Goal: Task Accomplishment & Management: Use online tool/utility

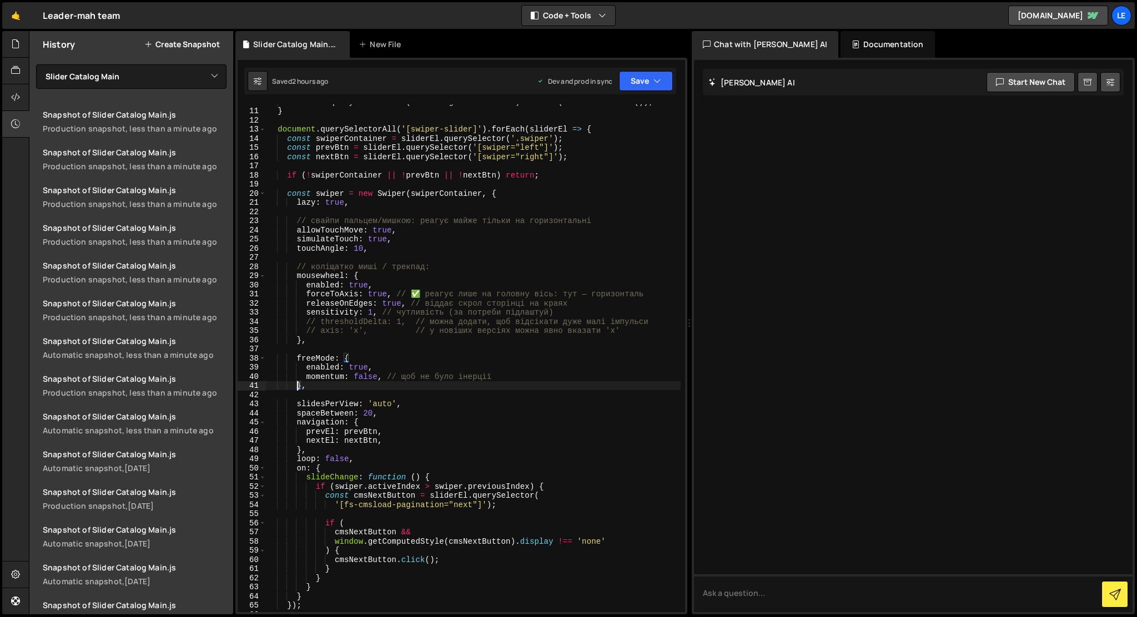
select select "44405"
click at [359, 379] on div "document . querySelectorAll ( '.catalog-show-mobile' ) . forEach ( el => el . r…" at bounding box center [473, 360] width 415 height 526
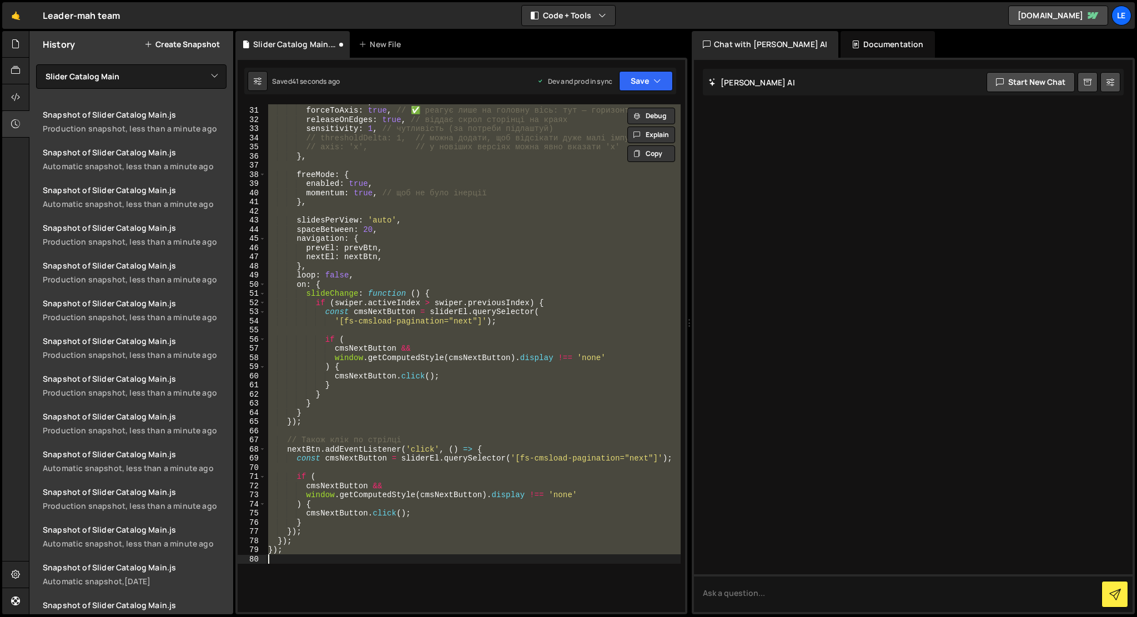
scroll to position [228, 0]
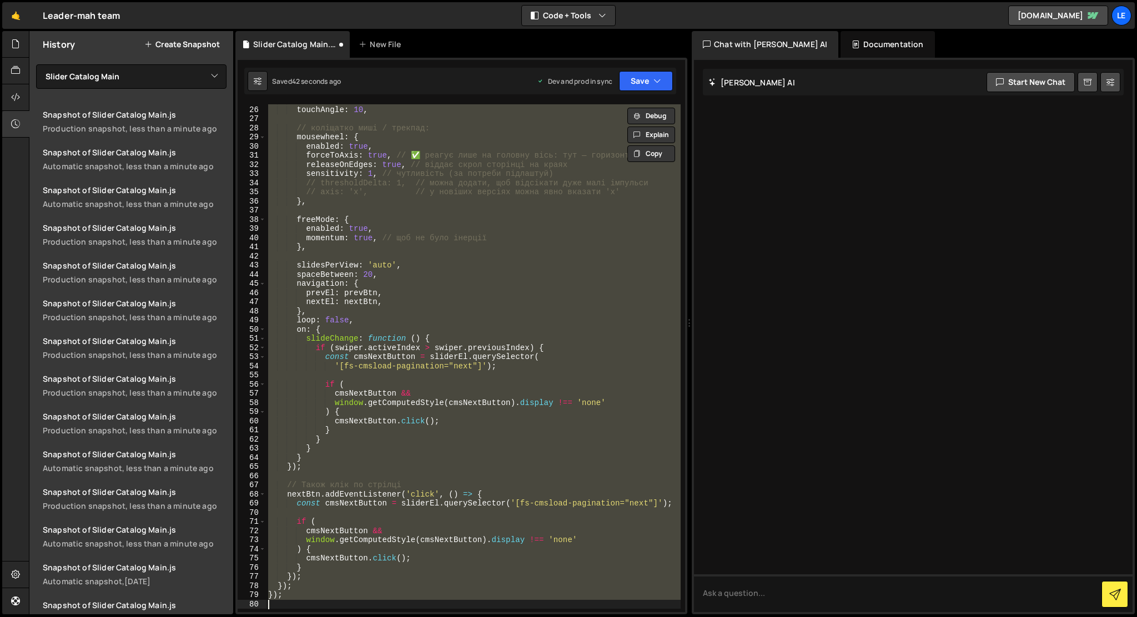
type textarea "});"
click at [397, 255] on div "simulateTouch : true , touchAngle : 10 , // коліщатко миші / трекпад: mousewhee…" at bounding box center [473, 358] width 415 height 508
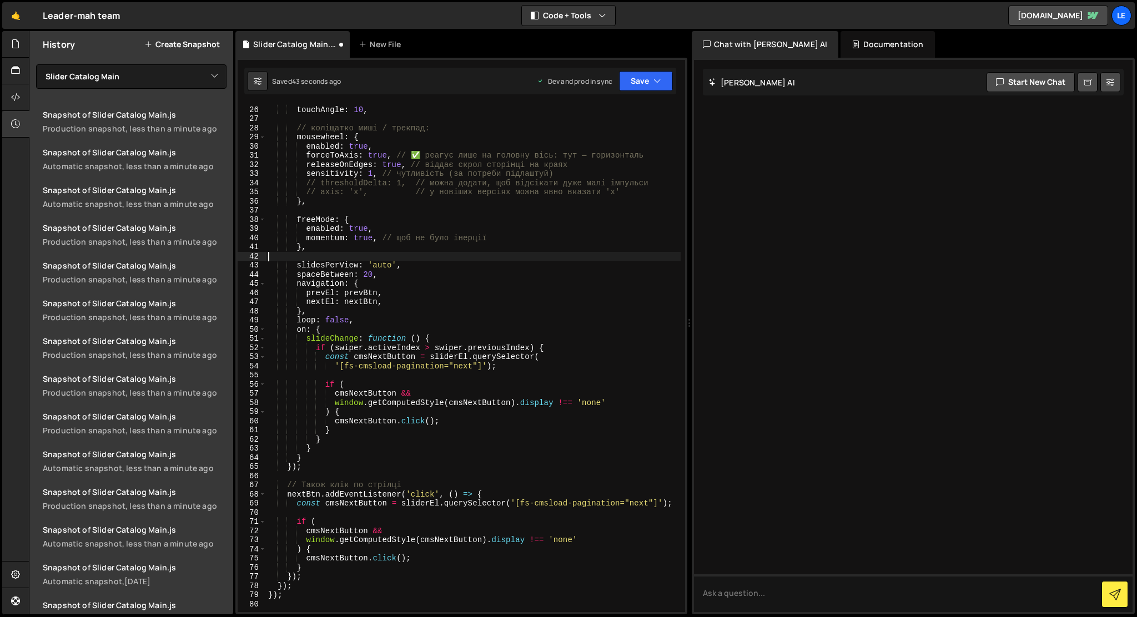
type textarea "momentum: false, // щоб не було інерції"
click at [397, 255] on div "simulateTouch : true , touchAngle : 10 , // коліщатко миші / трекпад: mousewhee…" at bounding box center [473, 359] width 415 height 526
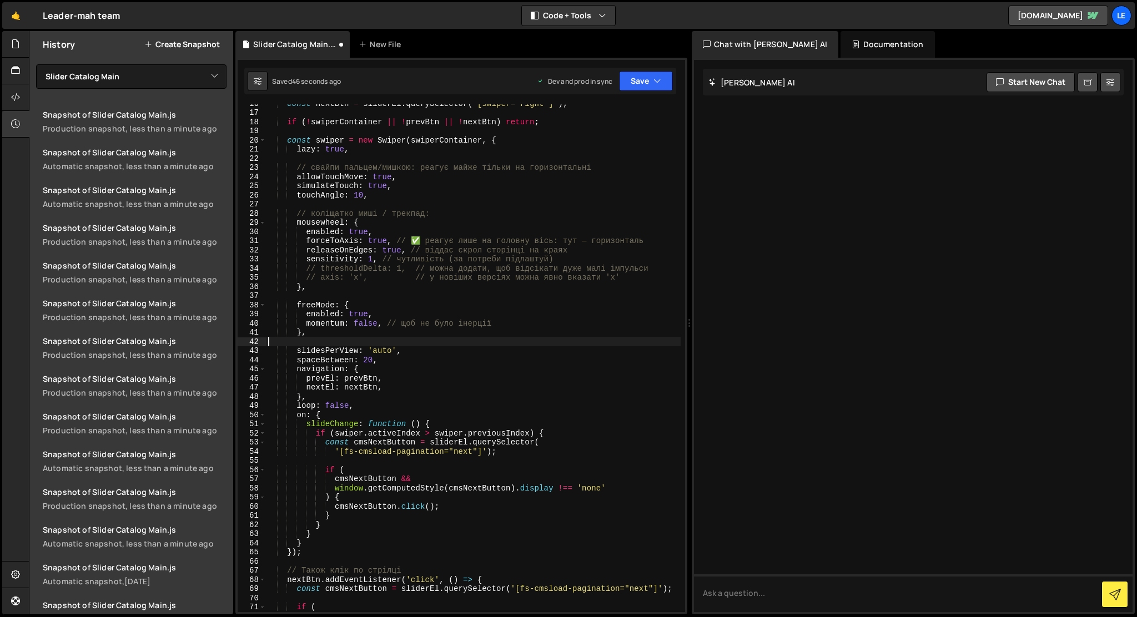
scroll to position [143, 0]
click at [294, 205] on div "const nextBtn = sliderEl . querySelector ( '[swiper="right"]' ) ; if ( ! swiper…" at bounding box center [473, 362] width 415 height 526
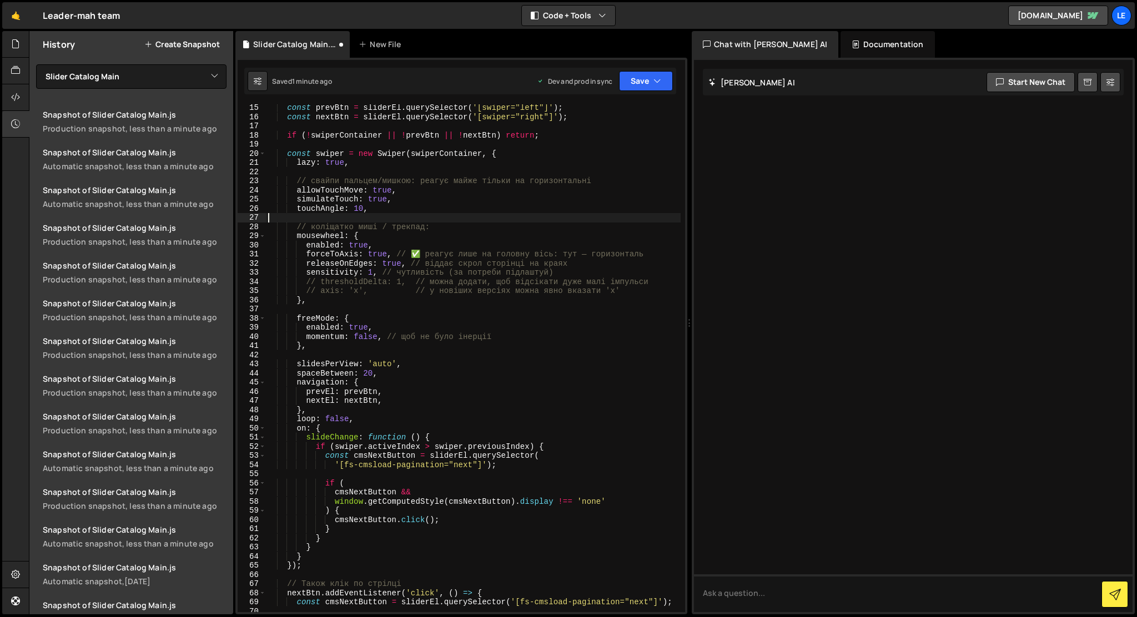
scroll to position [127, 0]
click at [297, 185] on div "const swiperContainer = sliderEl . querySelector ( '.swiper' ) ; const prevBtn …" at bounding box center [473, 359] width 415 height 526
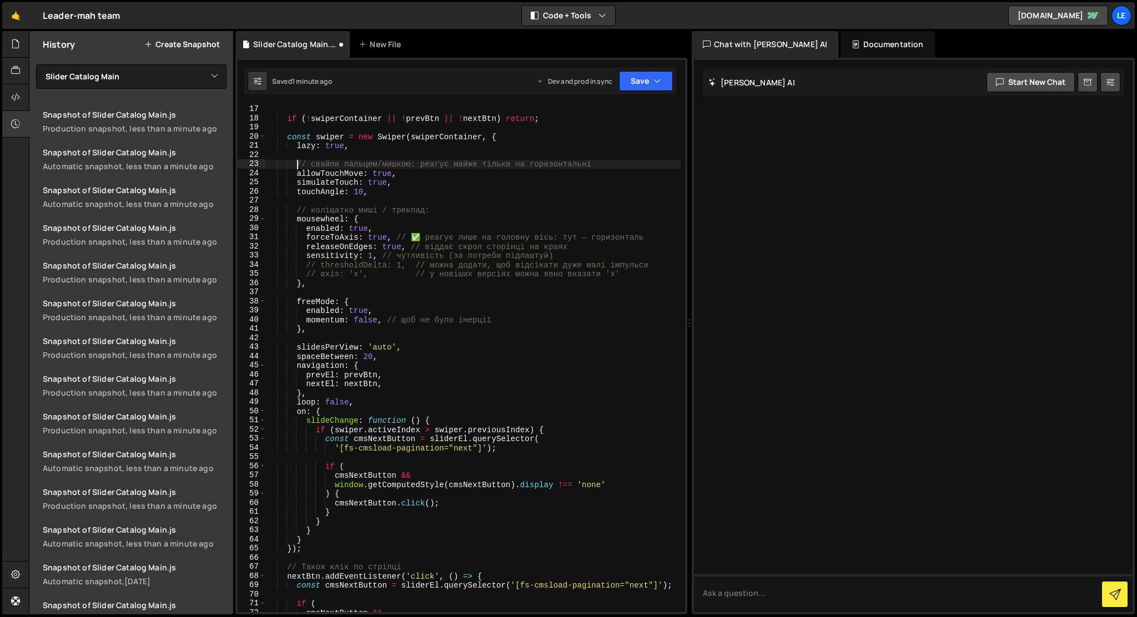
scroll to position [147, 0]
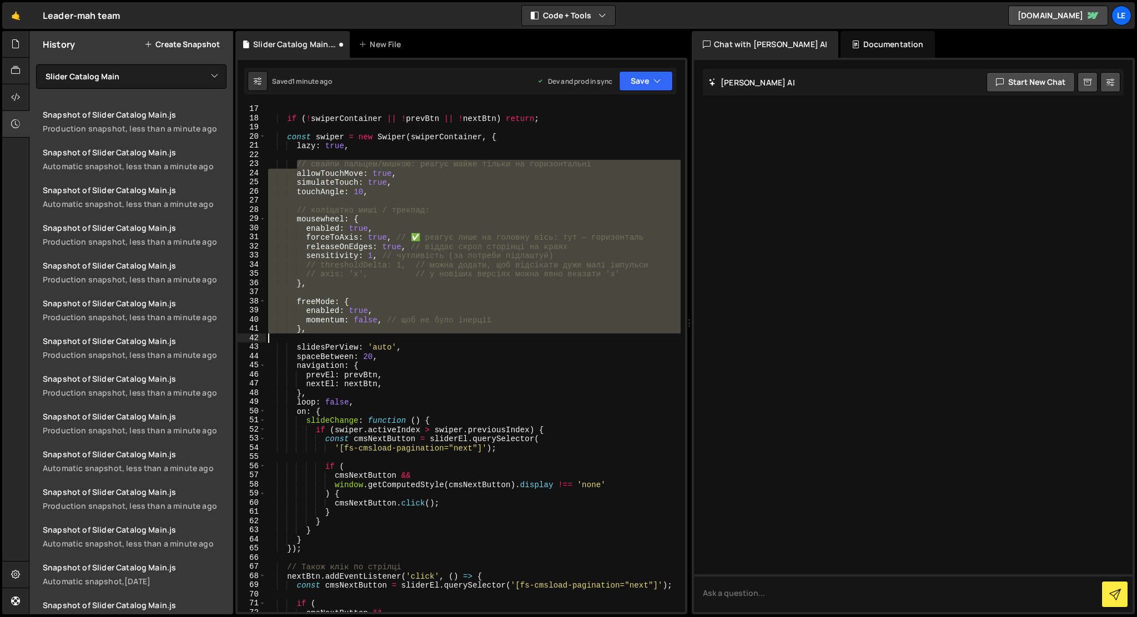
click at [377, 334] on div "const nextBtn = sliderEl . querySelector ( '[swiper="right"]' ) ; if ( ! swiper…" at bounding box center [473, 358] width 415 height 526
click at [377, 333] on div "const nextBtn = sliderEl . querySelector ( '[swiper="right"]' ) ; if ( ! swiper…" at bounding box center [473, 358] width 415 height 508
type textarea "},"
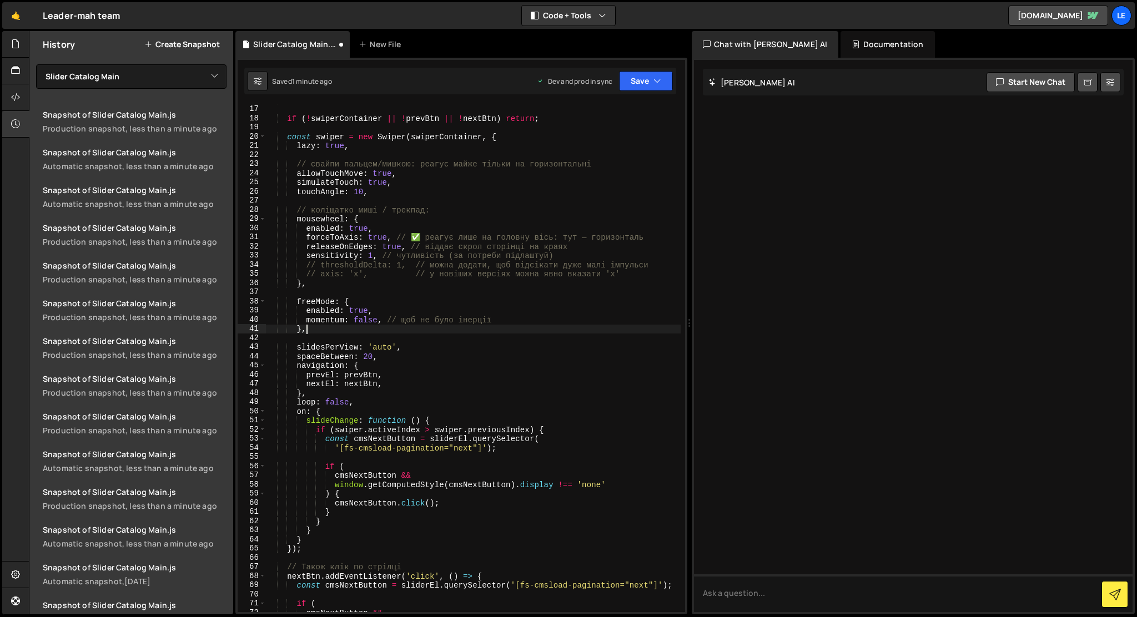
click at [369, 283] on div "const nextBtn = sliderEl . querySelector ( '[swiper="right"]' ) ; if ( ! swiper…" at bounding box center [473, 358] width 415 height 526
click at [368, 288] on div "const nextBtn = sliderEl . querySelector ( '[swiper="right"]' ) ; if ( ! swiper…" at bounding box center [473, 358] width 415 height 526
click at [365, 294] on div "const nextBtn = sliderEl . querySelector ( '[swiper="right"]' ) ; if ( ! swiper…" at bounding box center [473, 358] width 415 height 526
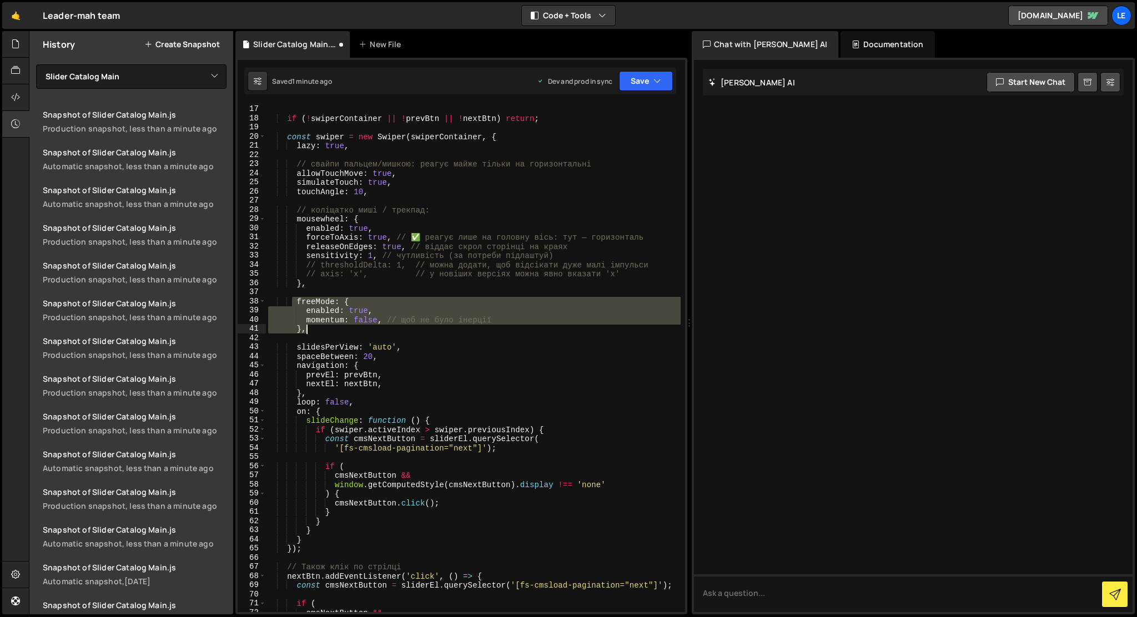
drag, startPoint x: 293, startPoint y: 300, endPoint x: 326, endPoint y: 329, distance: 44.9
click at [326, 329] on div "const nextBtn = sliderEl . querySelector ( '[swiper="right"]' ) ; if ( ! swiper…" at bounding box center [473, 358] width 415 height 526
click at [300, 326] on div "const nextBtn = sliderEl . querySelector ( '[swiper="right"]' ) ; if ( ! swiper…" at bounding box center [473, 358] width 415 height 508
paste textarea "}"
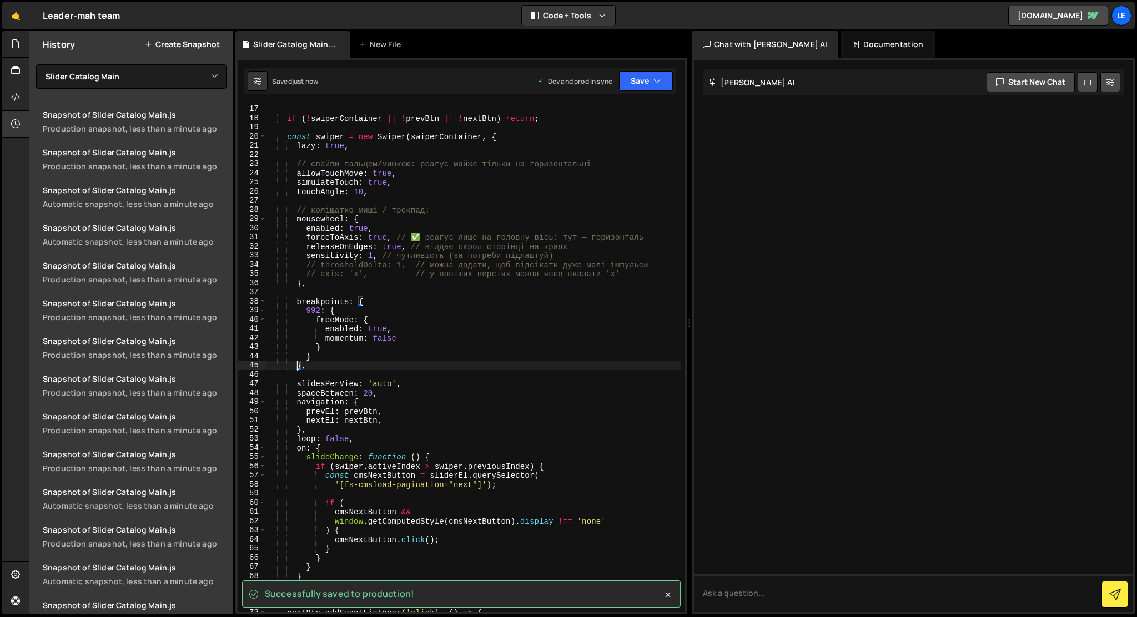
click at [318, 311] on div "const nextBtn = sliderEl . querySelector ( '[swiper="right"]' ) ; if ( ! swiper…" at bounding box center [473, 358] width 415 height 526
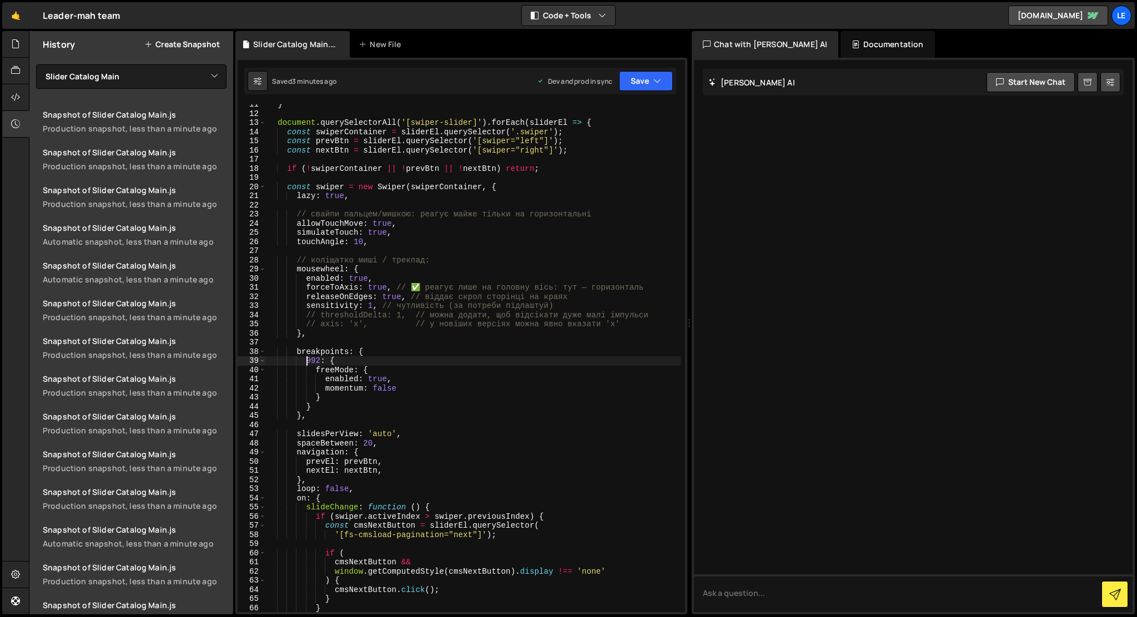
scroll to position [92, 0]
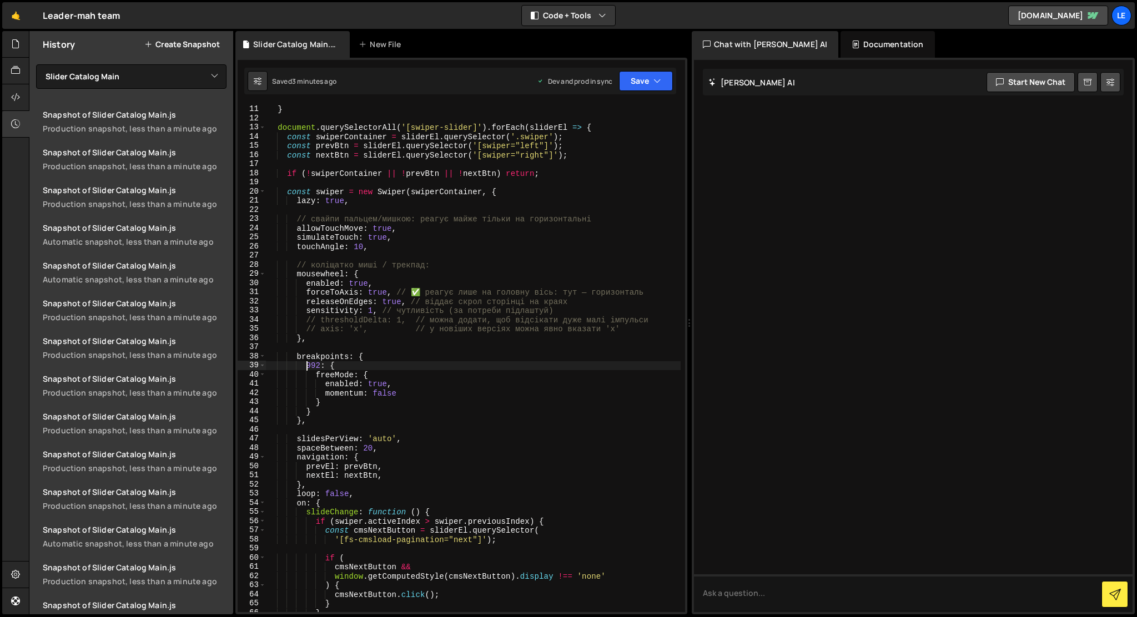
click at [298, 219] on div "document . querySelectorAll ( '.catalog-show-mobile' ) . forEach ( el => el . r…" at bounding box center [473, 358] width 415 height 526
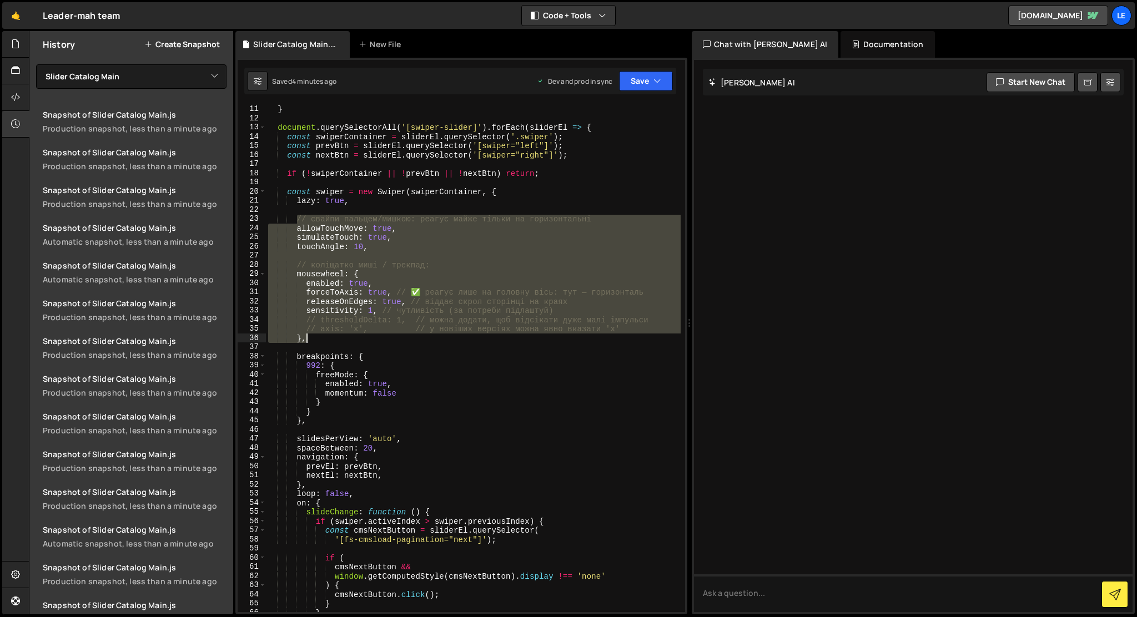
click at [331, 339] on div "document . querySelectorAll ( '.catalog-show-mobile' ) . forEach ( el => el . r…" at bounding box center [473, 358] width 415 height 526
click at [345, 404] on div "document . querySelectorAll ( '.catalog-show-mobile' ) . forEach ( el => el . r…" at bounding box center [473, 358] width 415 height 526
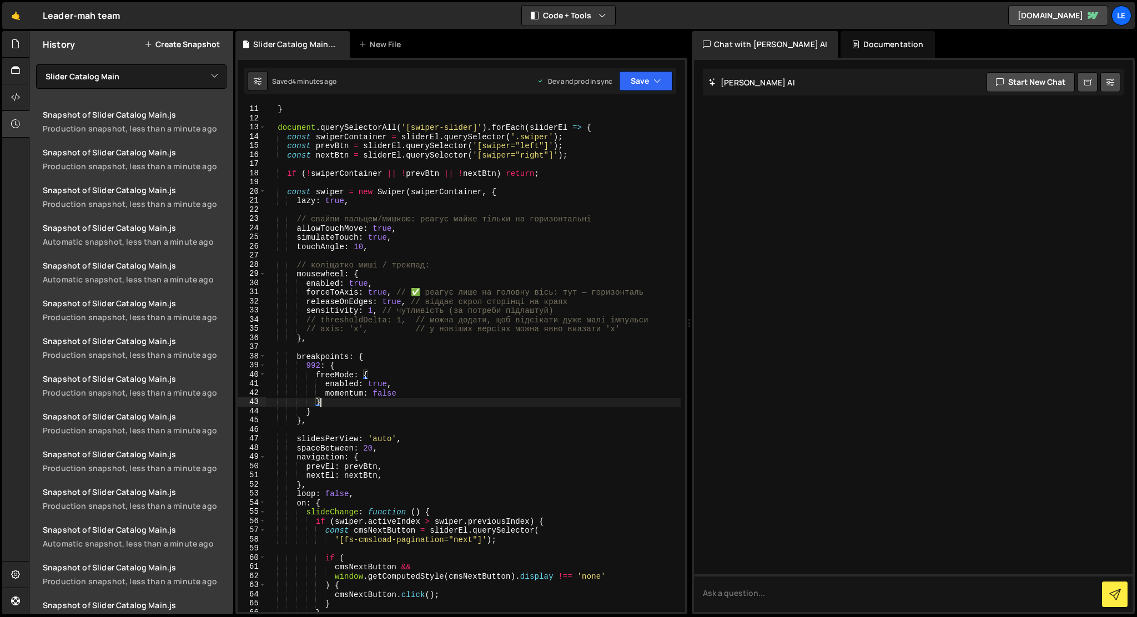
type textarea "},"
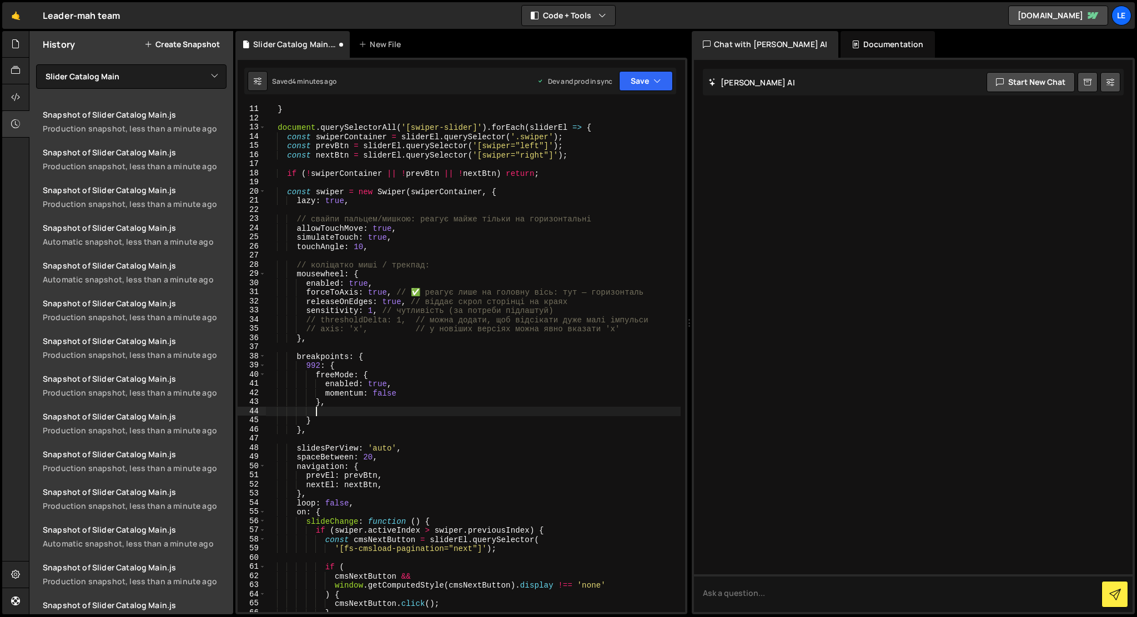
scroll to position [0, 3]
paste textarea "},"
type textarea "},"
paste textarea "},"
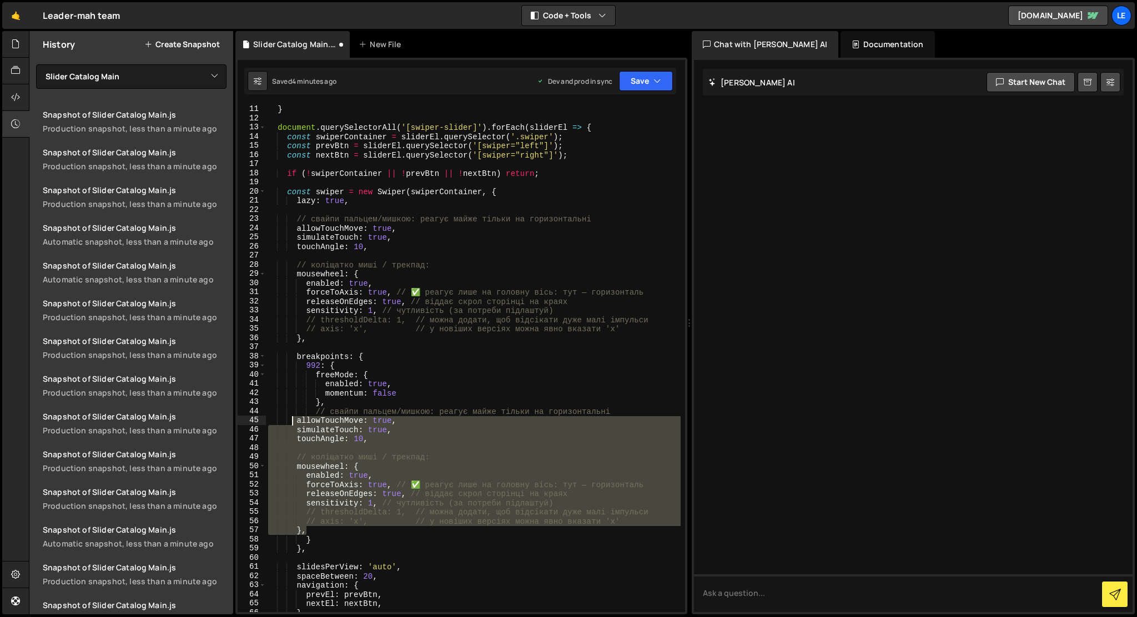
drag, startPoint x: 309, startPoint y: 532, endPoint x: 294, endPoint y: 422, distance: 110.9
click at [294, 422] on div "document . querySelectorAll ( '.catalog-show-mobile' ) . forEach ( el => el . r…" at bounding box center [473, 358] width 415 height 526
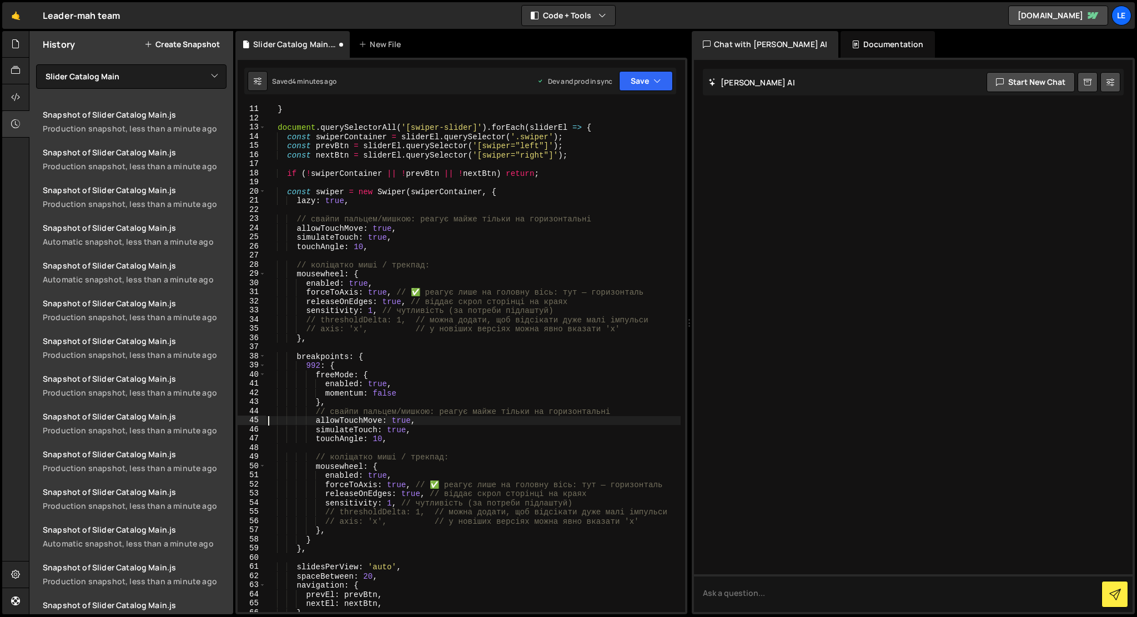
click at [371, 542] on div "document . querySelectorAll ( '.catalog-show-mobile' ) . forEach ( el => el . r…" at bounding box center [473, 358] width 415 height 526
click at [493, 312] on div "document . querySelectorAll ( '.catalog-show-mobile' ) . forEach ( el => el . r…" at bounding box center [473, 358] width 415 height 526
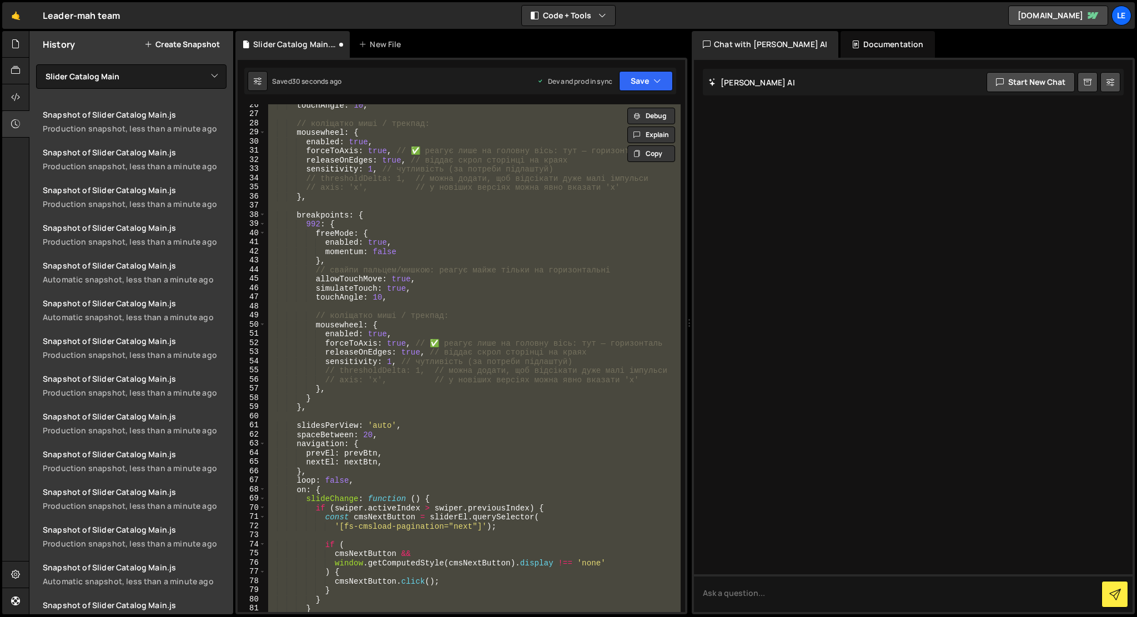
scroll to position [233, 0]
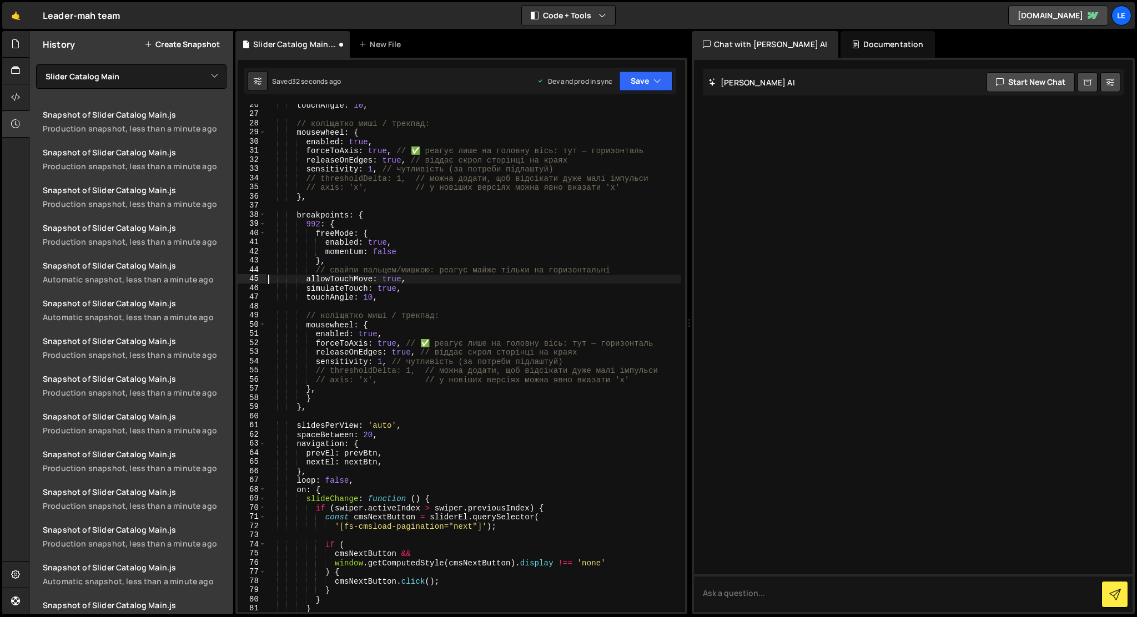
type textarea "allowTouchMove: true,"
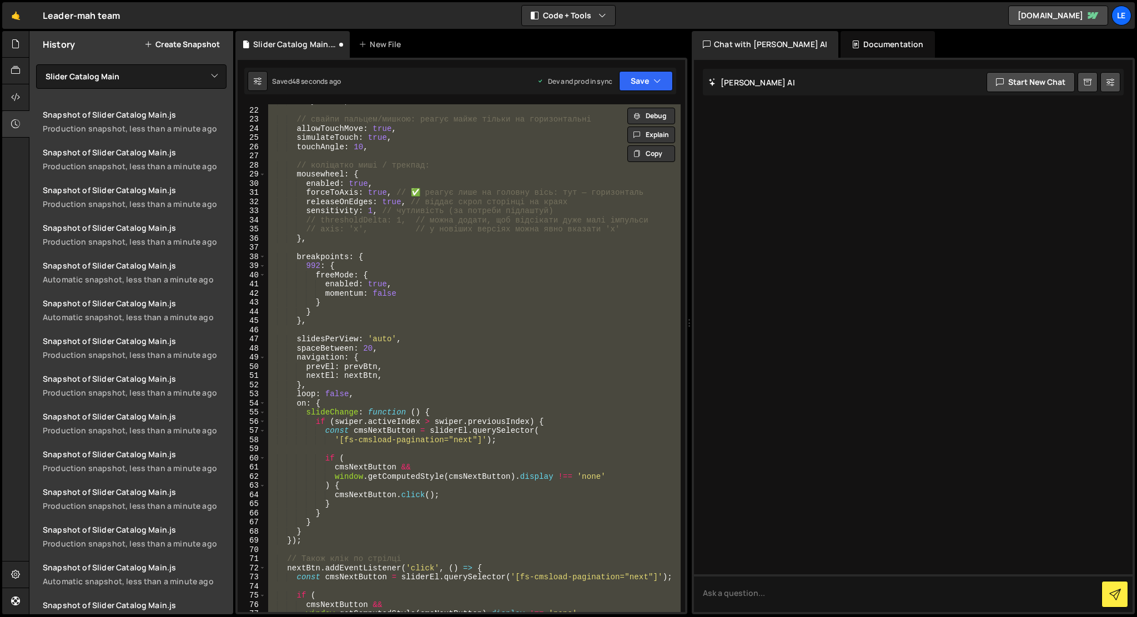
scroll to position [190, 0]
click at [490, 322] on div "lazy : true , // свайпи пальцем/мишкою: реагує майже тільки на горизонтальні al…" at bounding box center [473, 358] width 415 height 508
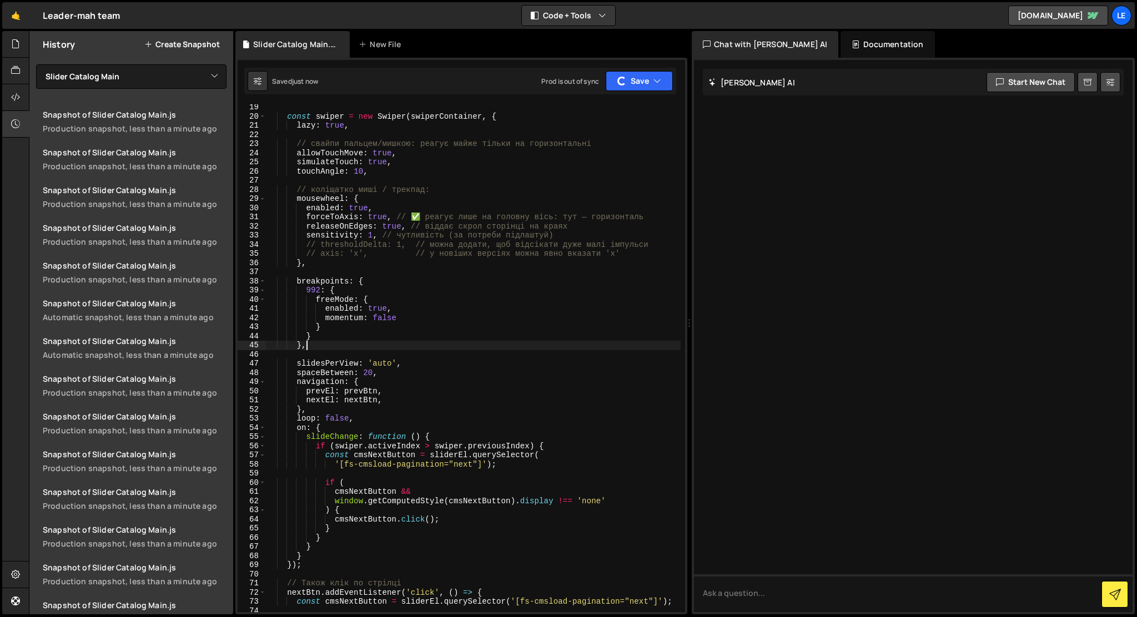
scroll to position [167, 0]
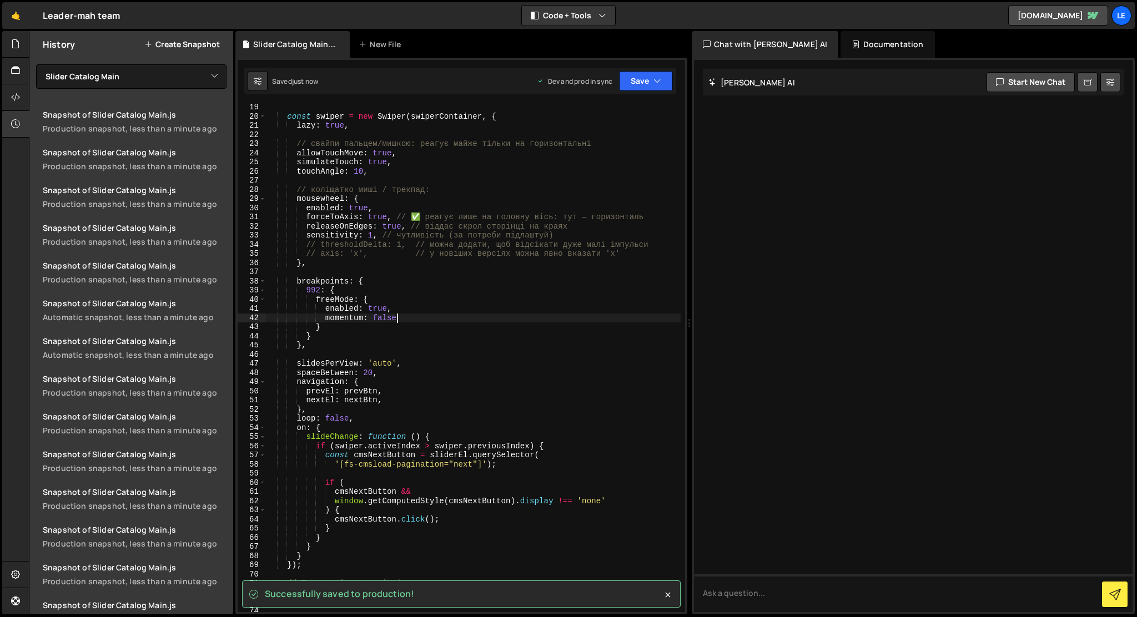
click at [478, 320] on div "const swiper = new Swiper ( swiperContainer , { lazy : true , // свайпи пальцем…" at bounding box center [473, 366] width 415 height 526
click at [381, 316] on div "const swiper = new Swiper ( swiperContainer , { lazy : true , // свайпи пальцем…" at bounding box center [473, 366] width 415 height 526
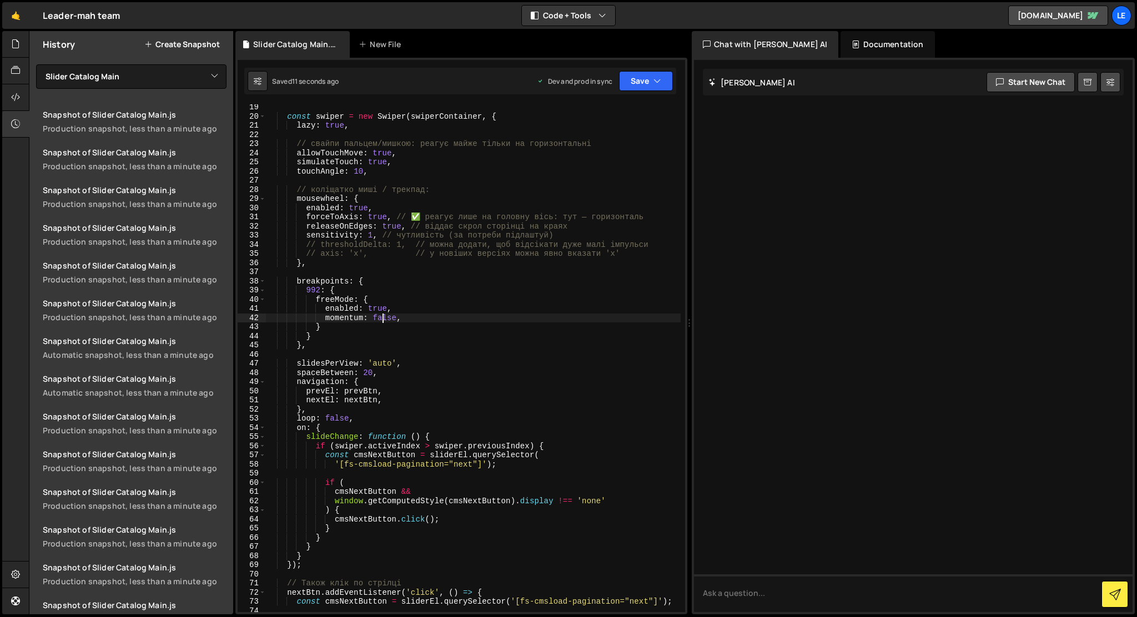
type textarea "momentum: false,"
click at [18, 130] on div at bounding box center [15, 124] width 27 height 27
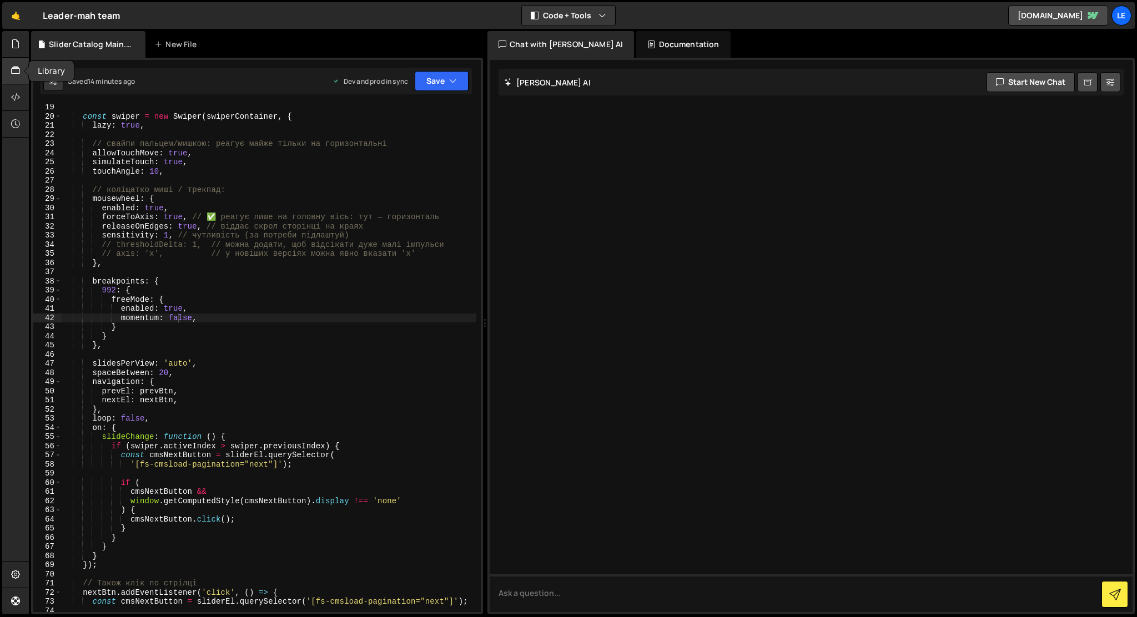
click at [12, 71] on icon at bounding box center [15, 70] width 9 height 12
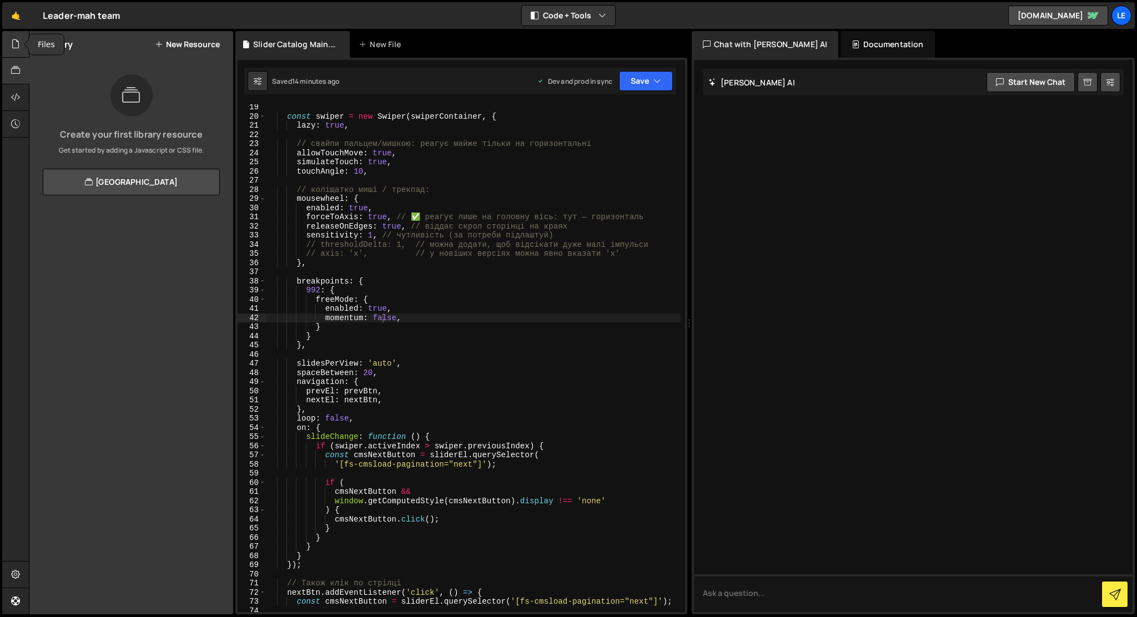
click at [19, 47] on icon at bounding box center [15, 44] width 9 height 12
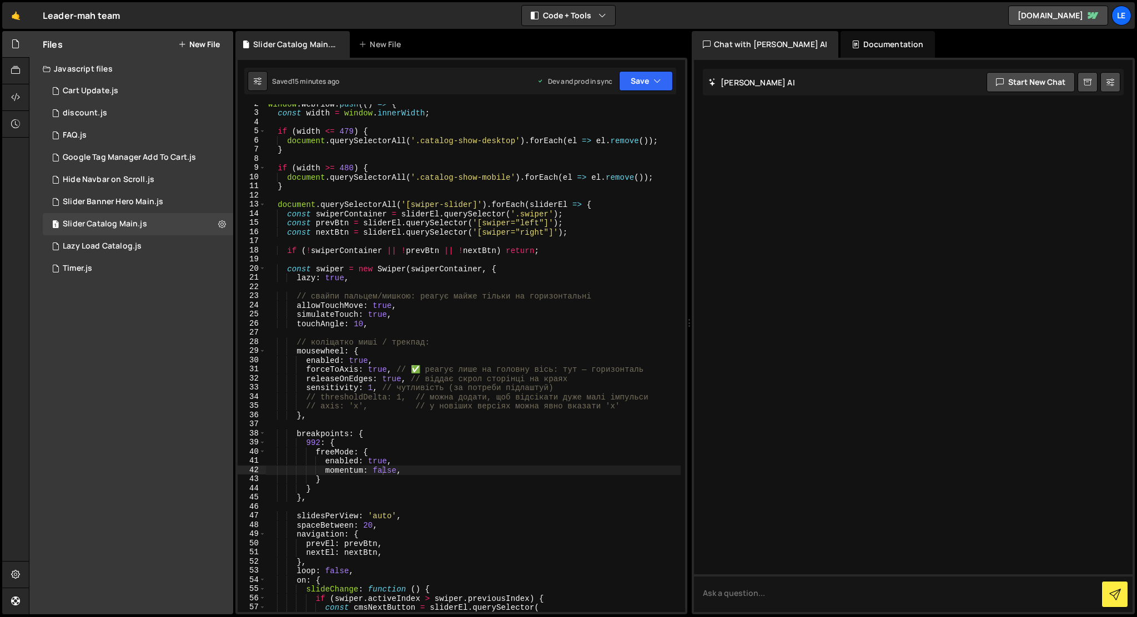
scroll to position [0, 0]
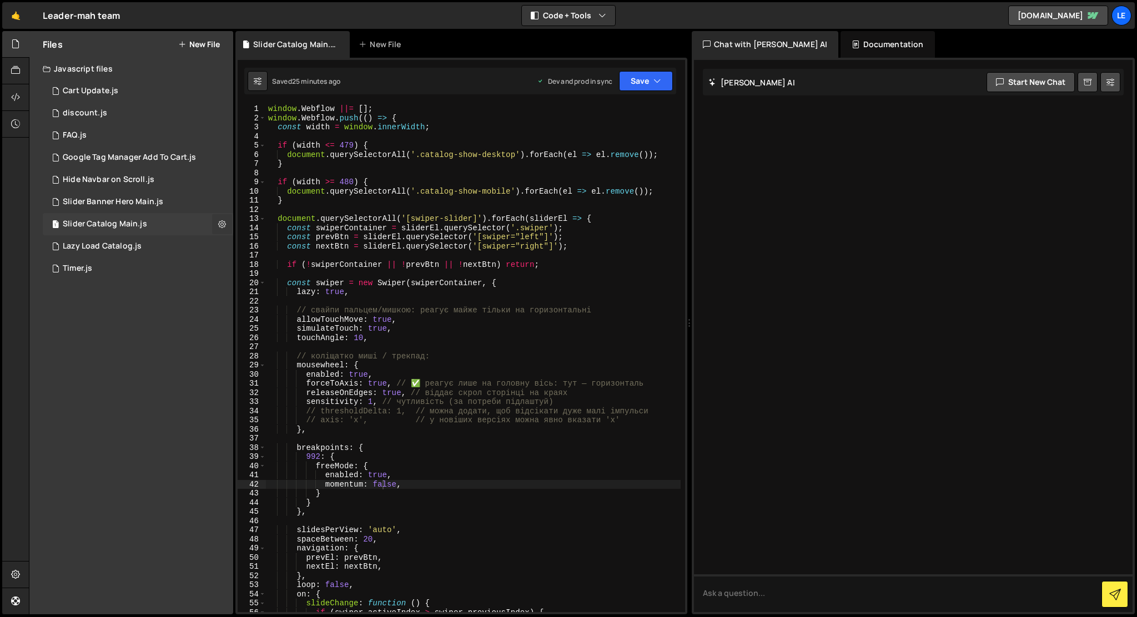
click at [219, 223] on icon at bounding box center [222, 224] width 8 height 11
click at [257, 250] on button "Edit File Settings" at bounding box center [289, 248] width 109 height 22
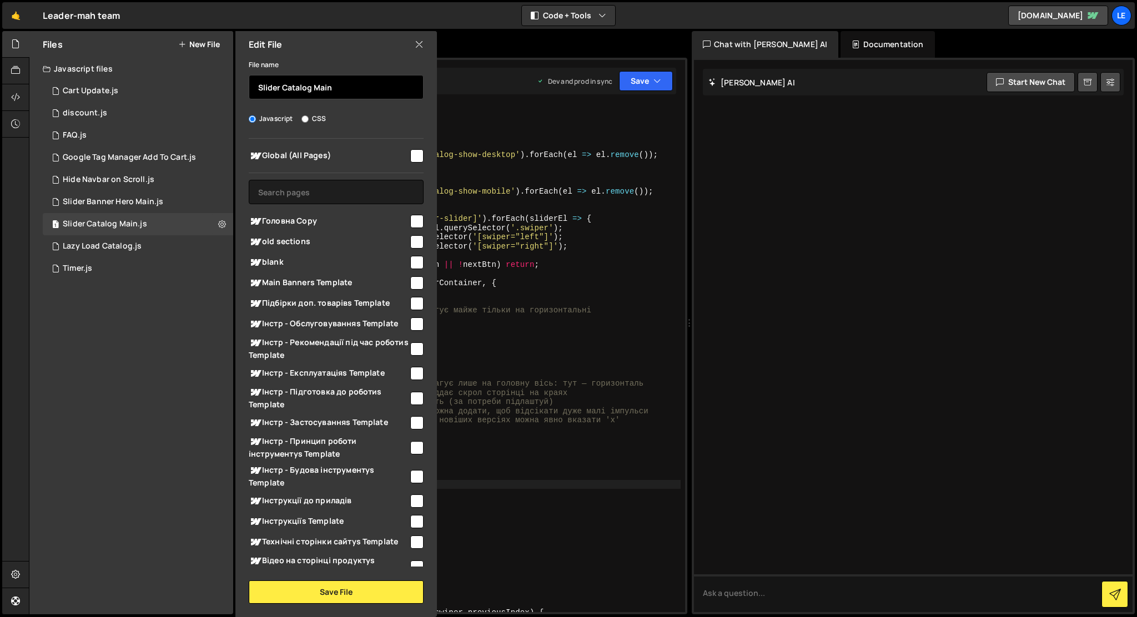
click at [260, 93] on input "Slider Catalog Main" at bounding box center [336, 87] width 175 height 24
click at [259, 88] on input "Slider Catalog Main" at bounding box center [336, 87] width 175 height 24
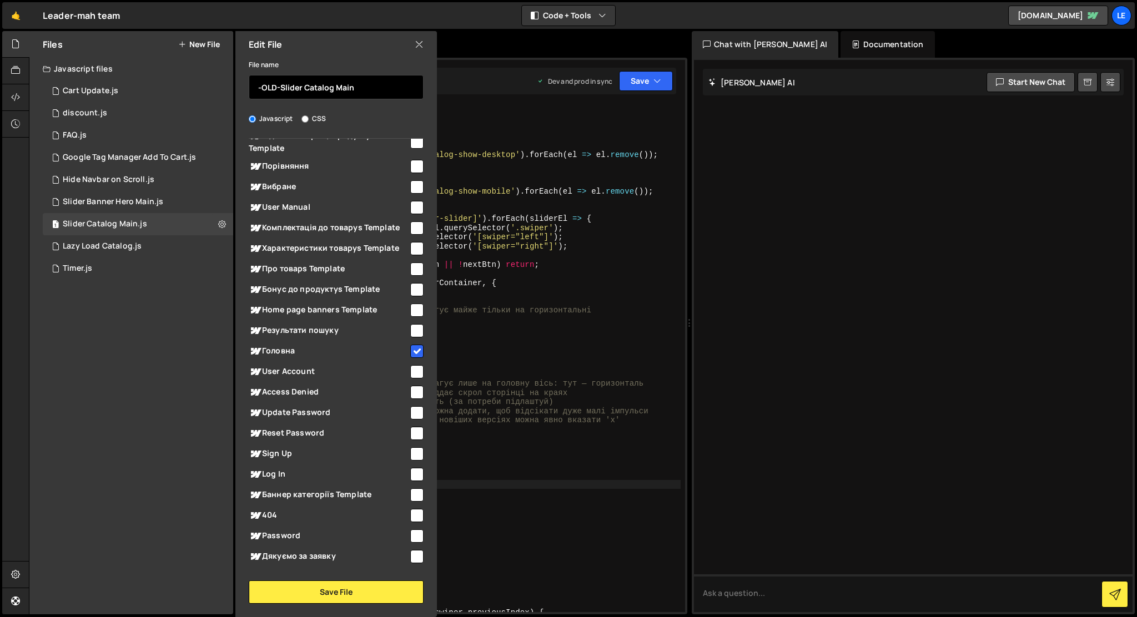
scroll to position [421, 0]
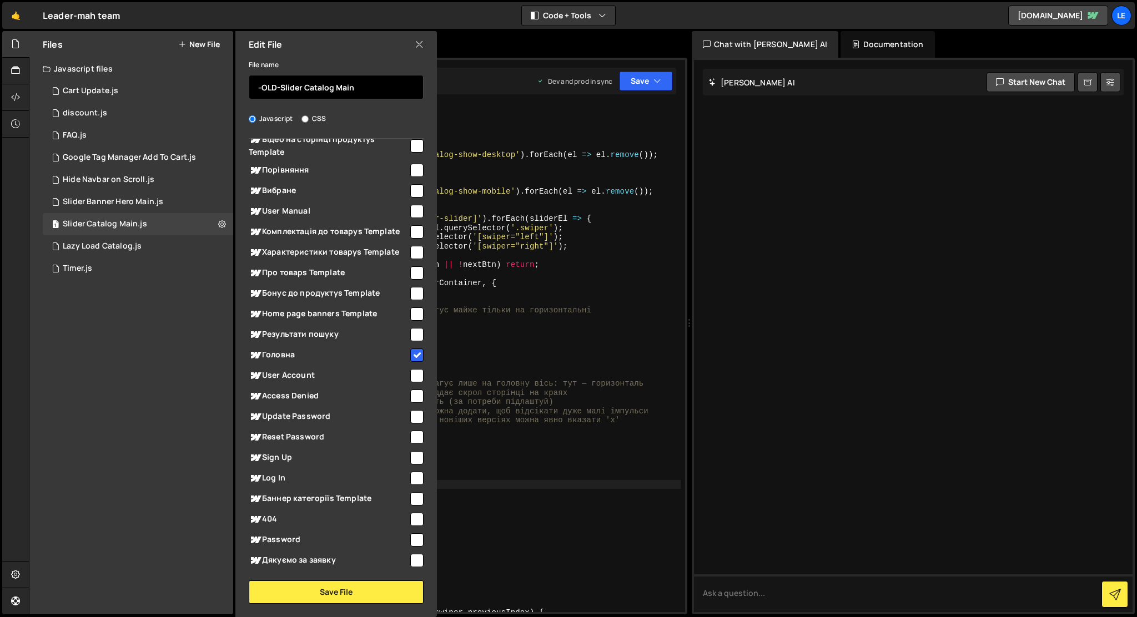
type input "-OLD-Slider Catalog Main"
click at [410, 353] on input "checkbox" at bounding box center [416, 355] width 13 height 13
checkbox input "false"
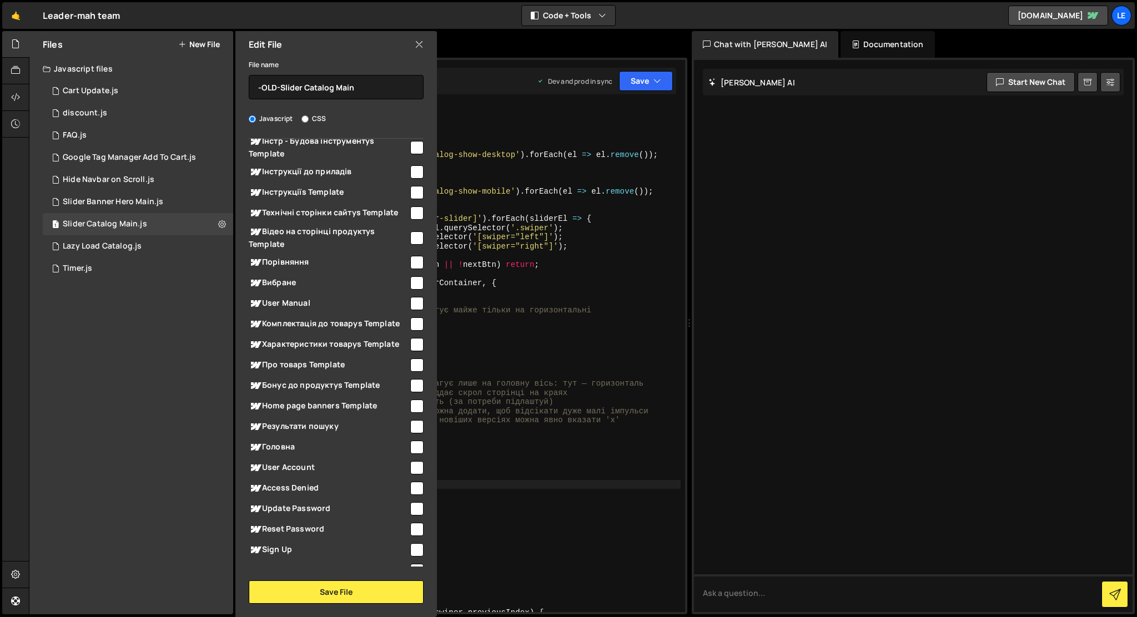
scroll to position [0, 0]
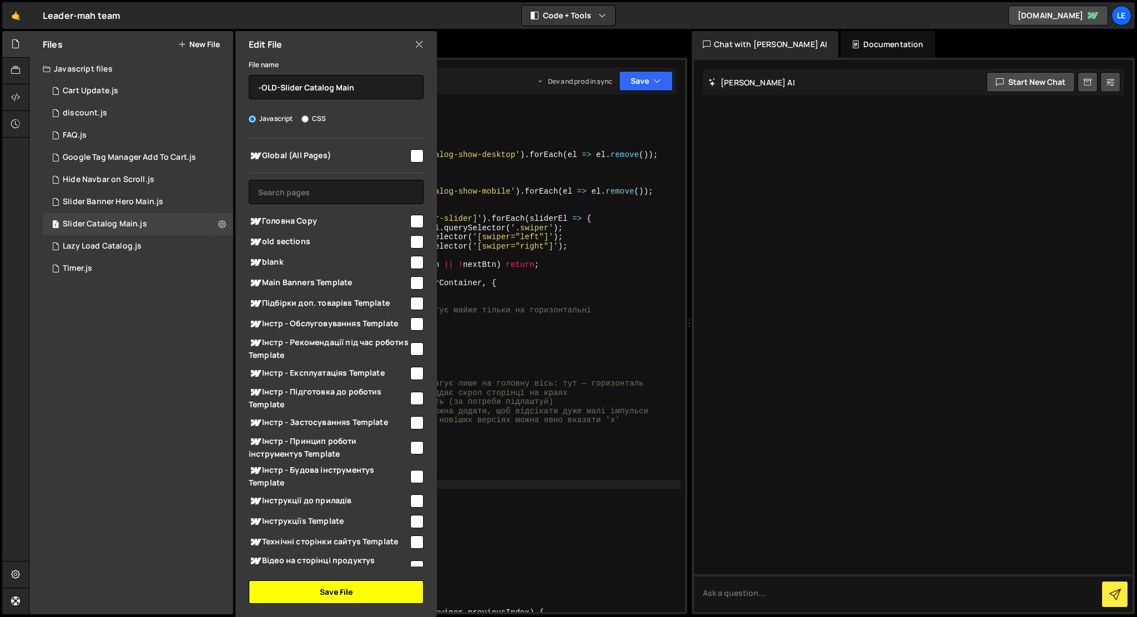
click at [350, 591] on button "Save File" at bounding box center [336, 592] width 175 height 23
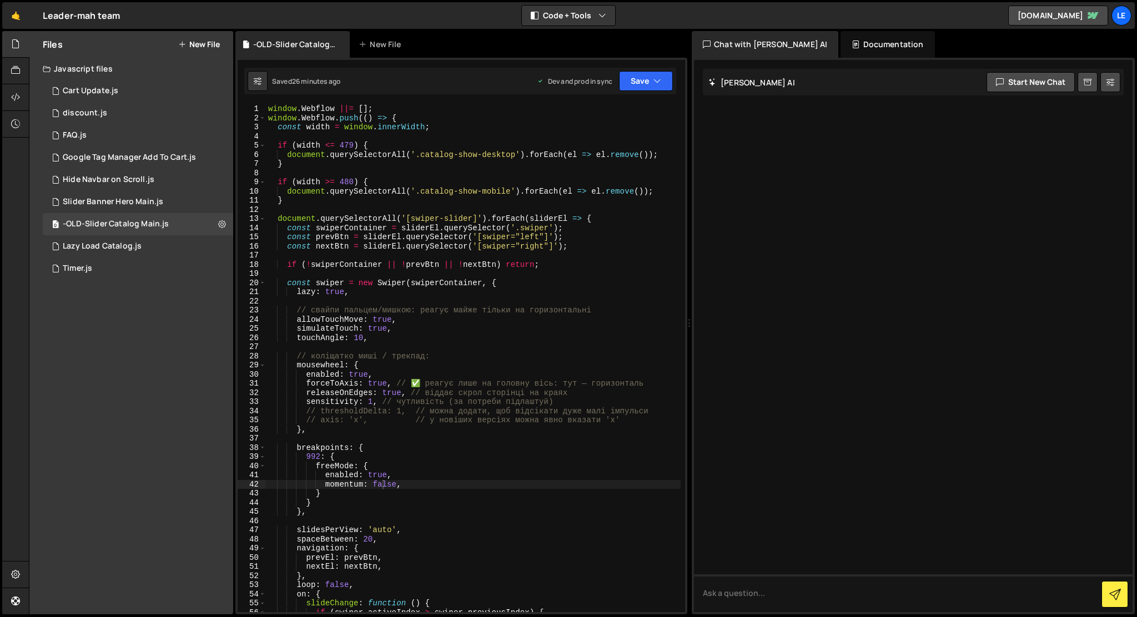
click at [199, 46] on button "New File" at bounding box center [199, 44] width 42 height 9
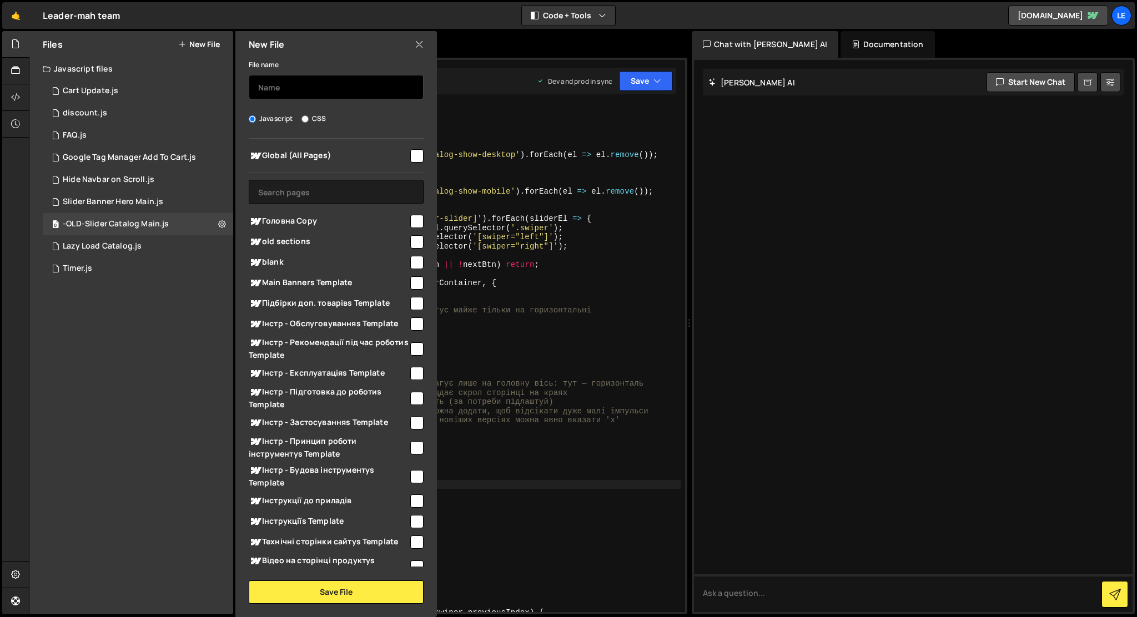
click at [269, 88] on input "text" at bounding box center [336, 87] width 175 height 24
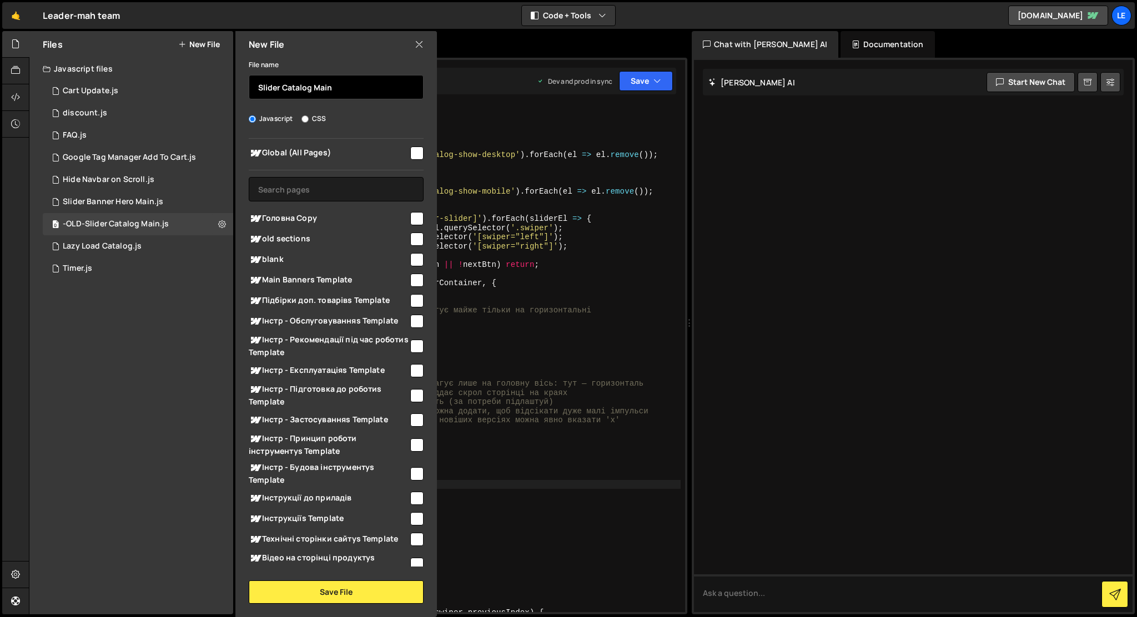
scroll to position [1, 0]
type input "Slider Catalog Main"
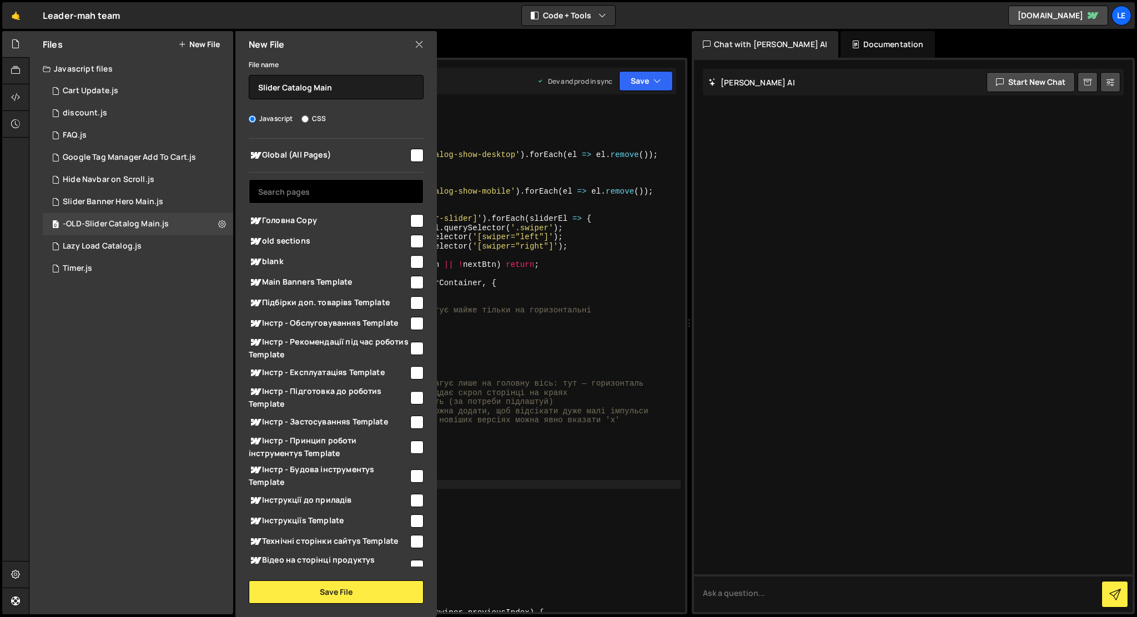
click at [361, 184] on input "text" at bounding box center [336, 191] width 175 height 24
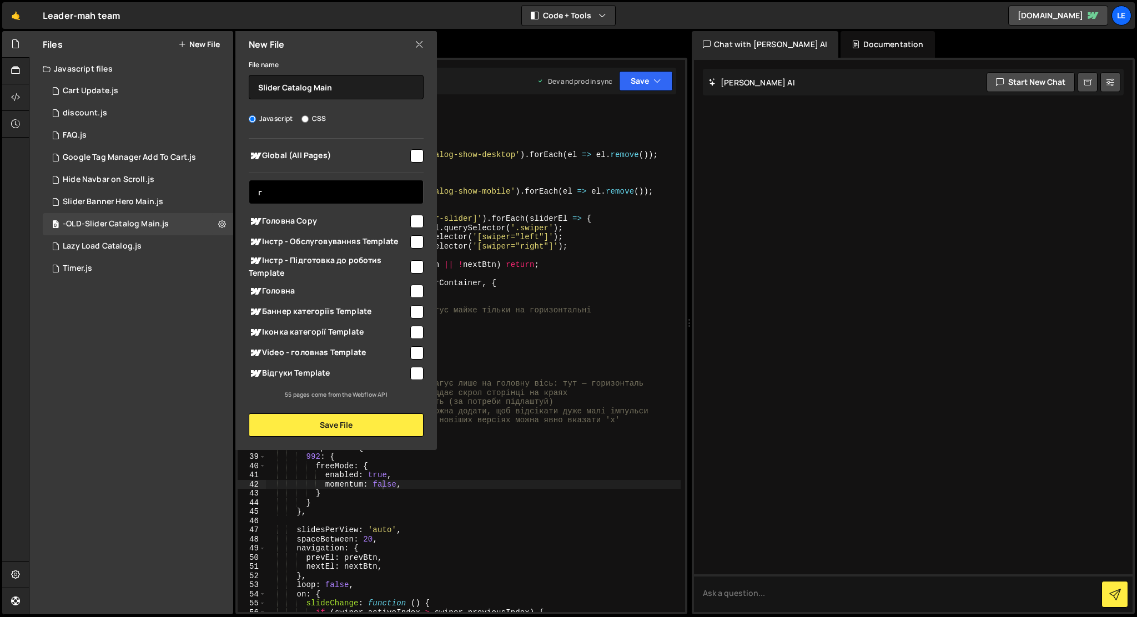
scroll to position [0, 0]
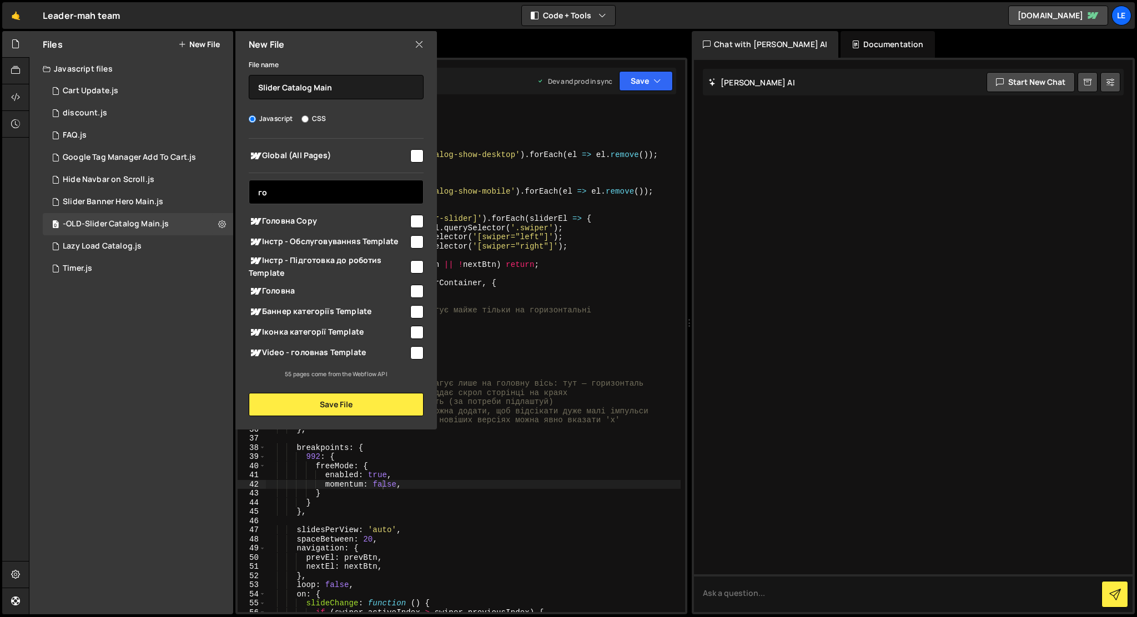
type input "го"
click at [415, 290] on input "checkbox" at bounding box center [416, 291] width 13 height 13
checkbox input "true"
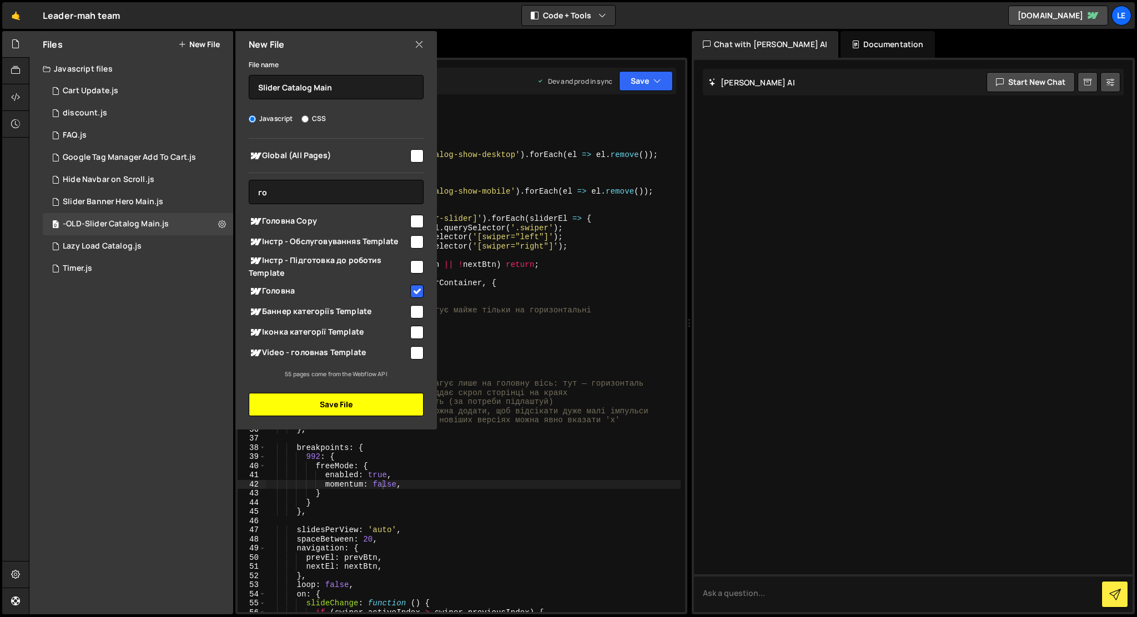
click at [374, 415] on button "Save File" at bounding box center [336, 404] width 175 height 23
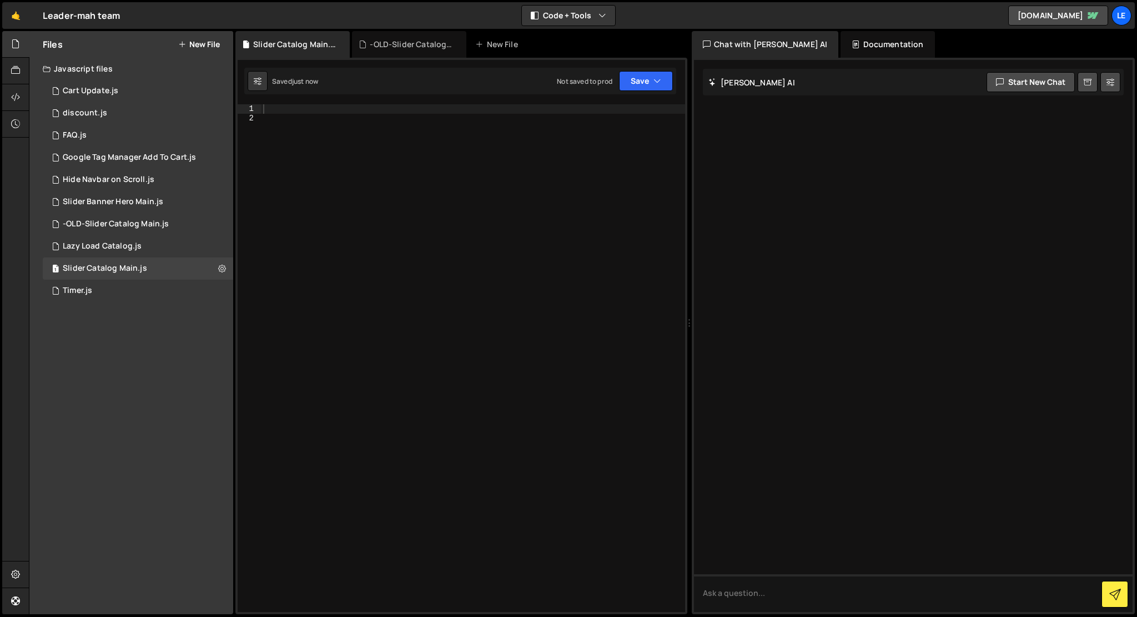
click at [374, 415] on div at bounding box center [473, 367] width 424 height 526
click at [514, 192] on div "Type cmd + s to save your Javascript file." at bounding box center [473, 367] width 424 height 526
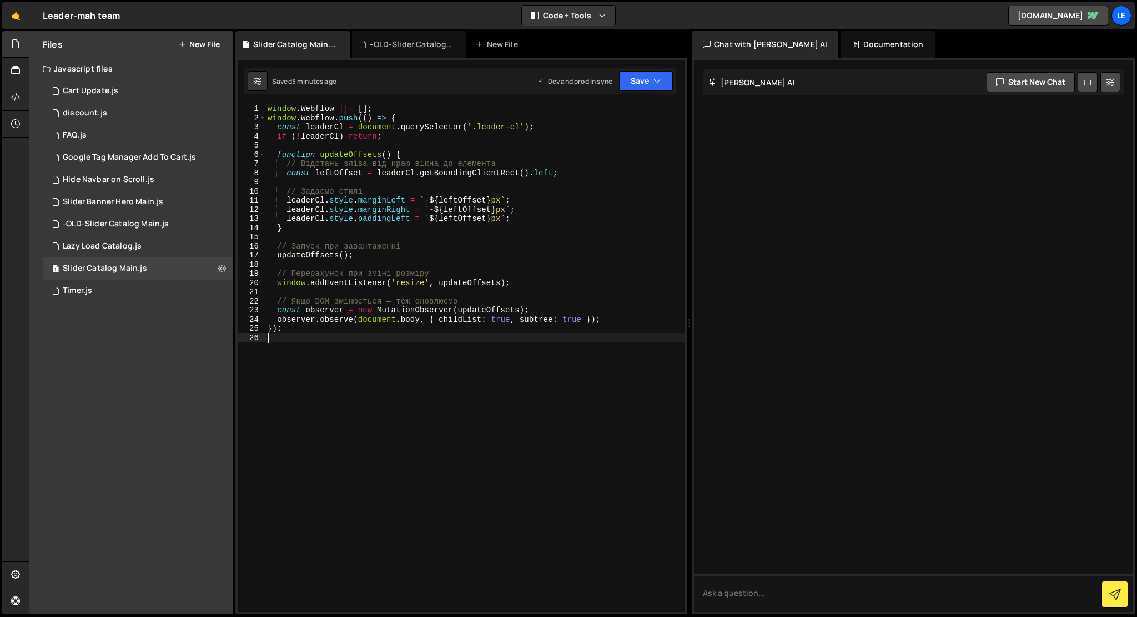
type textarea "});"
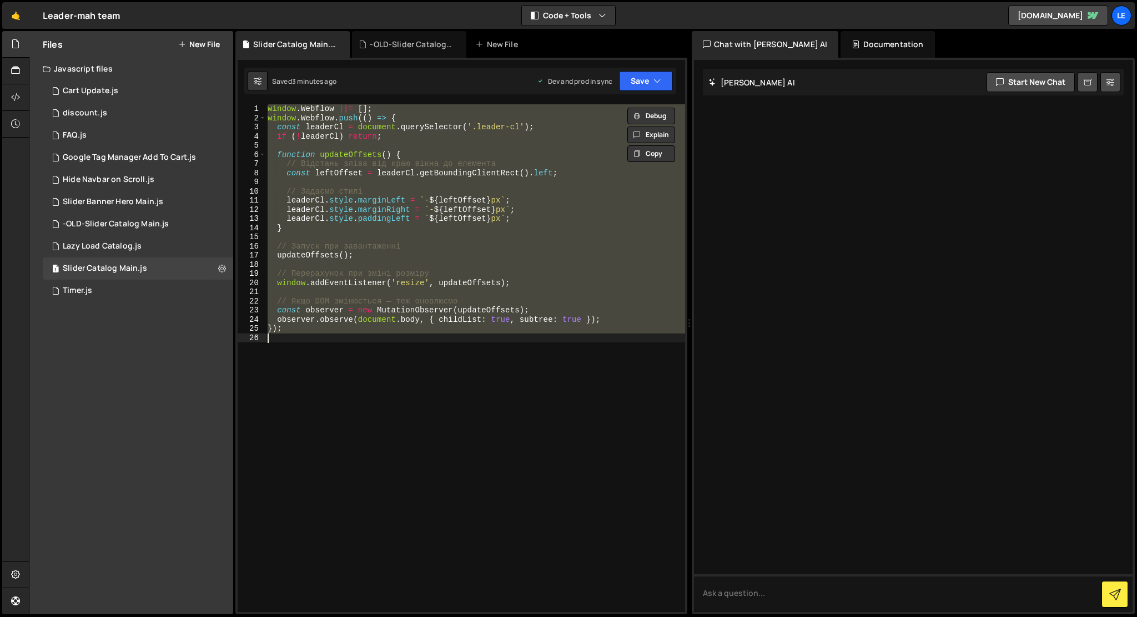
paste textarea
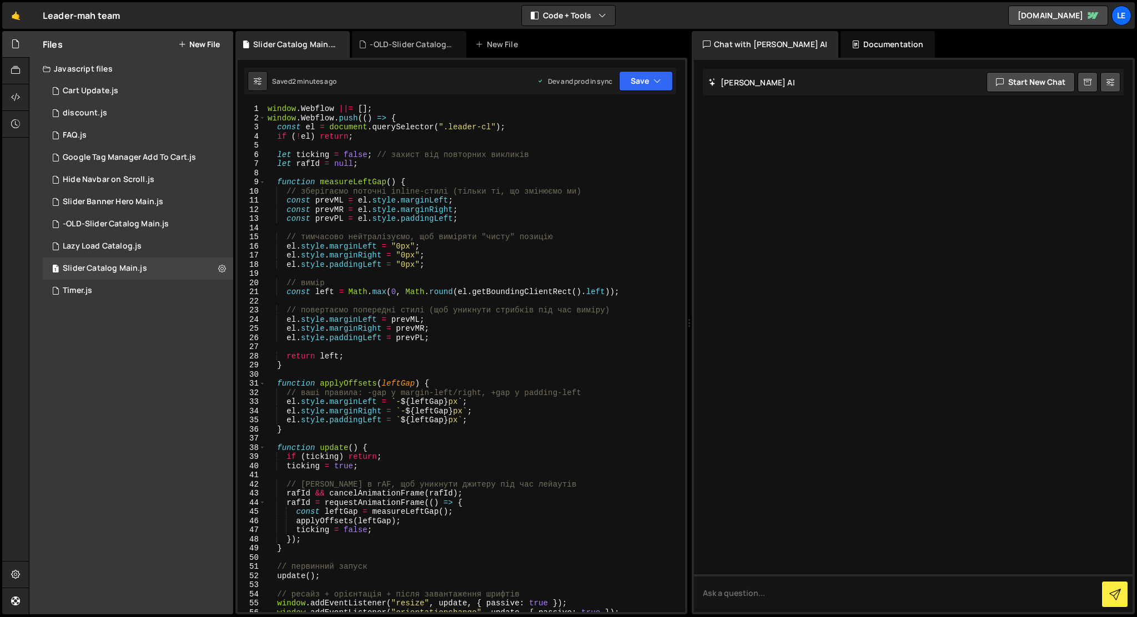
click at [431, 127] on div "window . Webflow ||= [ ] ; window . Webflow . push (( ) => { const el = documen…" at bounding box center [472, 367] width 415 height 526
paste textarea "All"
click at [313, 128] on div "window . Webflow ||= [ ] ; window . Webflow . push (( ) => { const el = documen…" at bounding box center [472, 367] width 415 height 526
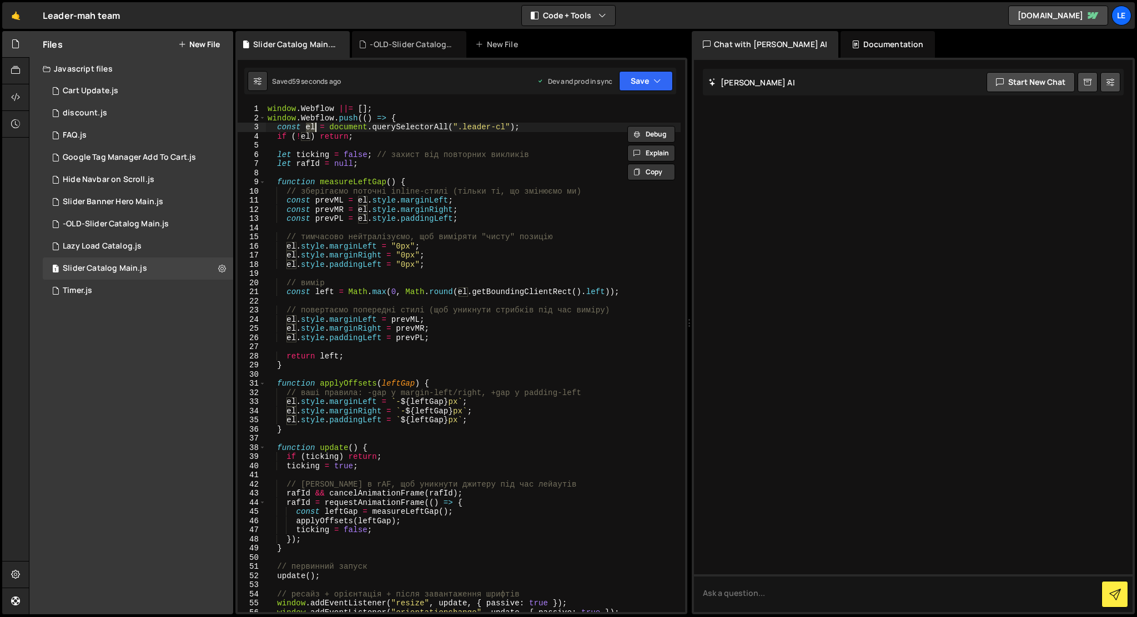
click at [564, 293] on div "window . Webflow ||= [ ] ; window . Webflow . push (( ) => { const el = documen…" at bounding box center [472, 367] width 415 height 526
type textarea "});"
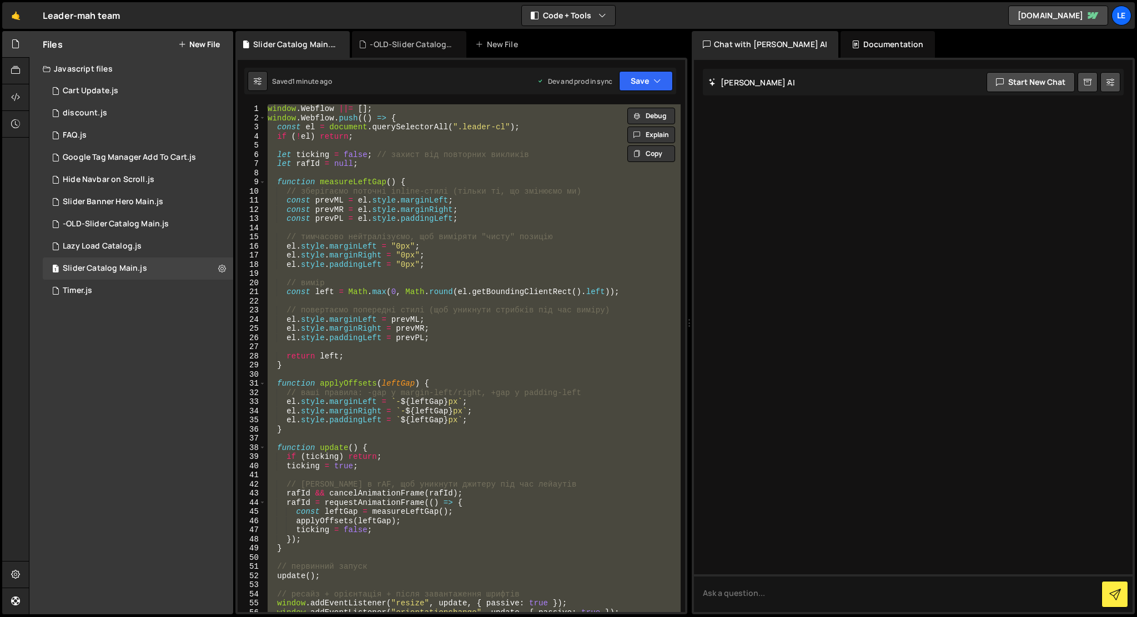
paste textarea
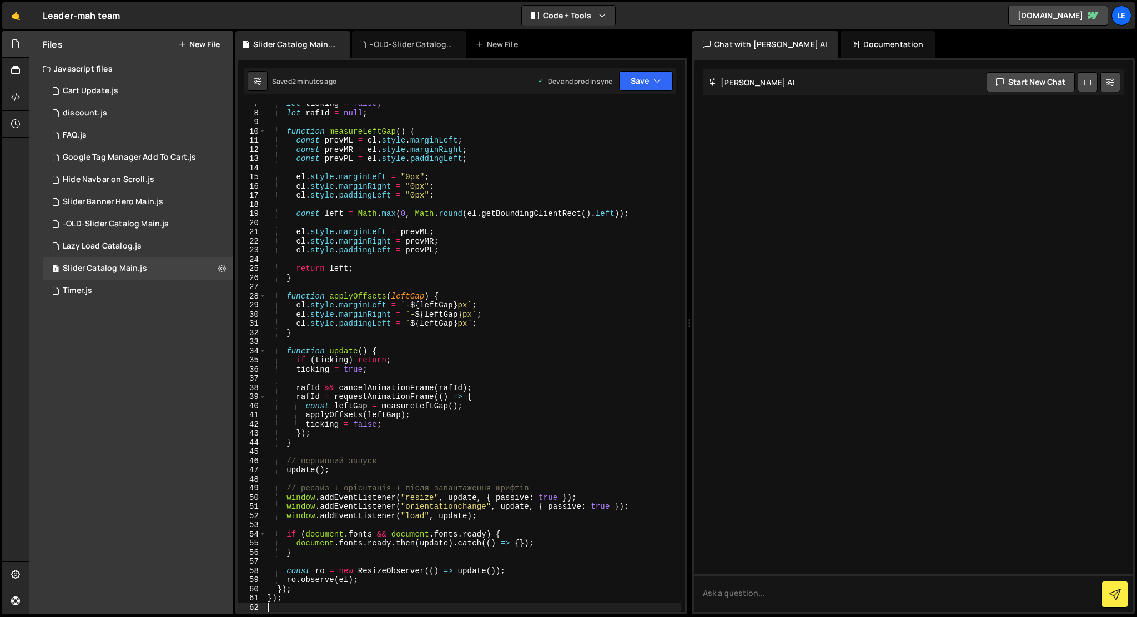
click at [538, 261] on div "let ticking = false ; let rafId = null ; function measureLeftGap ( ) { const pr…" at bounding box center [472, 362] width 415 height 526
type textarea "});"
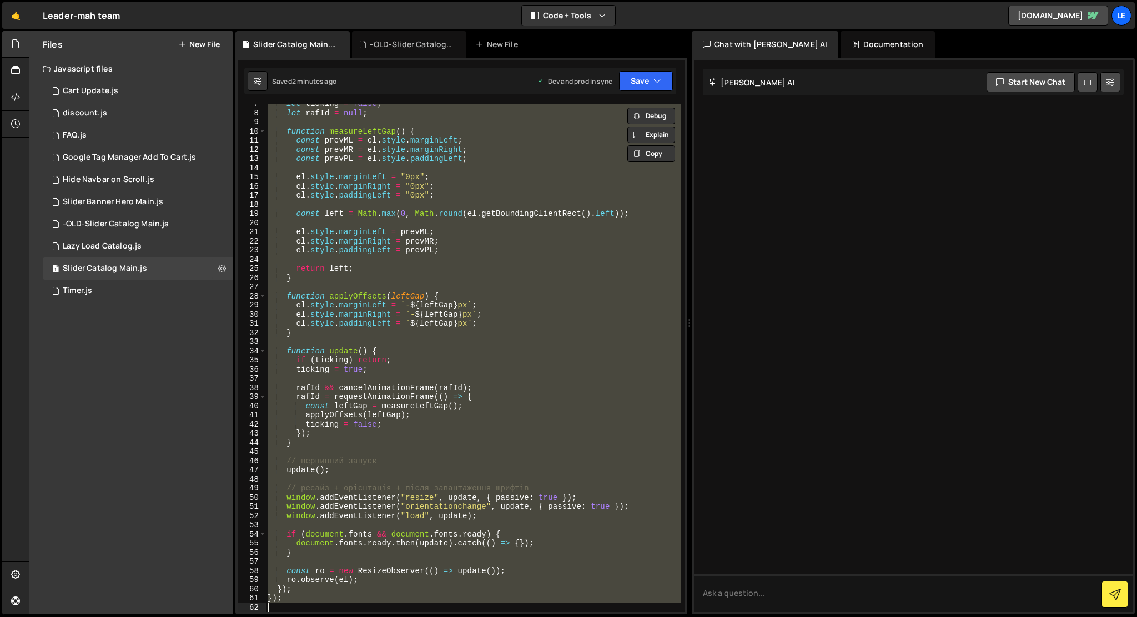
paste textarea
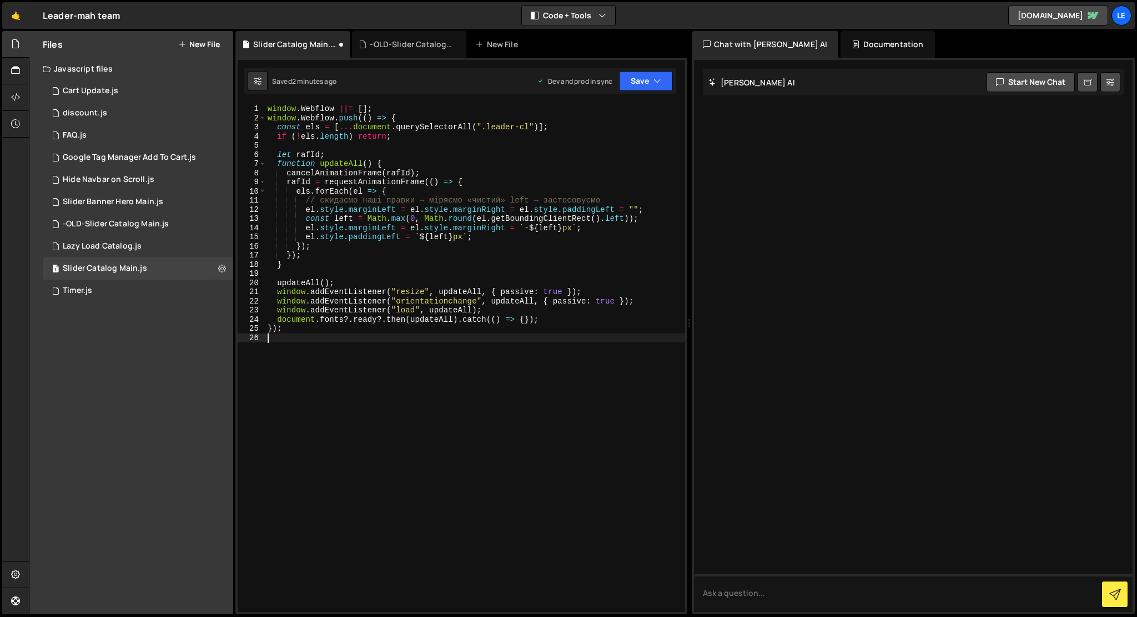
type textarea "});"
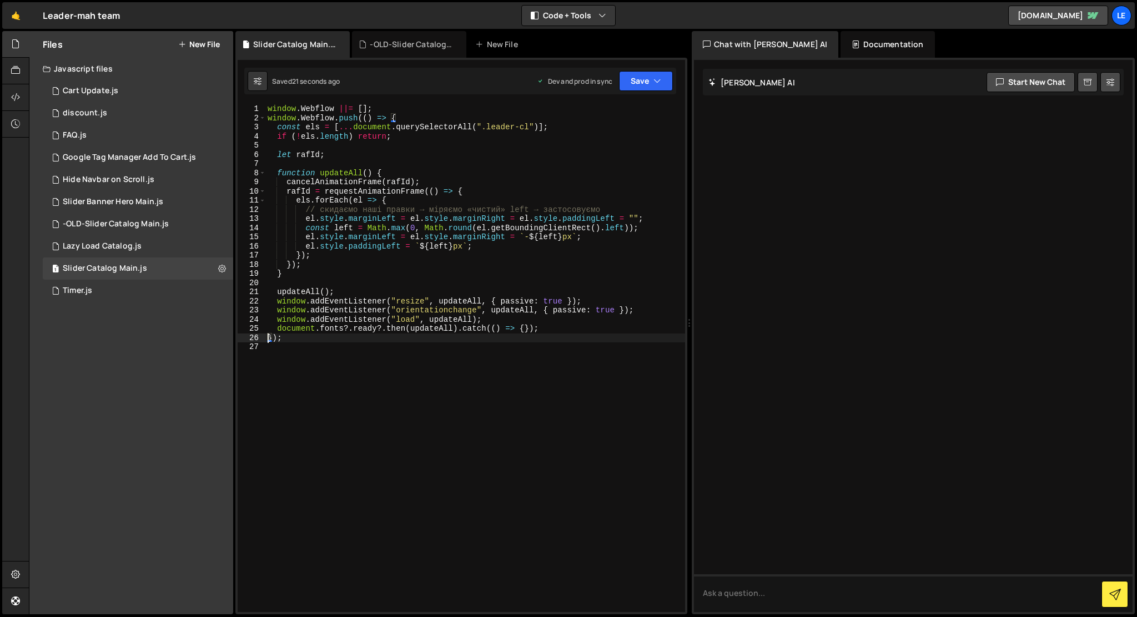
click at [370, 413] on div "window . Webflow ||= [ ] ; window . Webflow . push (( ) => { const els = [ ... …" at bounding box center [475, 367] width 420 height 526
drag, startPoint x: 308, startPoint y: 209, endPoint x: 610, endPoint y: 209, distance: 302.6
click at [610, 209] on div "window . Webflow ||= [ ] ; window . Webflow . push (( ) => { const els = [ ... …" at bounding box center [475, 367] width 420 height 526
type textarea "// скидаємо наші правки → міряємо «чистий» left → застосовуємо"
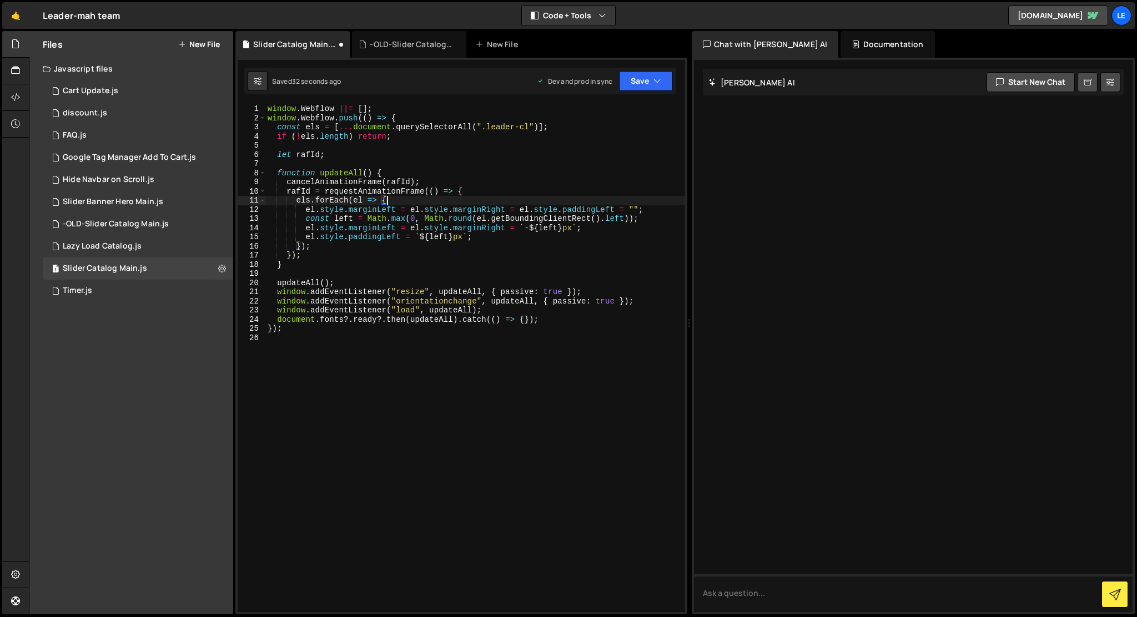
click at [414, 117] on div "window . Webflow ||= [ ] ; window . Webflow . push (( ) => { const els = [ ... …" at bounding box center [475, 367] width 420 height 526
type textarea "window.Webflow.push(() => {"
click at [522, 436] on div "window . Webflow ||= [ ] ; window . Webflow . push (( ) => { const els = [ ... …" at bounding box center [475, 367] width 420 height 526
type textarea "});"
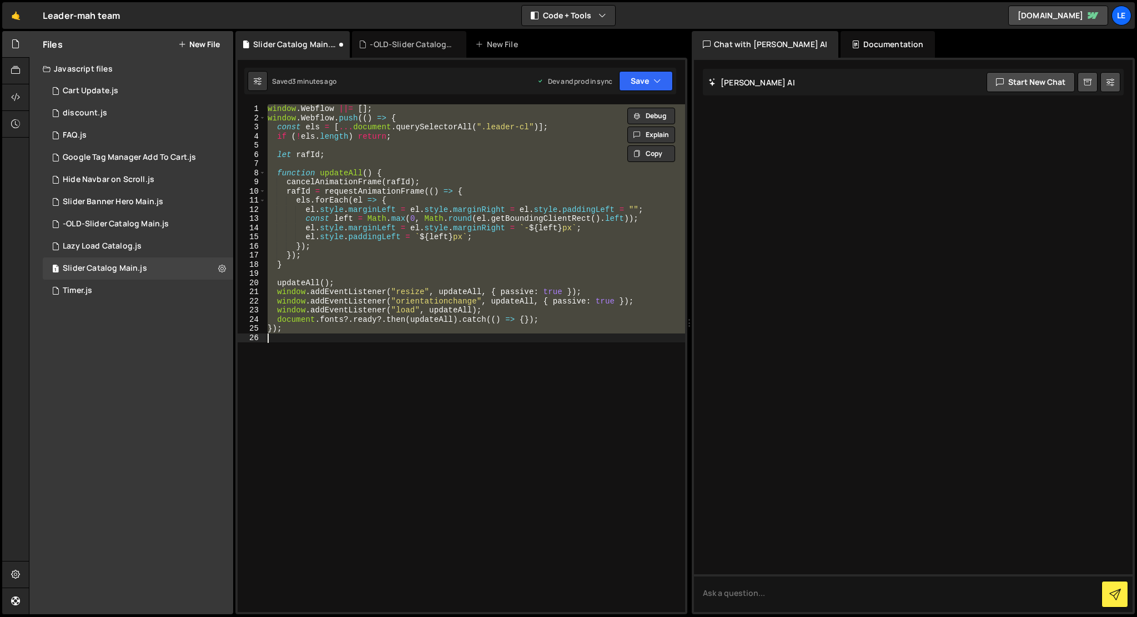
paste textarea
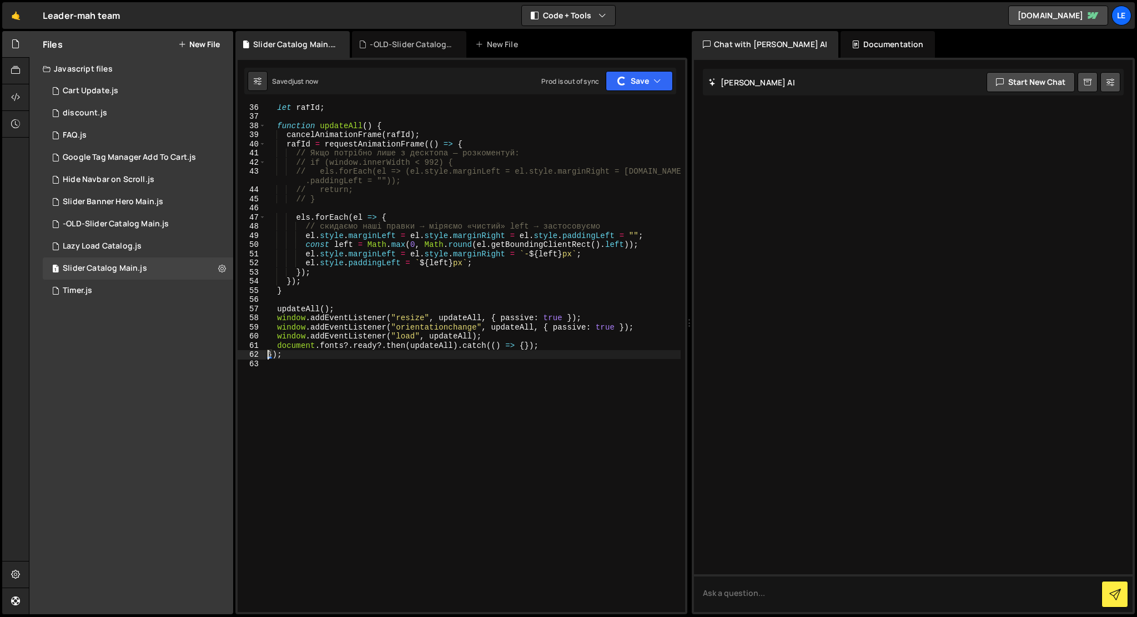
scroll to position [0, 0]
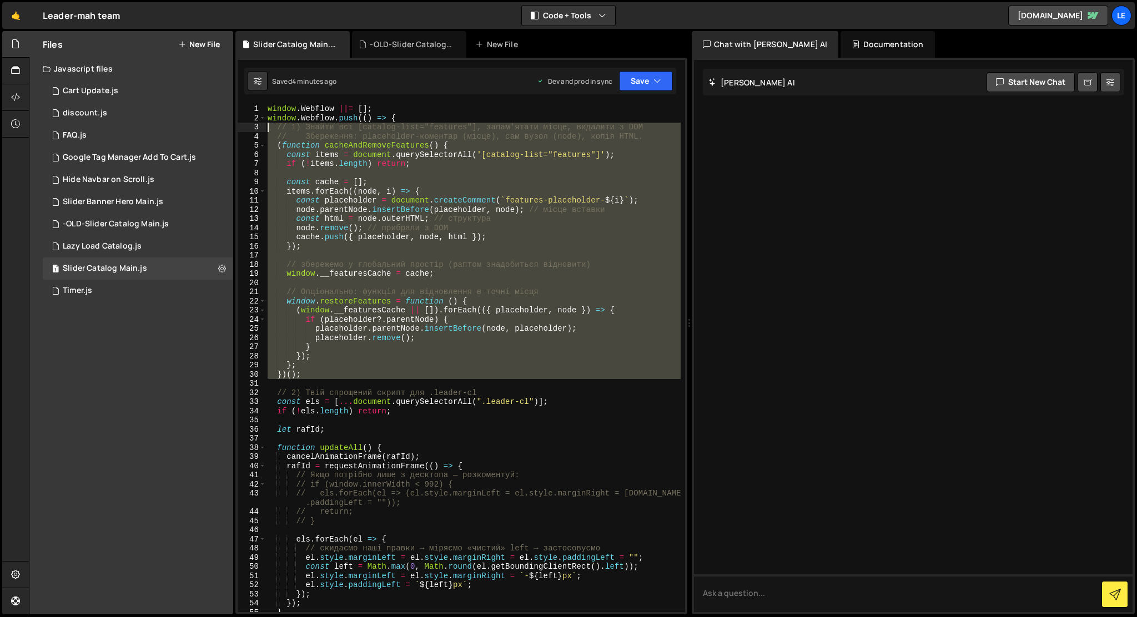
drag, startPoint x: 295, startPoint y: 384, endPoint x: 250, endPoint y: 127, distance: 260.3
click at [250, 127] on div "}); 1 2 3 4 5 6 7 8 9 10 11 12 13 14 15 16 17 18 19 20 21 22 23 24 25 26 27 28 …" at bounding box center [461, 358] width 447 height 508
type textarea "// 1) Знайти всі [catalog-list="features"], запам'ятати місце, видалити з DOM /…"
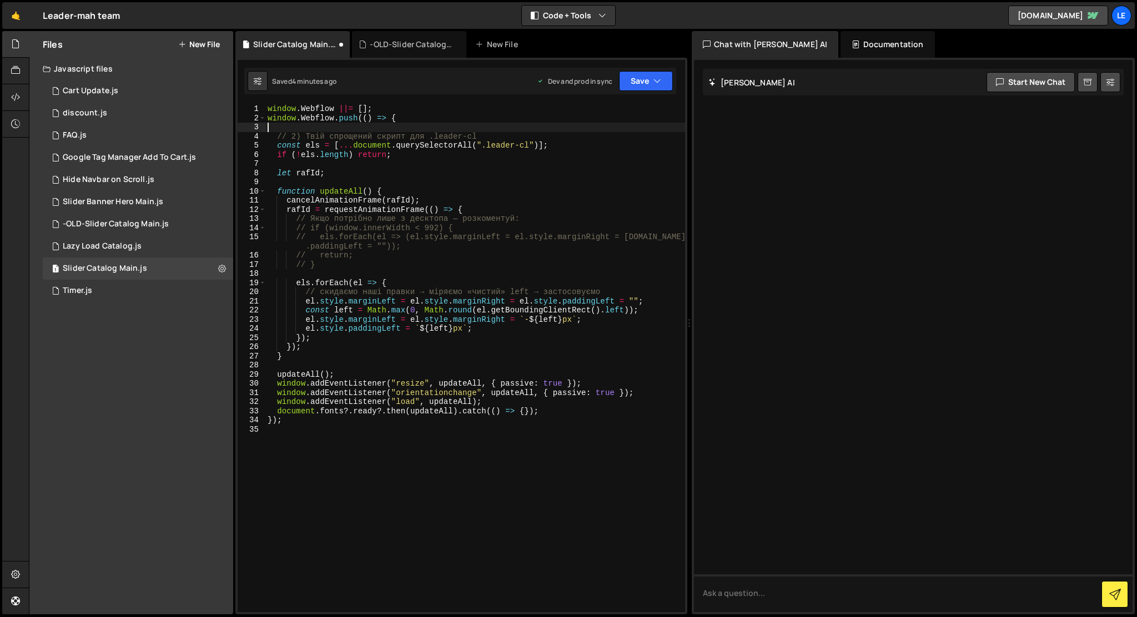
type textarea "window.Webflow.push(() => {"
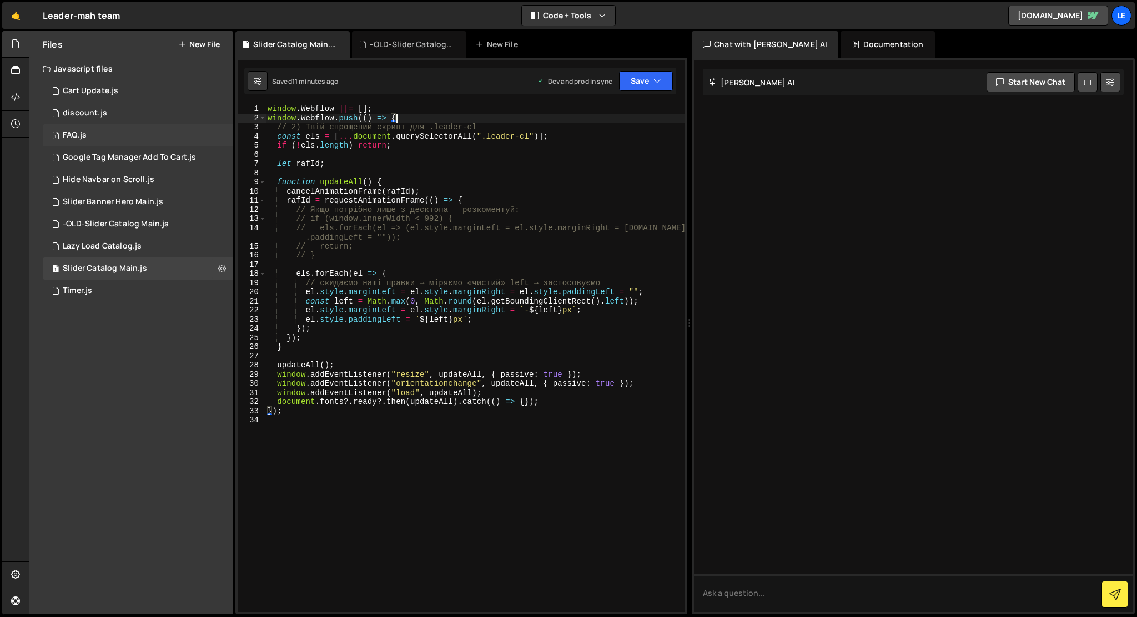
click at [87, 133] on div "1 FAQ.js 0" at bounding box center [138, 135] width 190 height 22
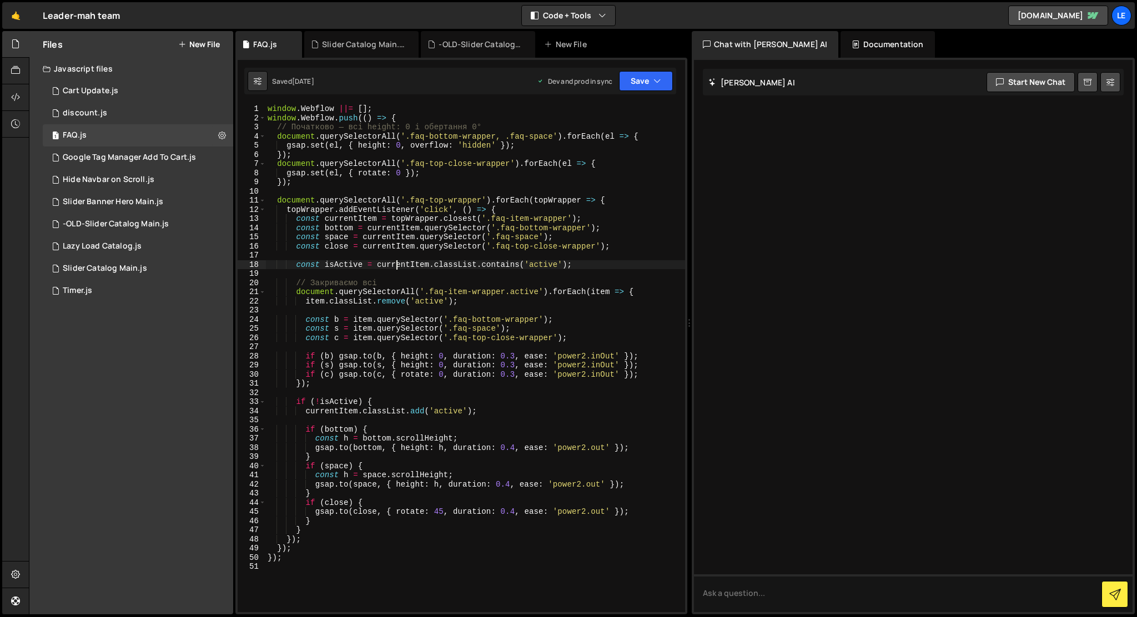
click at [395, 266] on div "window . Webflow ||= [ ] ; window . Webflow . push (( ) => { // Початково — всі…" at bounding box center [475, 367] width 420 height 526
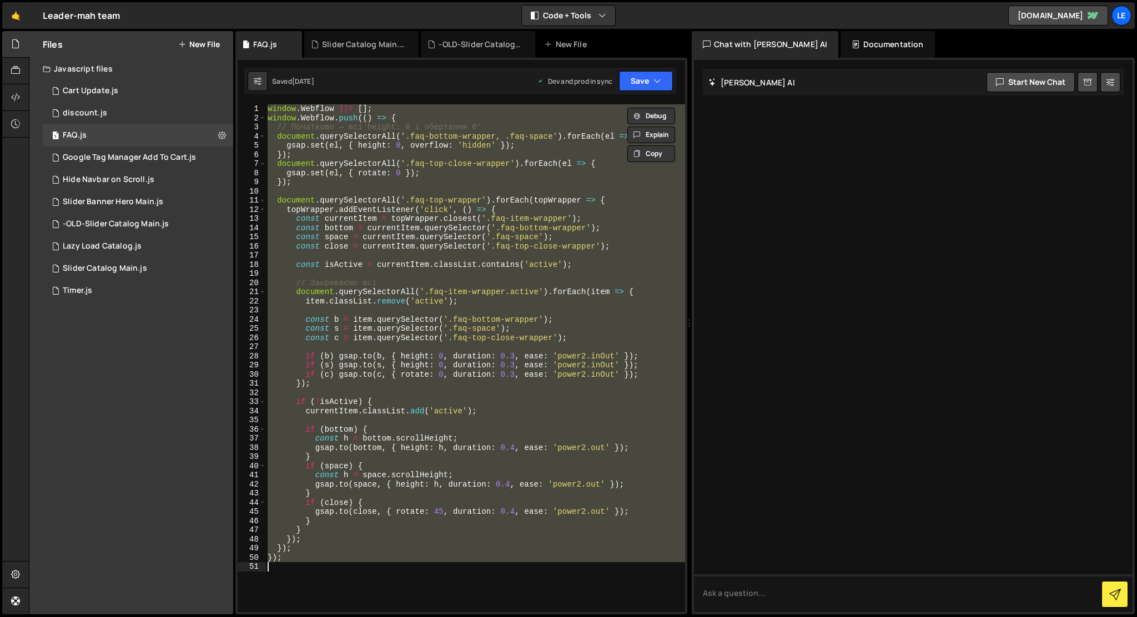
click at [405, 127] on div "window . Webflow ||= [ ] ; window . Webflow . push (( ) => { // Початково — всі…" at bounding box center [475, 358] width 420 height 508
type textarea "// Початково — всі height: 0 і обертання 0°"
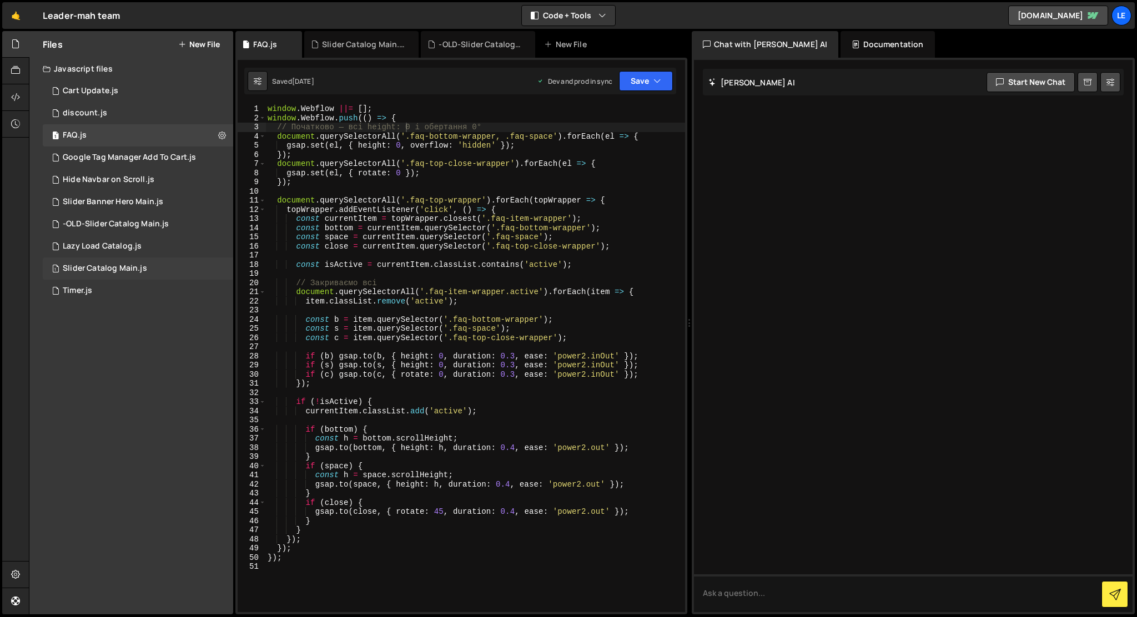
click at [116, 266] on div "Slider Catalog Main.js" at bounding box center [105, 269] width 84 height 10
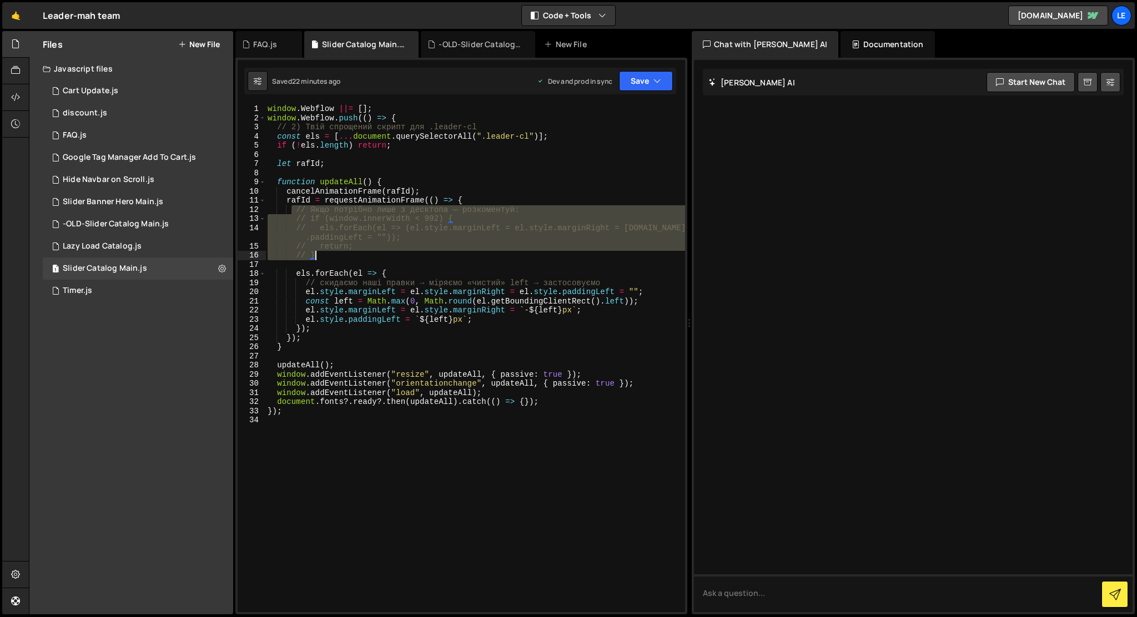
drag, startPoint x: 292, startPoint y: 208, endPoint x: 325, endPoint y: 253, distance: 56.0
click at [325, 253] on div "window . Webflow ||= [ ] ; window . Webflow . push (( ) => { // 2) Твій спрощен…" at bounding box center [475, 367] width 420 height 526
type textarea "// return; // }"
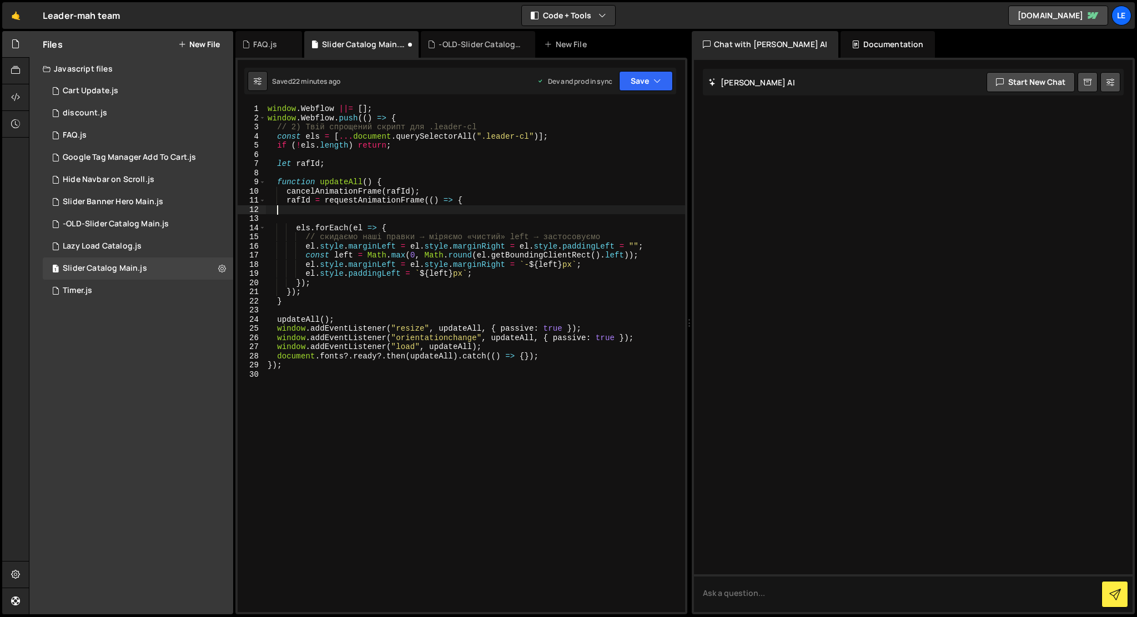
type textarea "rafId = requestAnimationFrame(() => {"
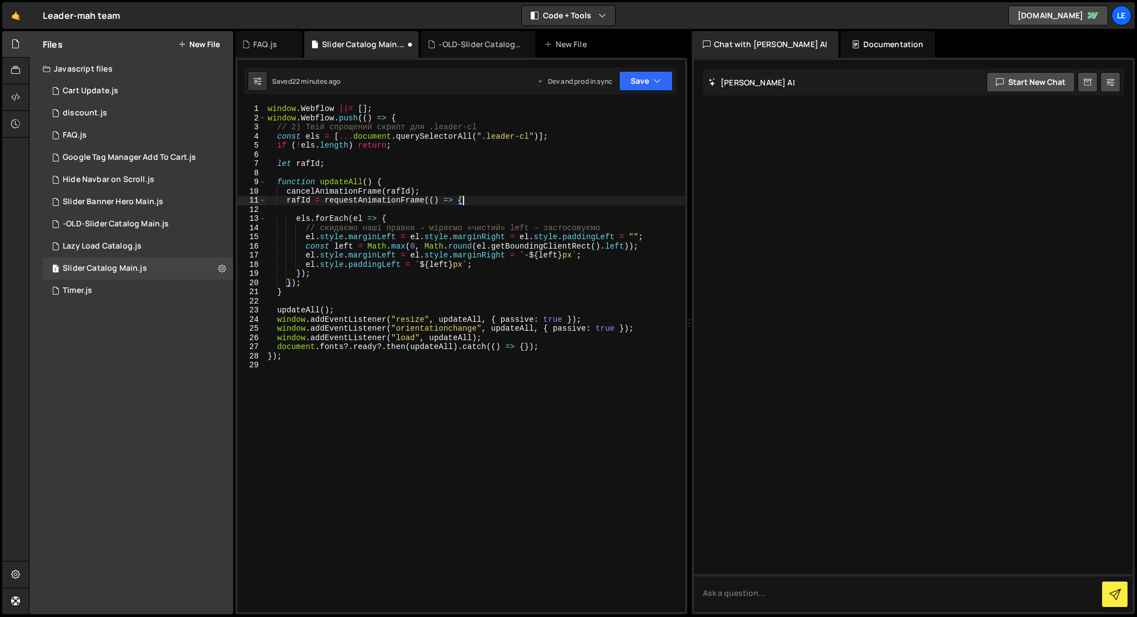
click at [311, 401] on div "window . Webflow ||= [ ] ; window . Webflow . push (( ) => { // 2) Твій спрощен…" at bounding box center [475, 367] width 420 height 526
type textarea "});"
click at [419, 114] on div "window . Webflow ||= [ ] ; window . Webflow . push (( ) => { // 2) Твій спрощен…" at bounding box center [475, 367] width 420 height 526
type textarea "window.Webflow.push(() => {"
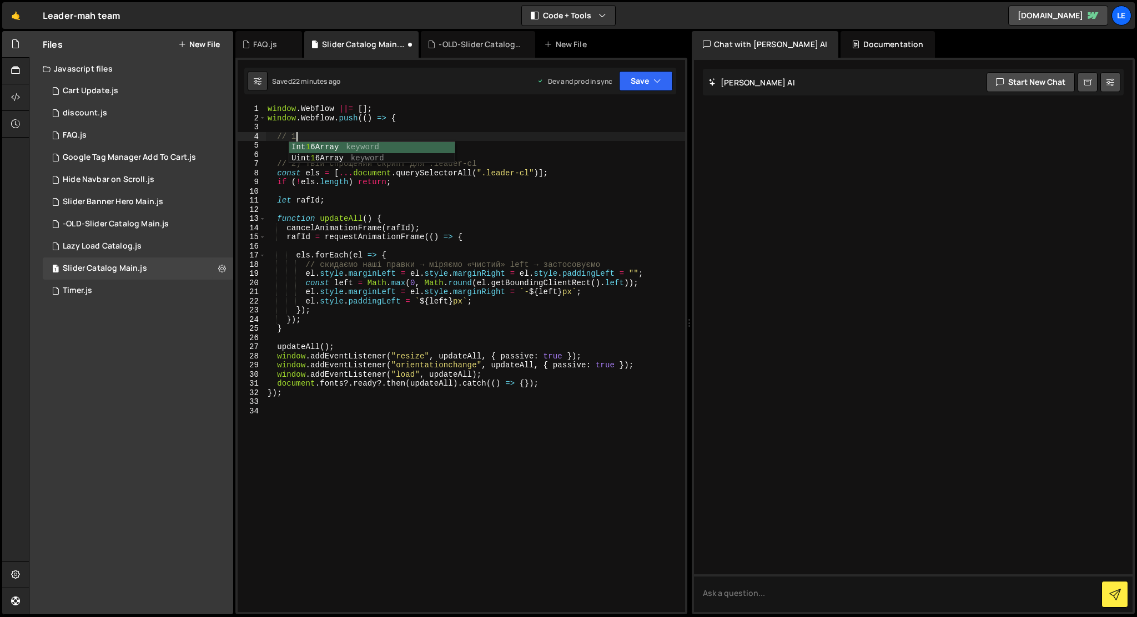
scroll to position [0, 2]
type textarea "// 1)"
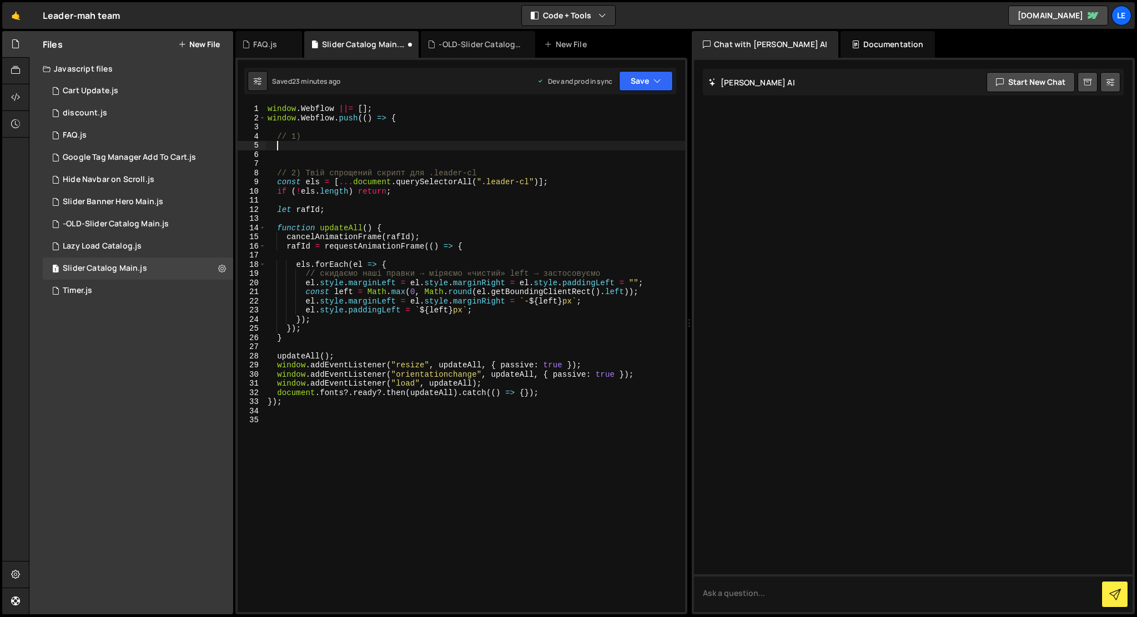
scroll to position [0, 0]
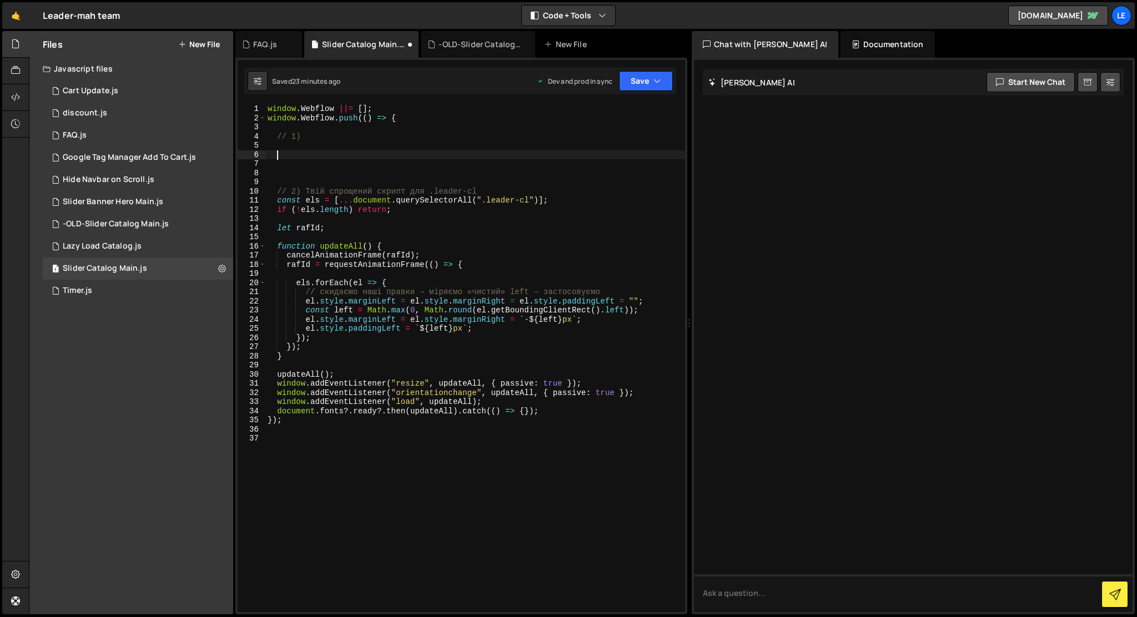
paste textarea "placeholders.slice(1).forEach(observePlaceholder);"
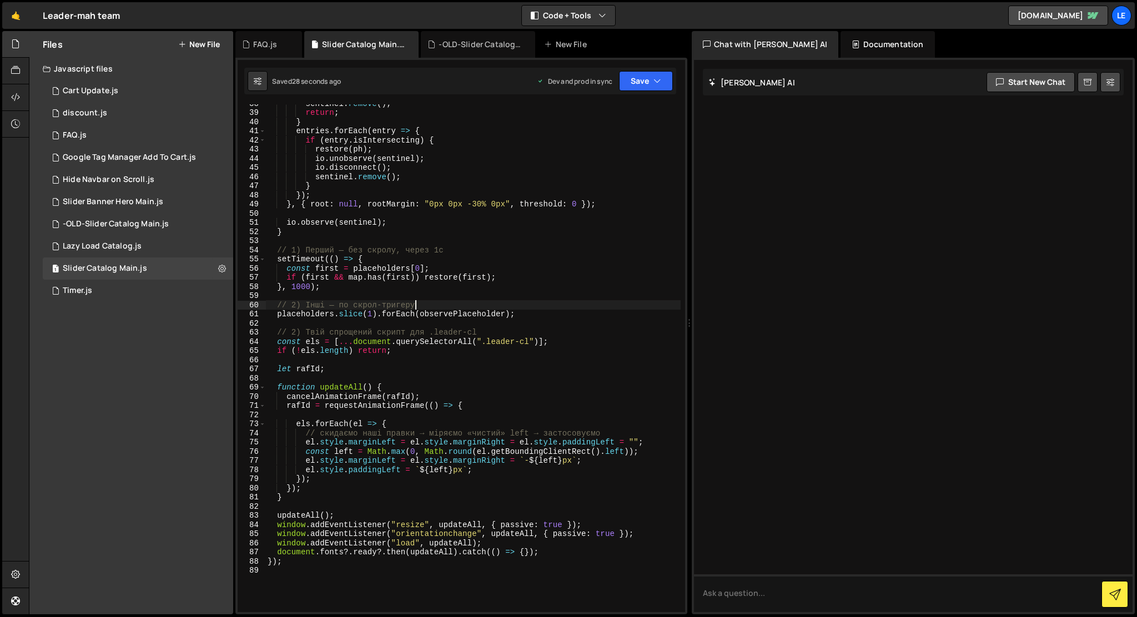
scroll to position [344, 0]
click at [296, 331] on div "sentinel . remove ( ) ; return ; } entries . forEach ( entry => { if ( entry . …" at bounding box center [472, 362] width 415 height 526
type textarea "// 3) Твій спрощений скрипт для .leader-cl"
click at [487, 300] on div "sentinel . remove ( ) ; return ; } entries . forEach ( entry => { if ( entry . …" at bounding box center [472, 362] width 415 height 526
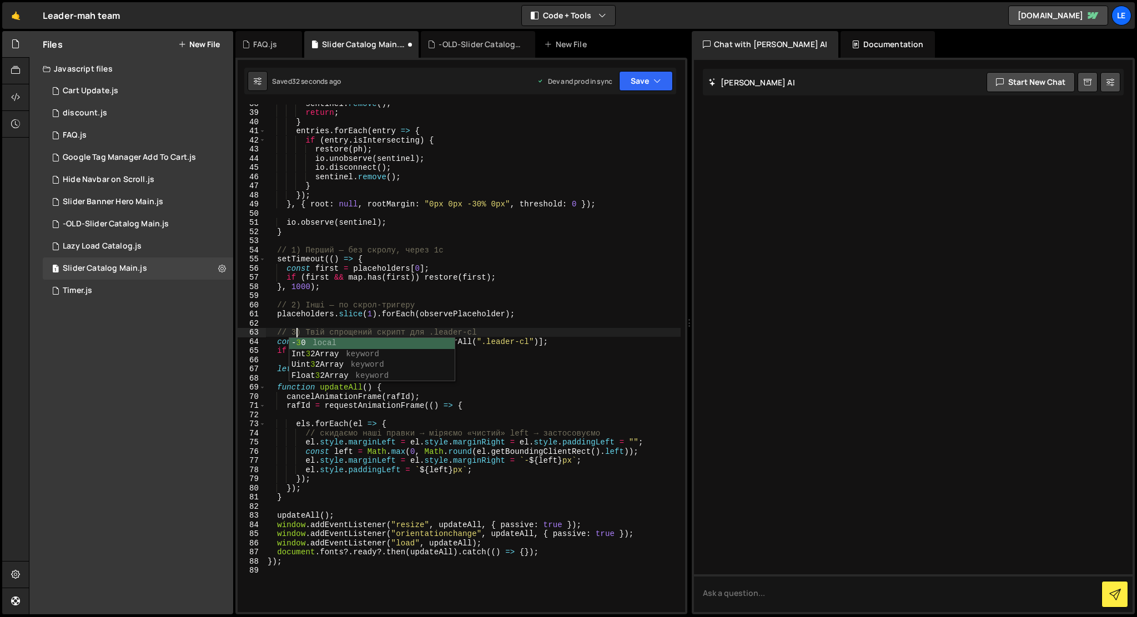
scroll to position [0, 0]
click at [510, 315] on div "sentinel . remove ( ) ; return ; } entries . forEach ( entry => { if ( entry . …" at bounding box center [472, 362] width 415 height 526
click at [527, 315] on div "sentinel . remove ( ) ; return ; } entries . forEach ( entry => { if ( entry . …" at bounding box center [472, 362] width 415 height 526
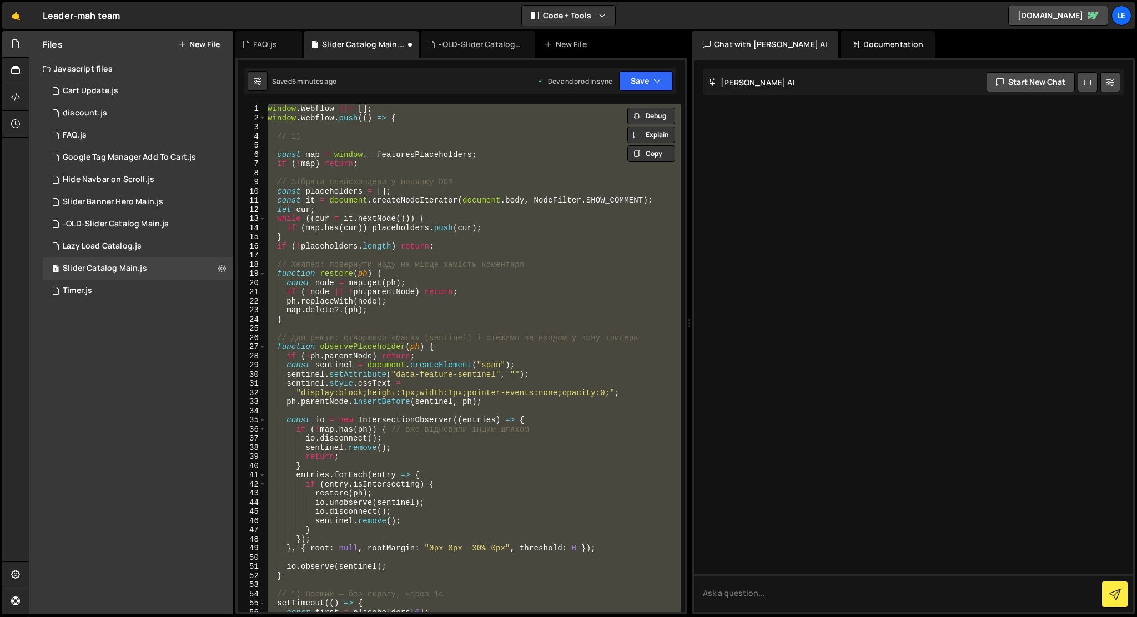
click at [472, 242] on div "window . Webflow ||= [ ] ; window . Webflow . push (( ) => { // 1) const map = …" at bounding box center [472, 358] width 415 height 508
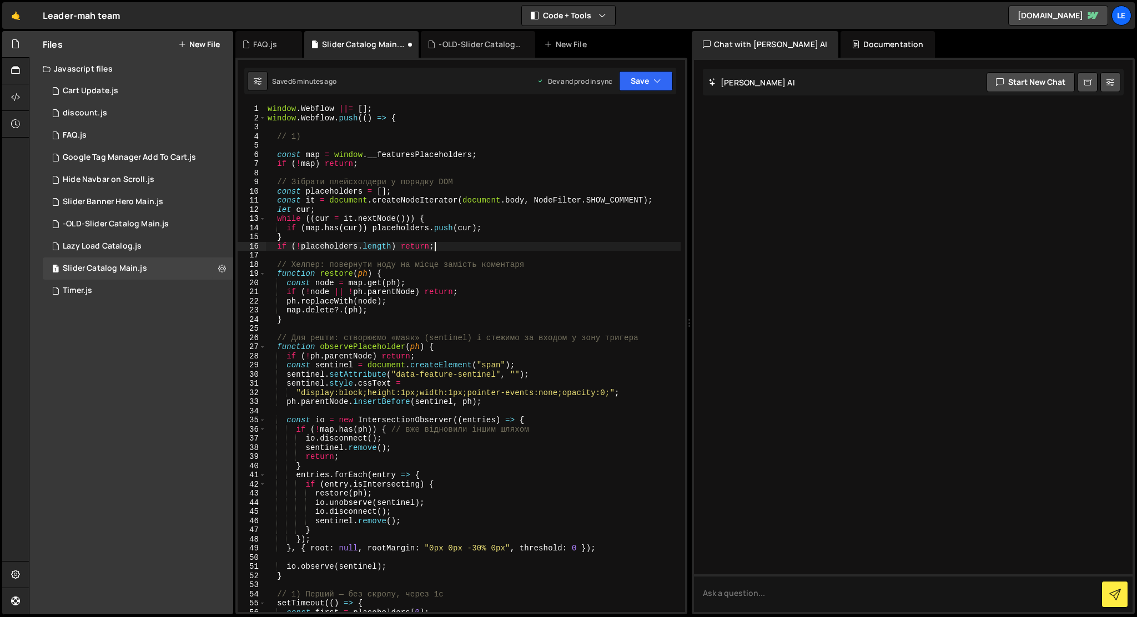
type textarea "});"
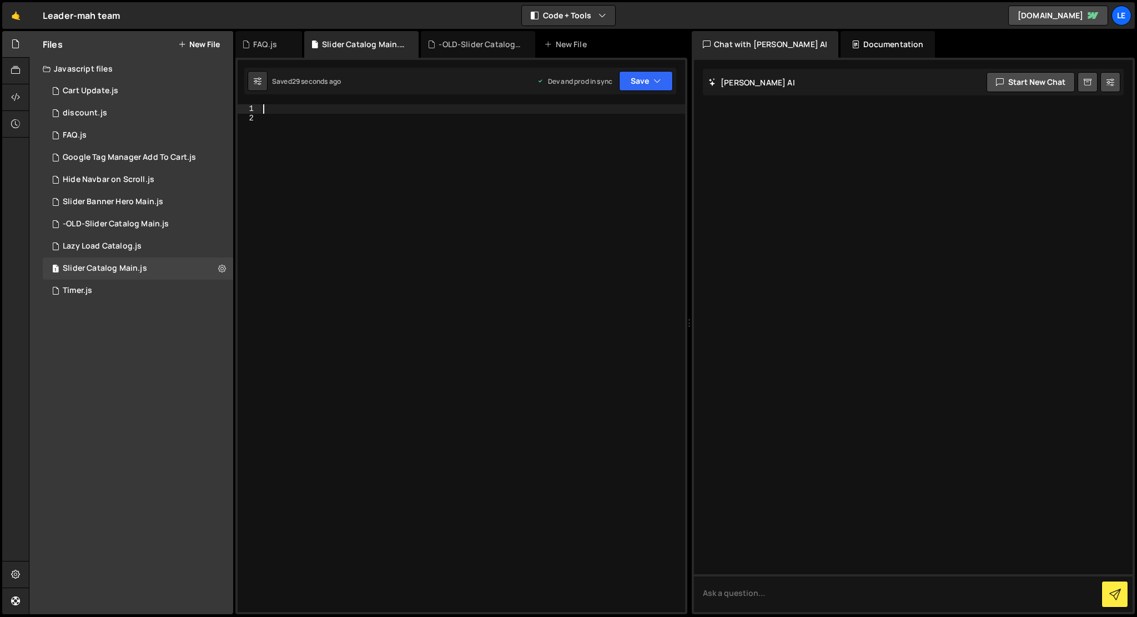
click at [475, 276] on div at bounding box center [473, 367] width 424 height 526
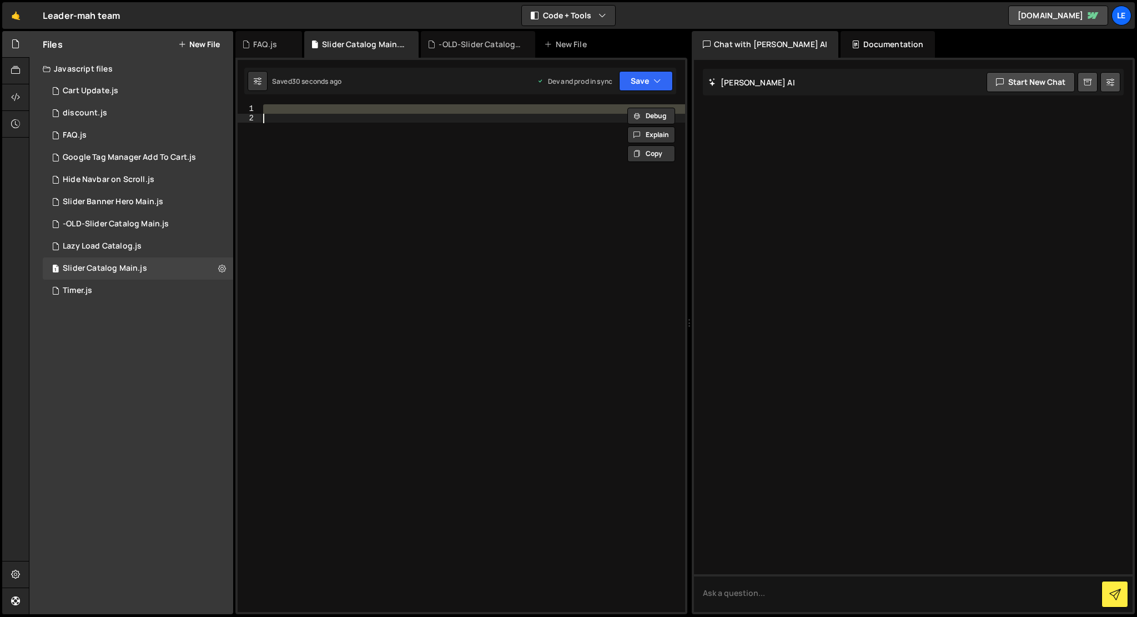
paste textarea
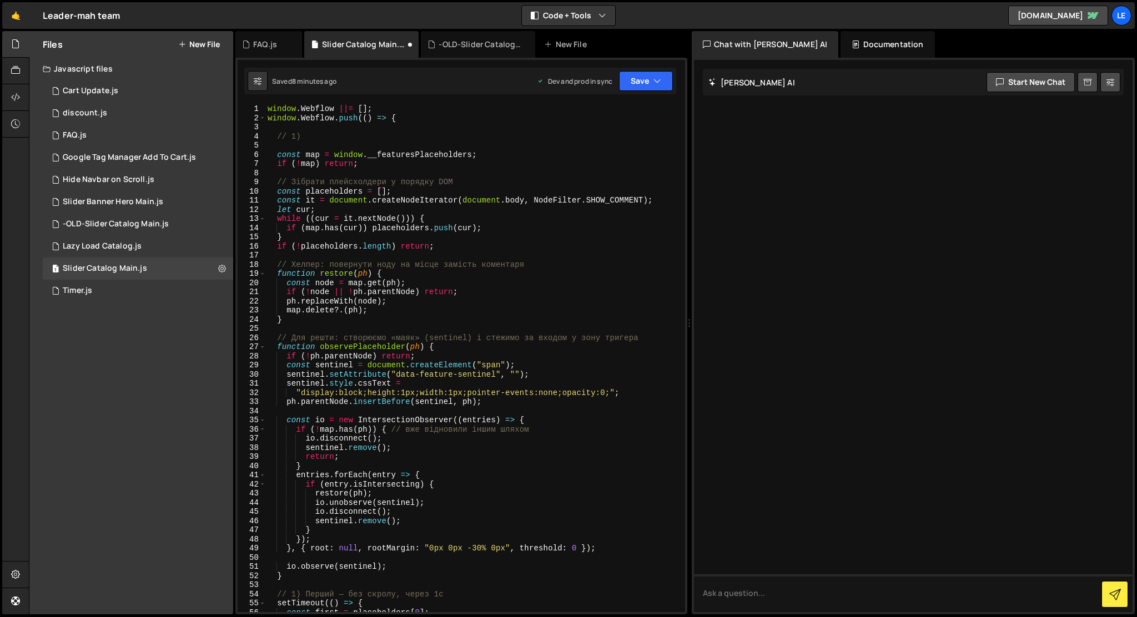
click at [616, 174] on div "window . Webflow ||= [ ] ; window . Webflow . push (( ) => { // 1) const map = …" at bounding box center [472, 367] width 415 height 526
click at [575, 150] on div "window . Webflow ||= [ ] ; window . Webflow . push (( ) => { // 1) const map = …" at bounding box center [472, 367] width 415 height 526
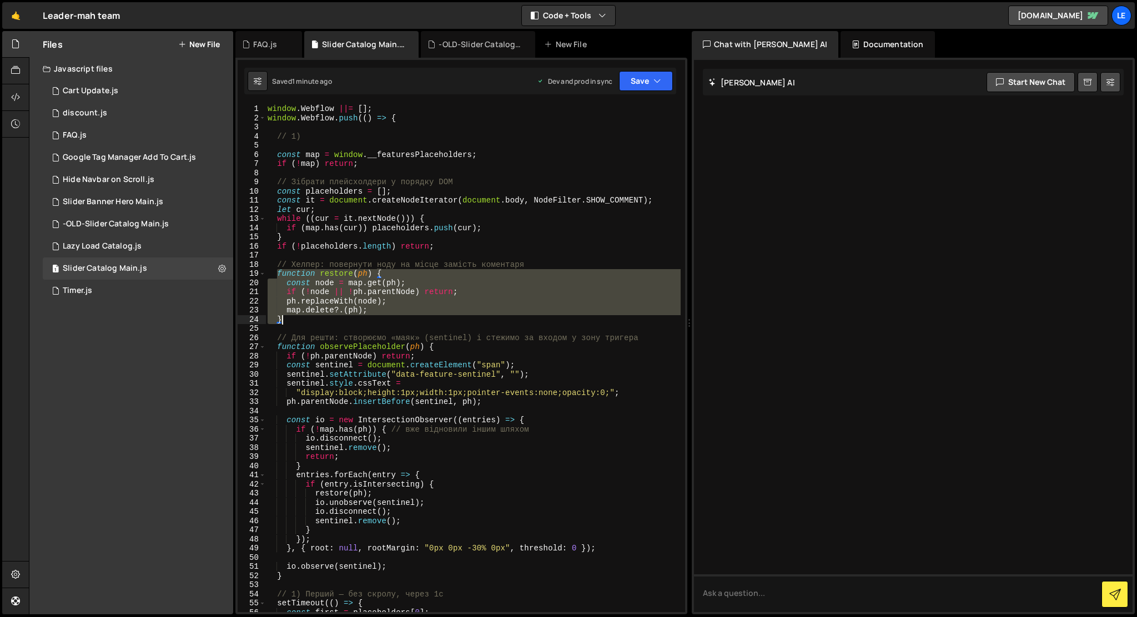
drag, startPoint x: 279, startPoint y: 274, endPoint x: 317, endPoint y: 319, distance: 59.1
click at [317, 319] on div "window . Webflow ||= [ ] ; window . Webflow . push (( ) => { // 1) const map = …" at bounding box center [472, 367] width 415 height 526
paste textarea
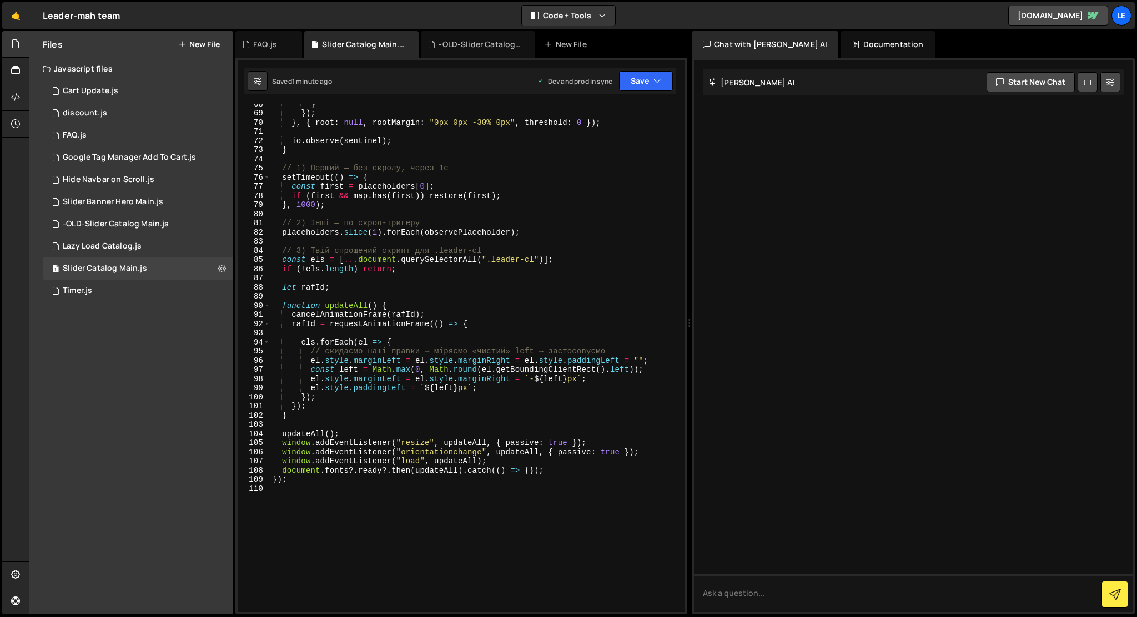
scroll to position [610, 0]
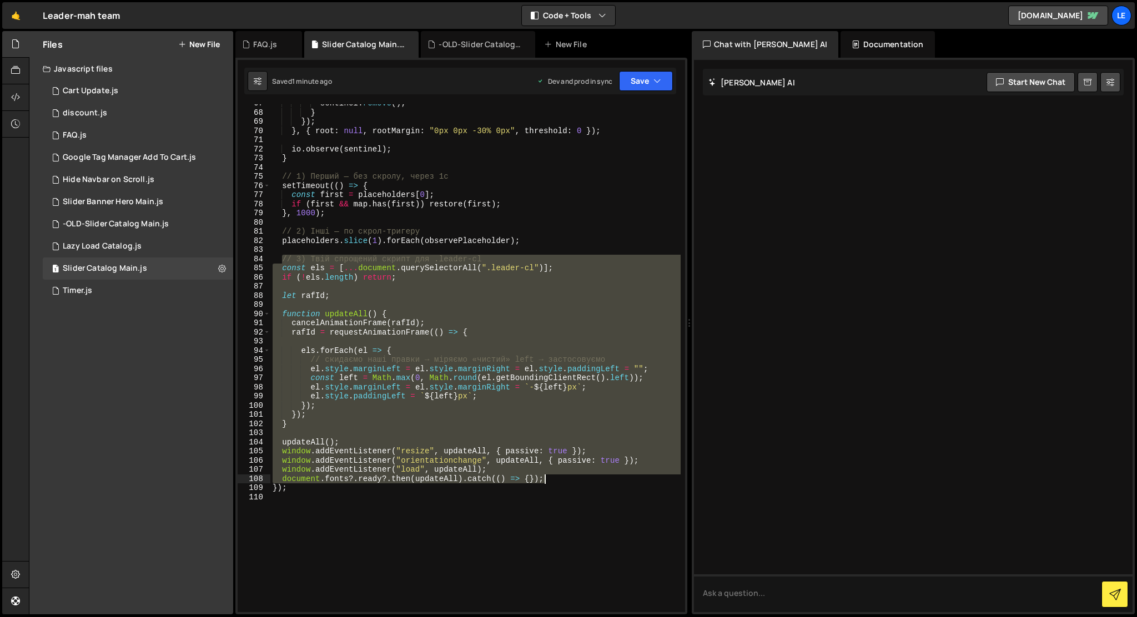
drag, startPoint x: 281, startPoint y: 259, endPoint x: 560, endPoint y: 480, distance: 355.2
click at [560, 480] on div "sentinel . remove ( ) ; } }) ; } , { root : null , rootMargin : "0px 0px -30% 0…" at bounding box center [475, 362] width 410 height 526
click at [609, 133] on div "sentinel . remove ( ) ; } }) ; } , { root : null , rootMargin : "0px 0px -30% 0…" at bounding box center [475, 362] width 410 height 526
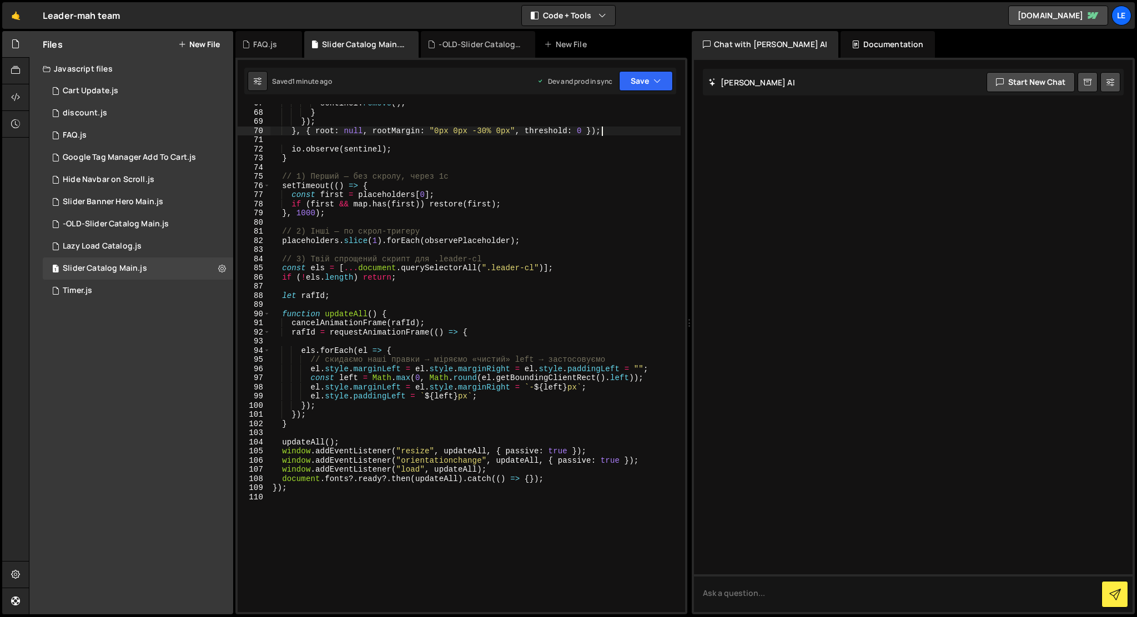
type textarea "});"
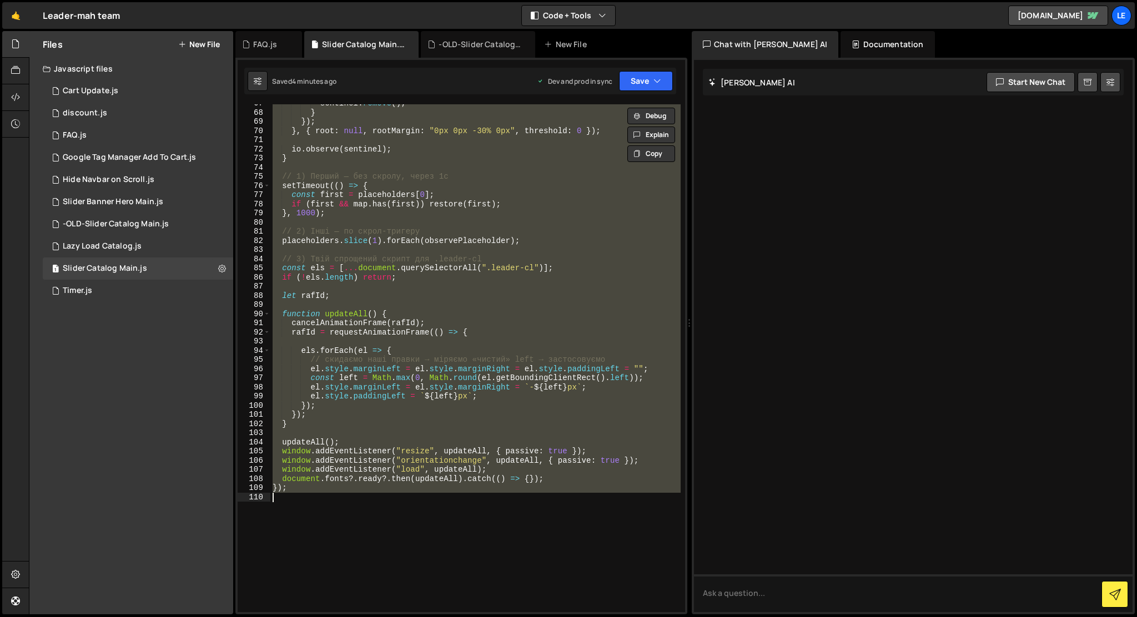
click at [449, 309] on div "sentinel . remove ( ) ; } }) ; } , { root : null , rootMargin : "0px 0px -30% 0…" at bounding box center [475, 358] width 410 height 508
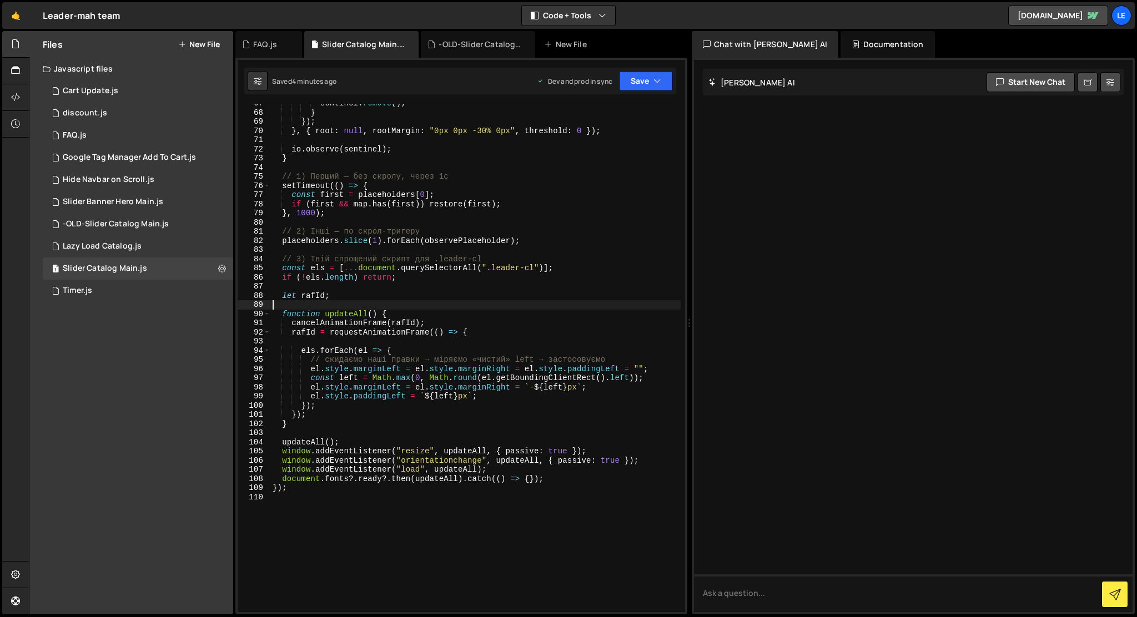
type textarea "});"
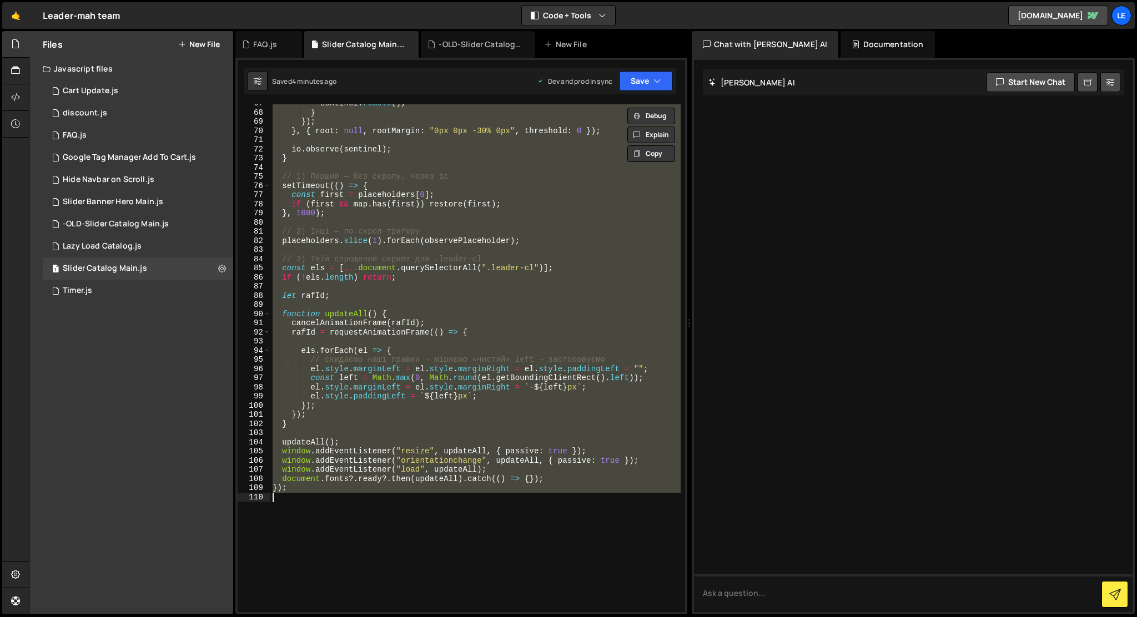
paste textarea
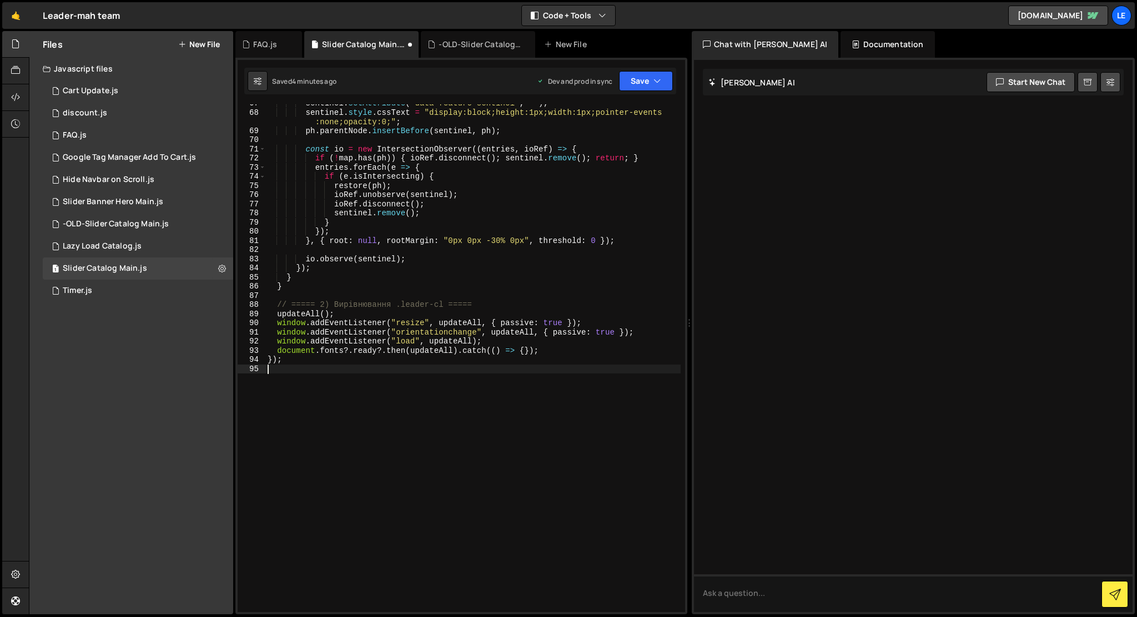
type textarea "window.addEventListener("resize", updateAll, { passive: true });"
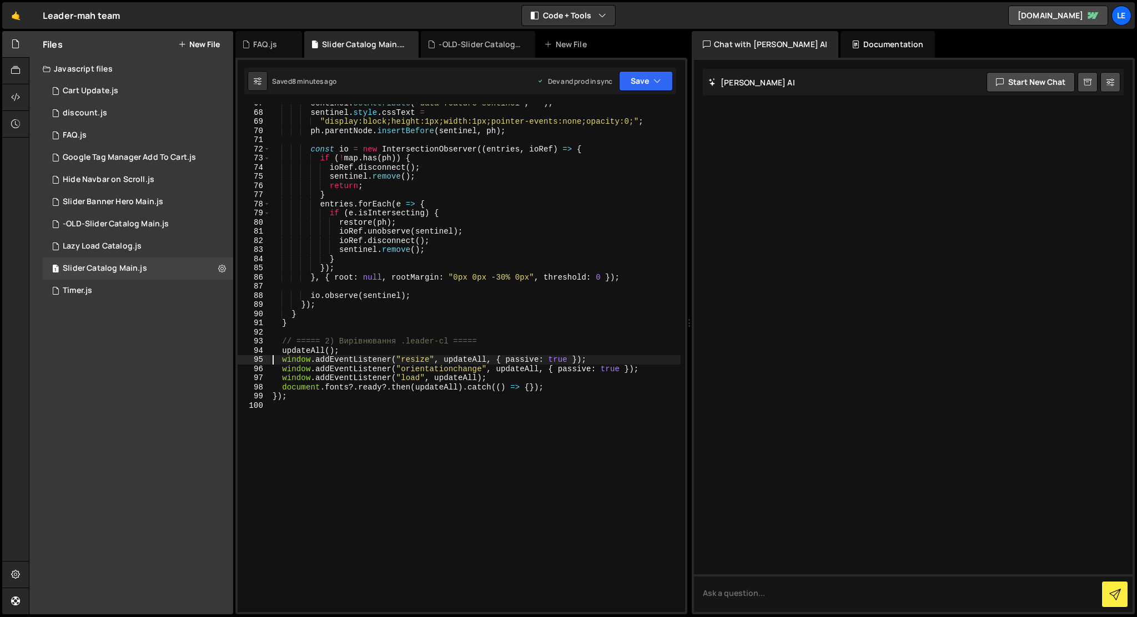
click at [452, 428] on div "sentinel . setAttribute ( "data-feature-sentinel" , "" ) ; sentinel . style . c…" at bounding box center [475, 362] width 410 height 526
type textarea "});"
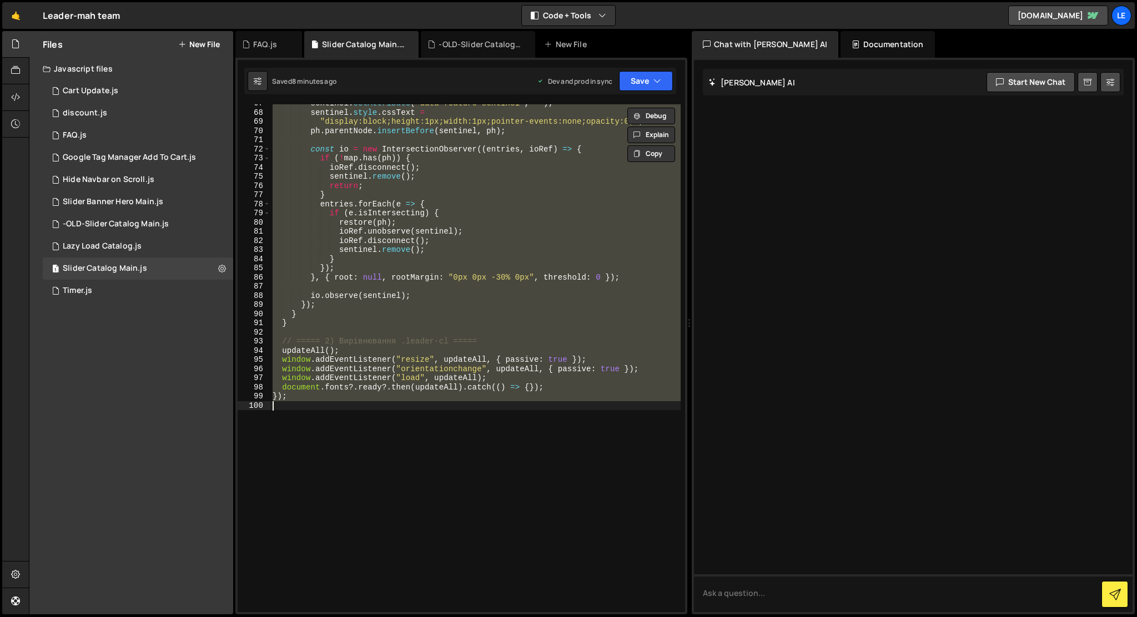
paste textarea
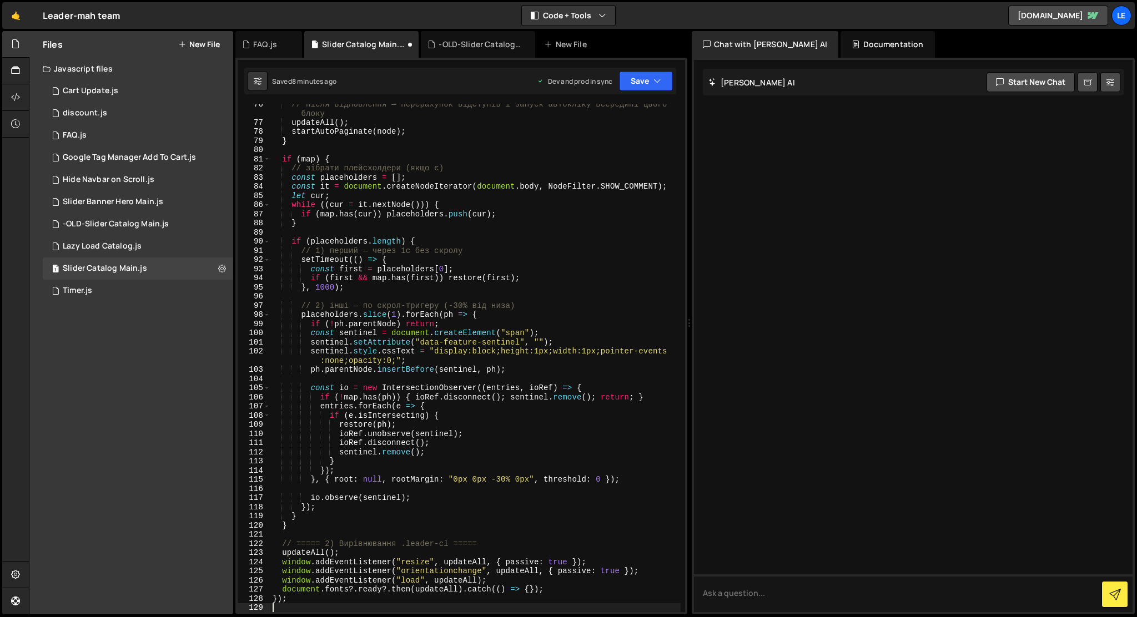
scroll to position [701, 0]
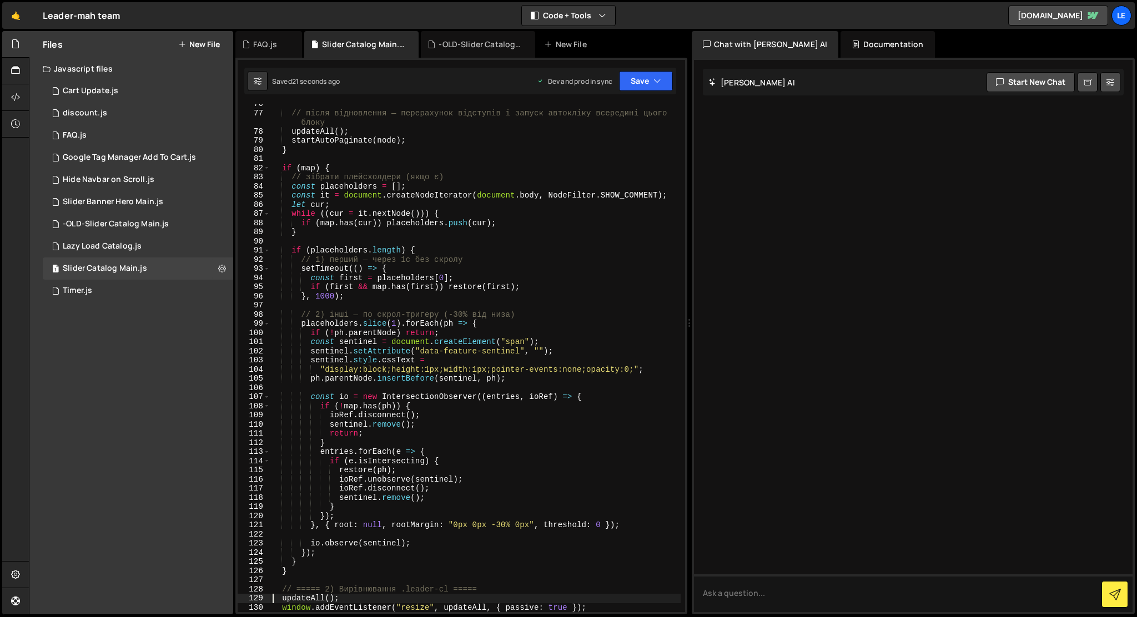
click at [554, 225] on div "// після відновлення — перерахунок відступів і запуск автокліку всередині цього…" at bounding box center [475, 362] width 410 height 526
type textarea "});"
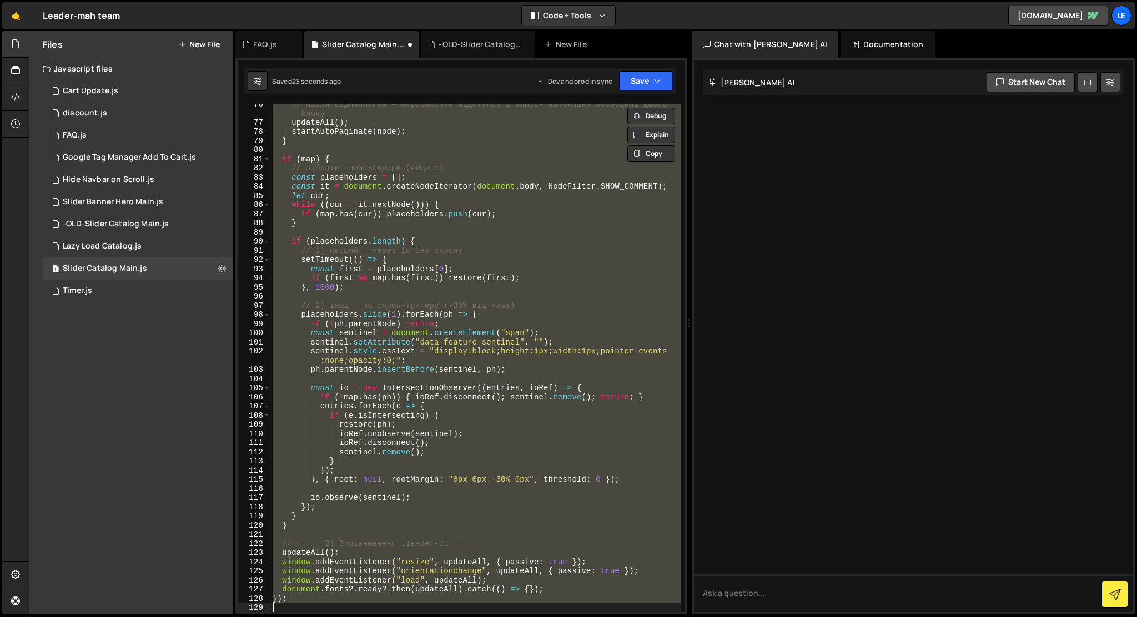
scroll to position [657, 0]
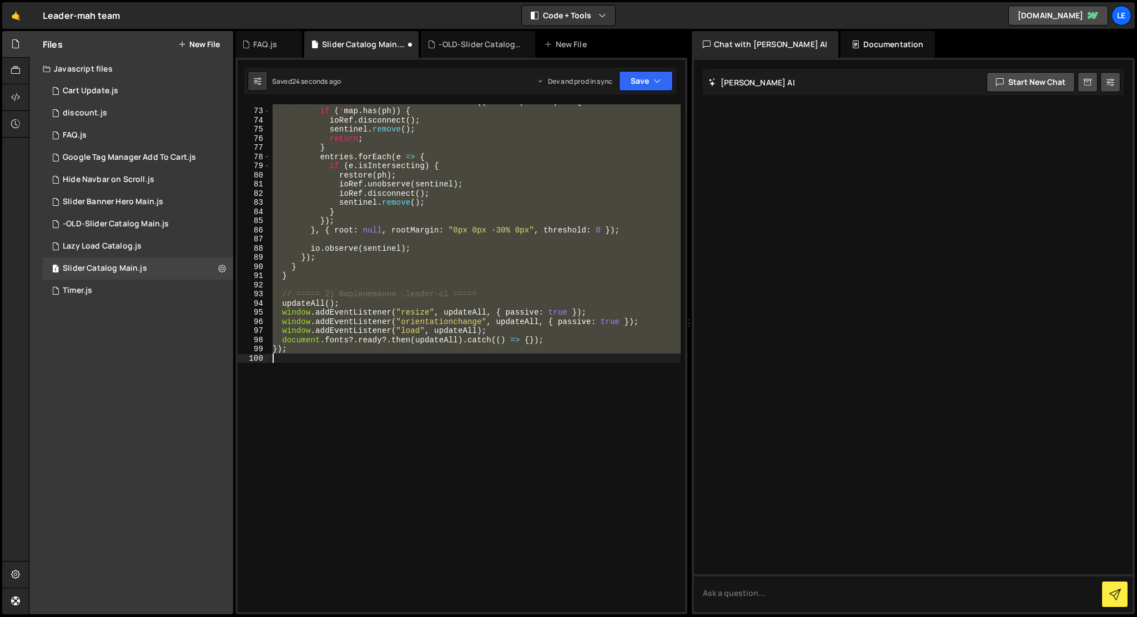
click at [485, 479] on div "const io = new IntersectionObserver (( entries , ioRef ) => { if ( ! map . has …" at bounding box center [475, 358] width 410 height 508
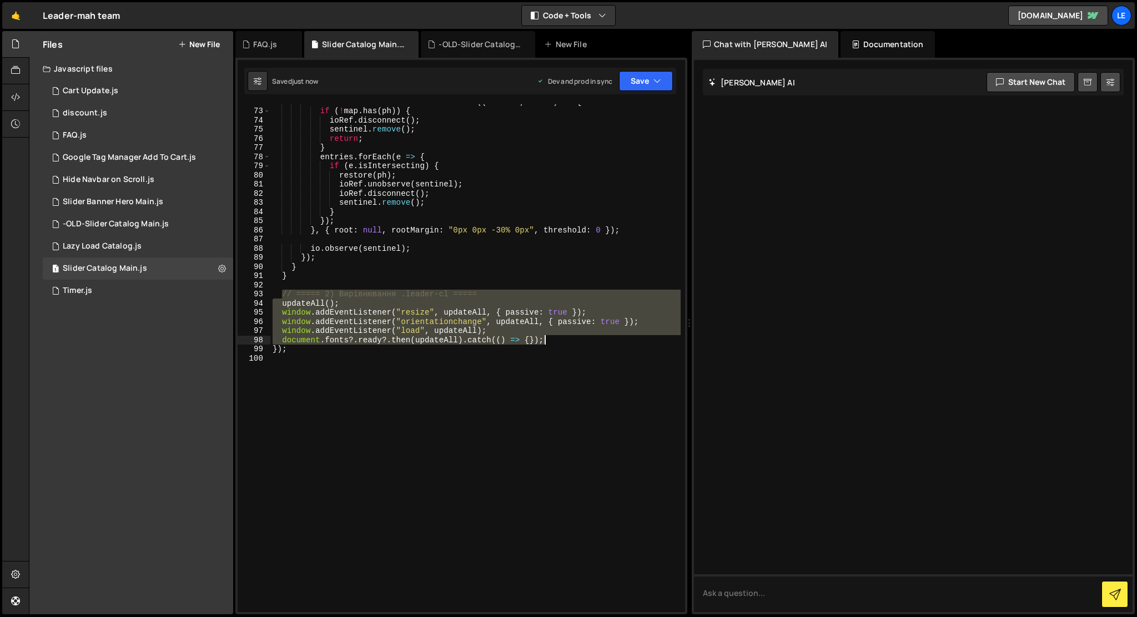
drag, startPoint x: 281, startPoint y: 291, endPoint x: 555, endPoint y: 338, distance: 277.2
click at [555, 338] on div "const io = new IntersectionObserver (( entries , ioRef ) => { if ( ! map . has …" at bounding box center [475, 360] width 410 height 526
type textarea "window.addEventListener("load", updateAll); document.fonts?.ready?.then(updateA…"
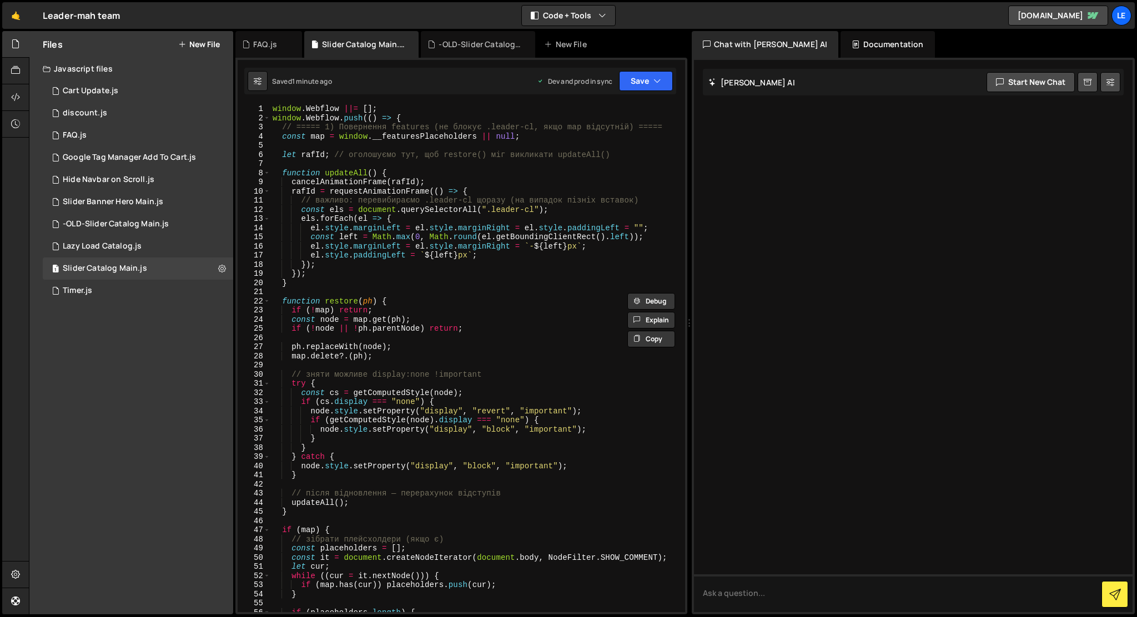
scroll to position [0, 0]
click at [196, 48] on button "New File" at bounding box center [199, 44] width 42 height 9
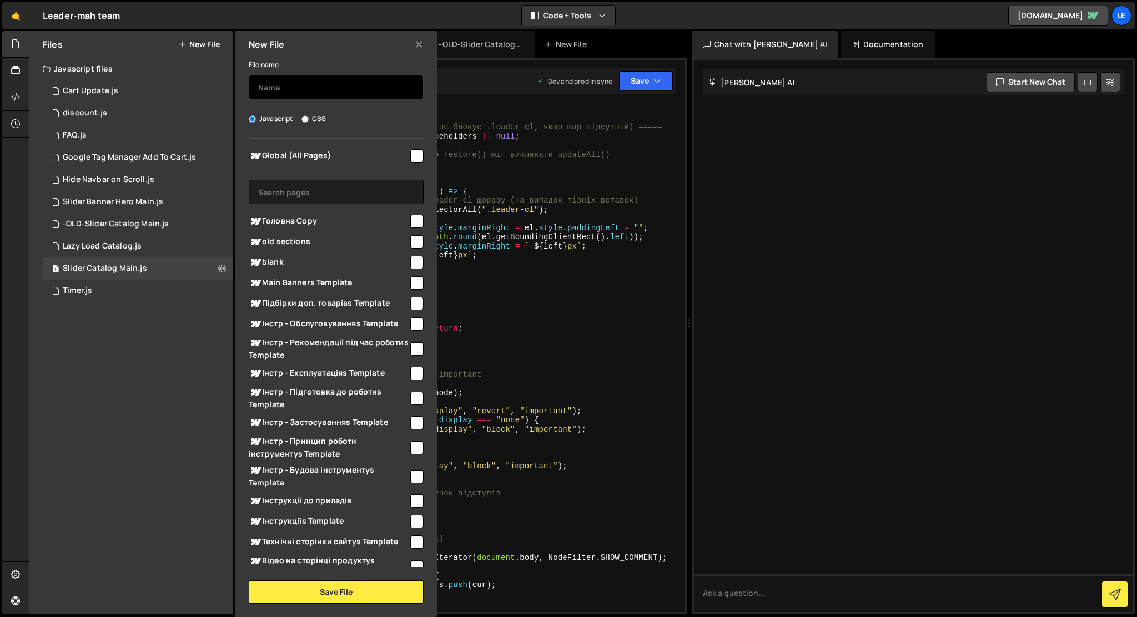
click at [294, 97] on input "text" at bounding box center [336, 87] width 175 height 24
type input "[PERSON_NAME]"
type input "s"
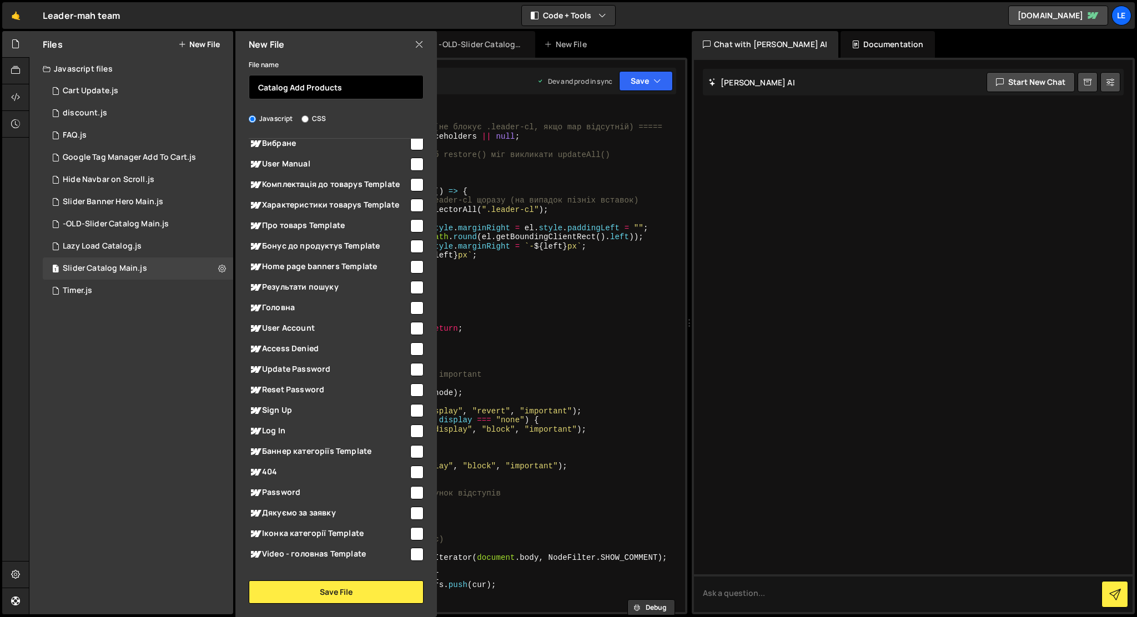
scroll to position [470, 0]
type input "Catalog Add Products"
click at [411, 303] on input "checkbox" at bounding box center [416, 306] width 13 height 13
checkbox input "true"
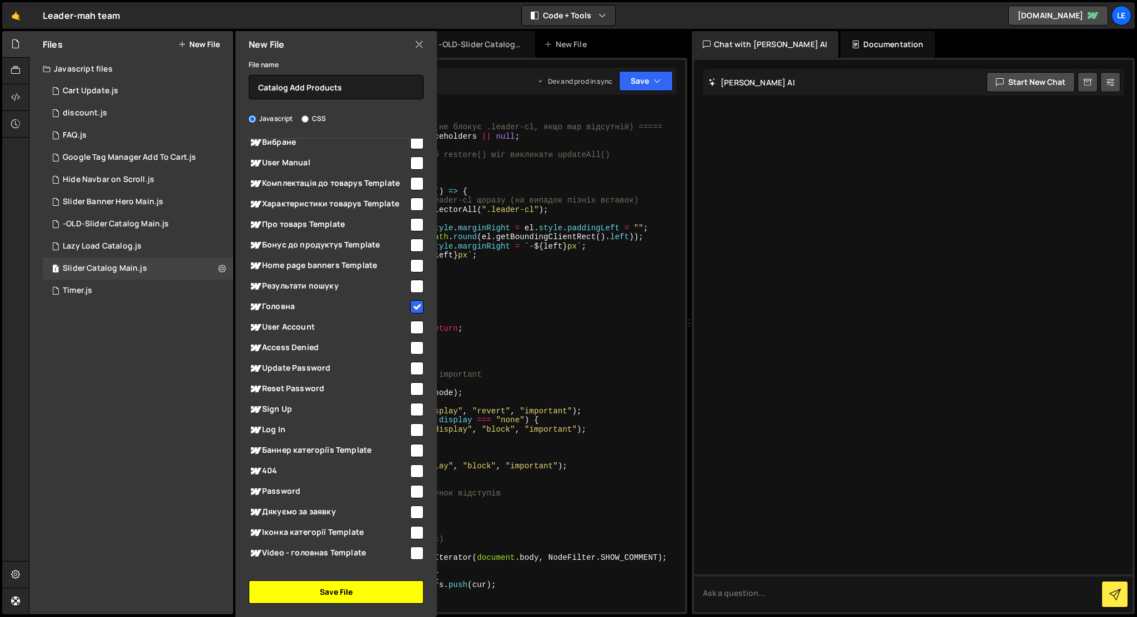
click at [345, 593] on button "Save File" at bounding box center [336, 592] width 175 height 23
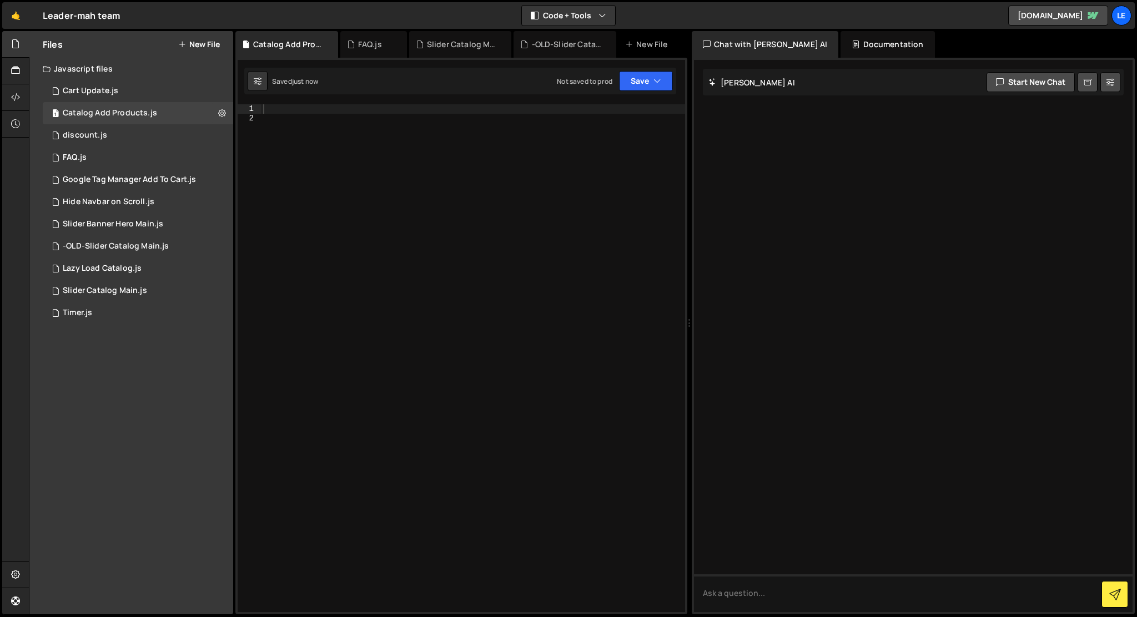
click at [418, 272] on div at bounding box center [473, 367] width 424 height 526
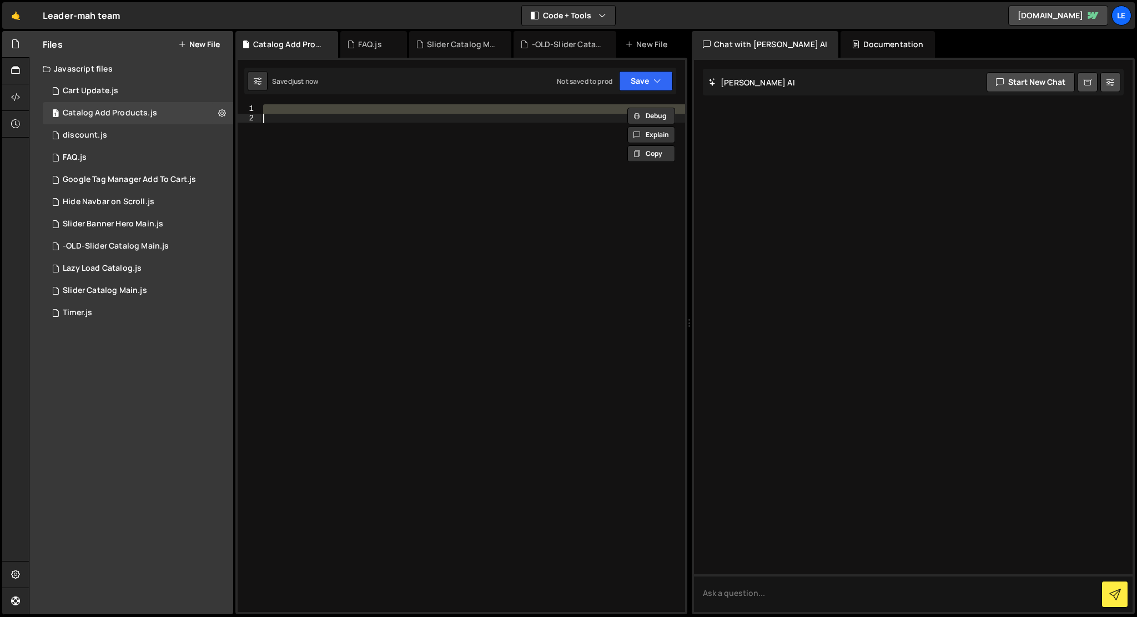
paste textarea
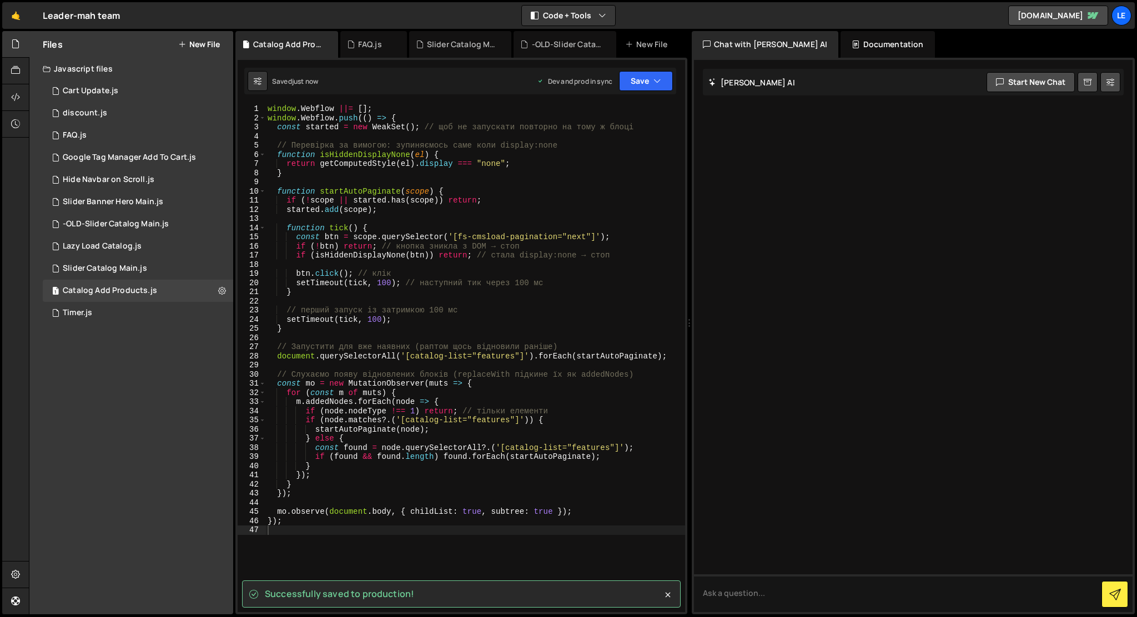
drag, startPoint x: 67, startPoint y: 111, endPoint x: 183, endPoint y: 0, distance: 161.0
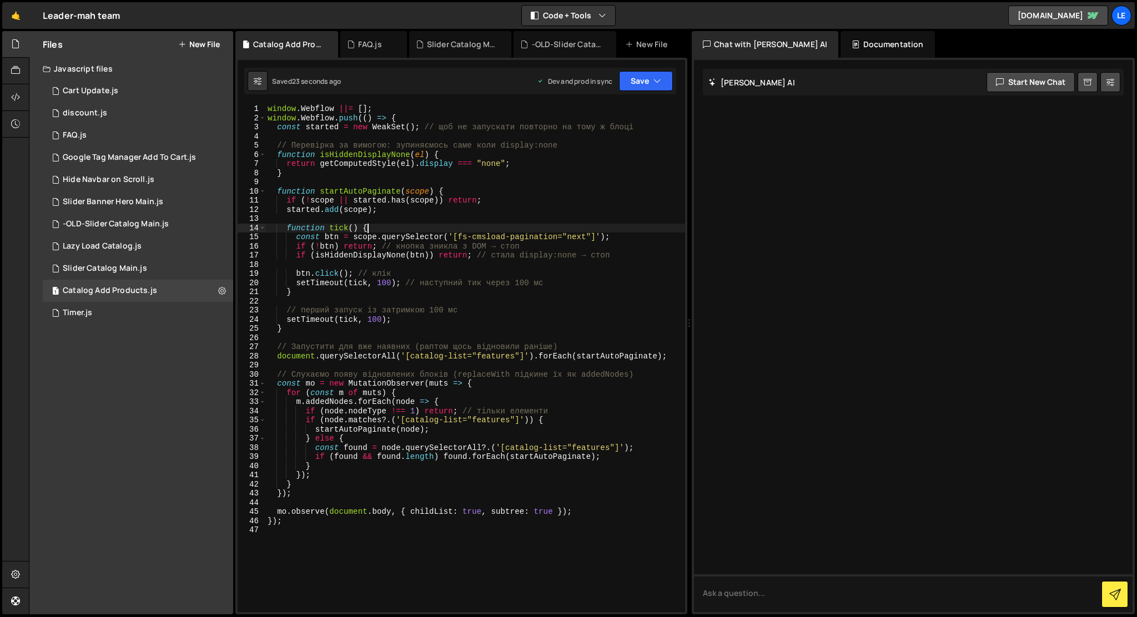
click at [405, 226] on div "window . Webflow ||= [ ] ; window . Webflow . push (( ) => { const started = ne…" at bounding box center [475, 367] width 420 height 526
type textarea "});"
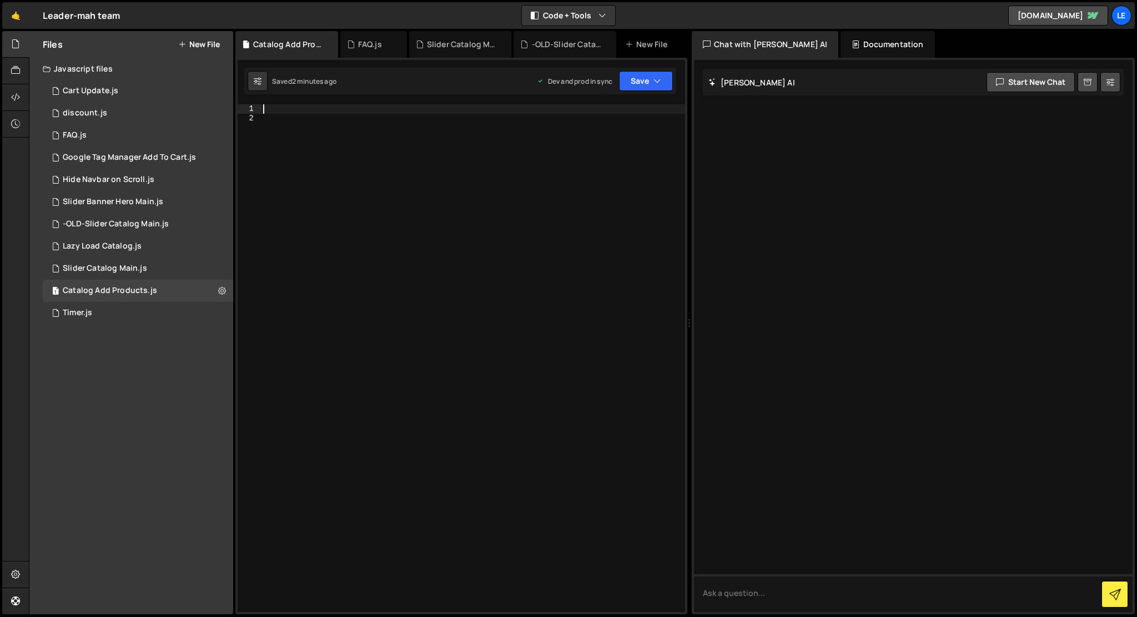
click at [474, 364] on div at bounding box center [473, 367] width 424 height 526
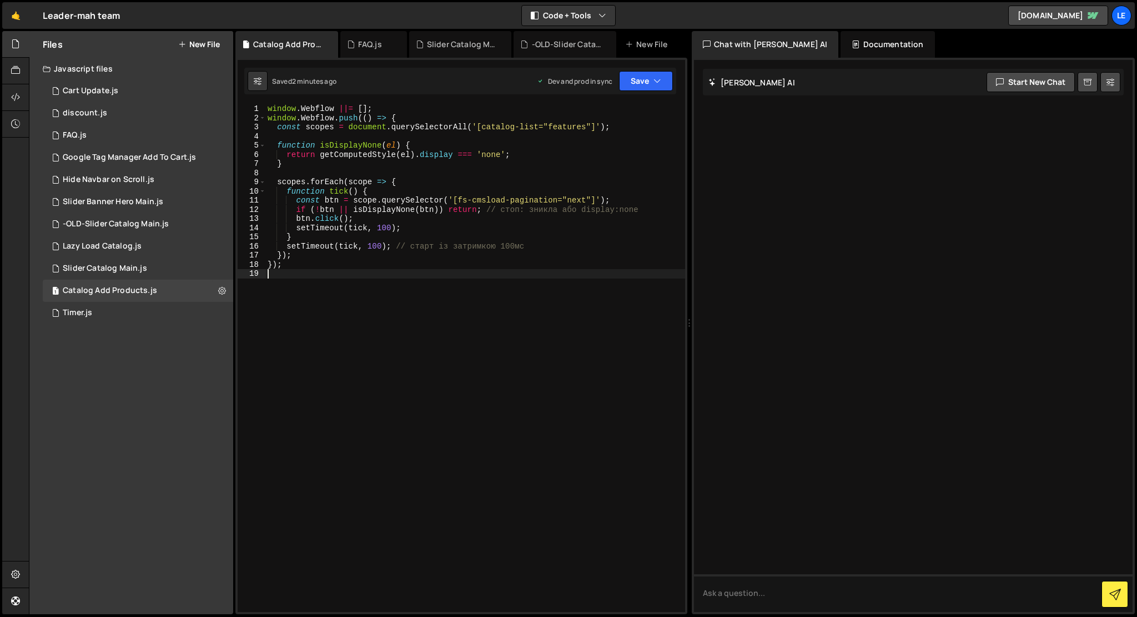
click at [379, 228] on div "window . Webflow ||= [ ] ; window . Webflow . push (( ) => { const scopes = doc…" at bounding box center [475, 367] width 420 height 526
click at [376, 247] on div "window . Webflow ||= [ ] ; window . Webflow . push (( ) => { const scopes = doc…" at bounding box center [475, 367] width 420 height 526
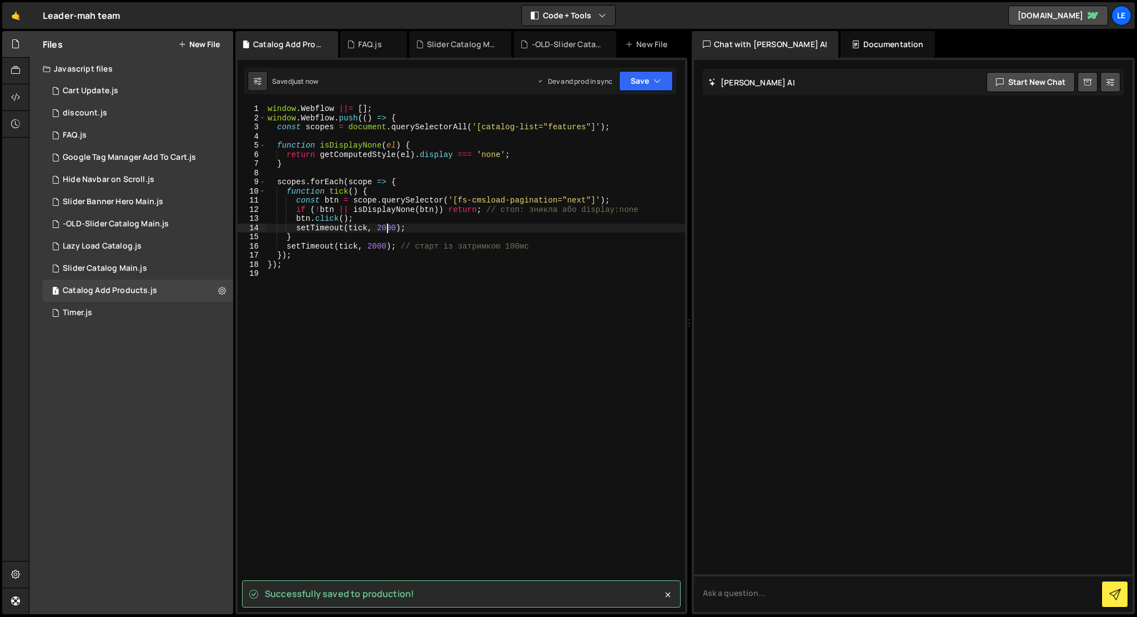
type textarea "setTimeout(tick, 2000);"
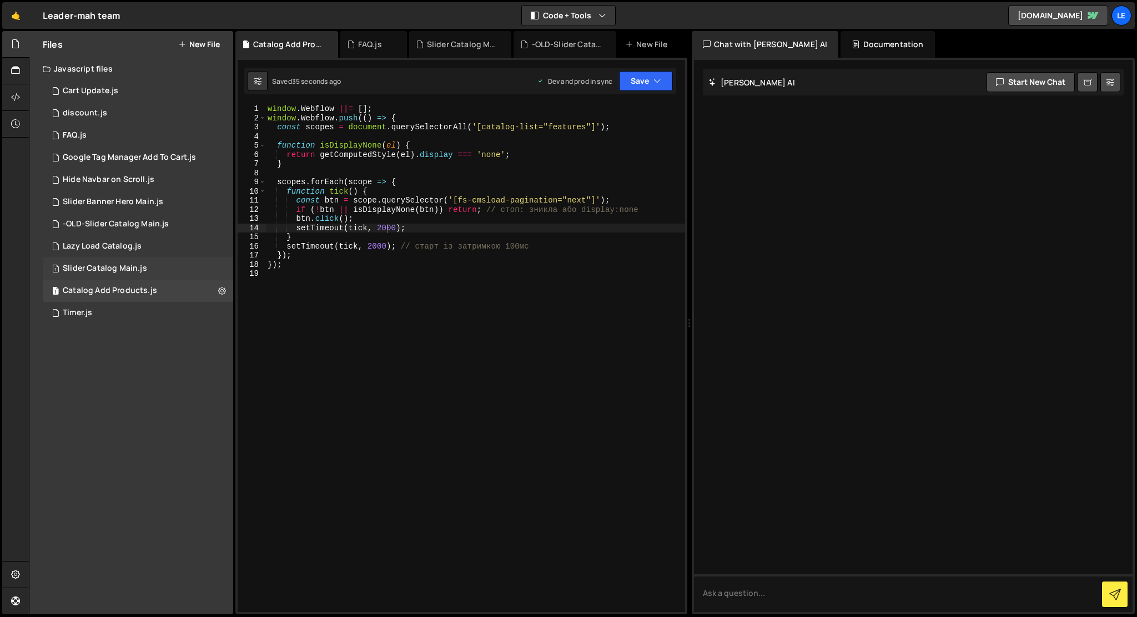
click at [131, 271] on div "Slider Catalog Main.js" at bounding box center [105, 269] width 84 height 10
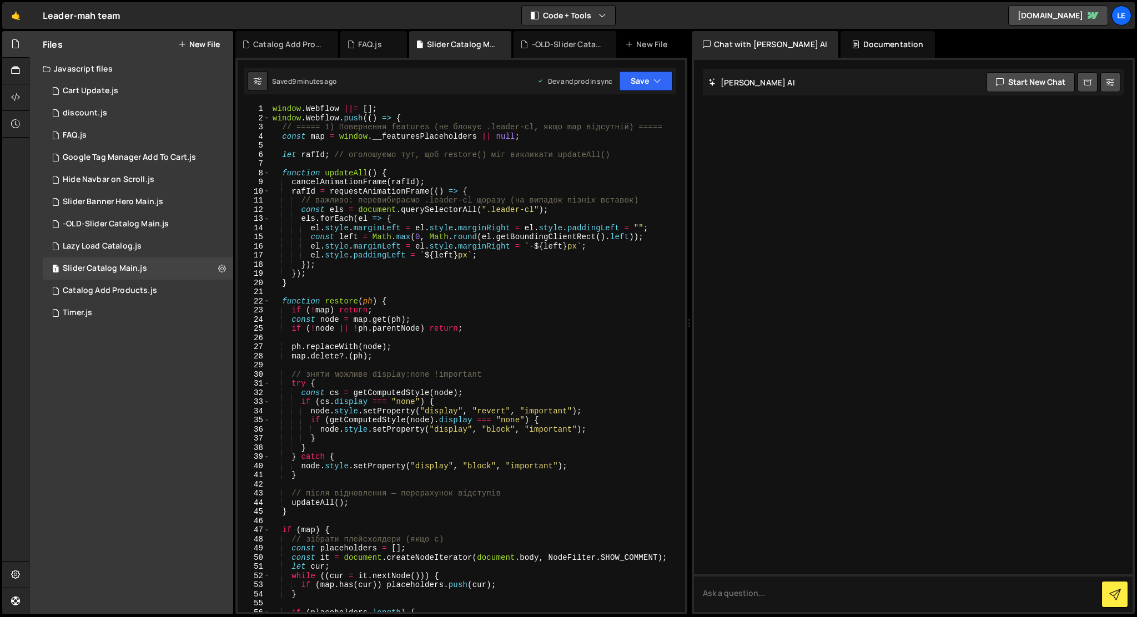
type textarea "map.delete?.(ph);"
click at [553, 359] on div "window . Webflow ||= [ ] ; window . Webflow . push (( ) => { // ===== 1) Поверн…" at bounding box center [475, 367] width 410 height 526
click at [131, 289] on div "Catalog Add Products.js" at bounding box center [110, 291] width 94 height 10
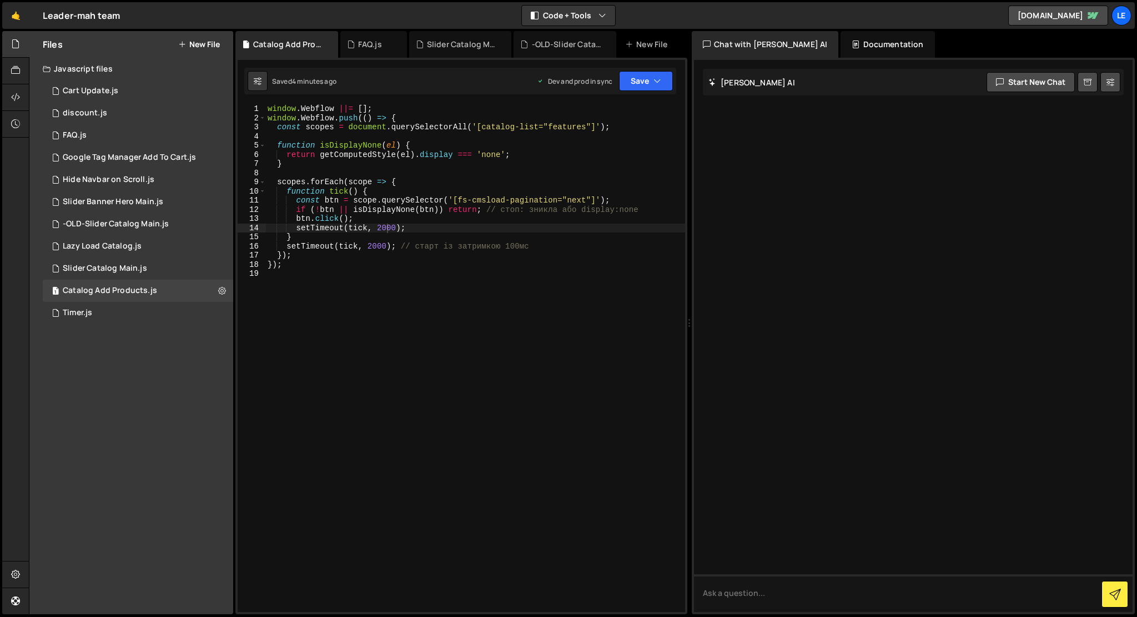
click at [465, 314] on div "window . Webflow ||= [ ] ; window . Webflow . push (( ) => { const scopes = doc…" at bounding box center [475, 367] width 420 height 526
type textarea "});"
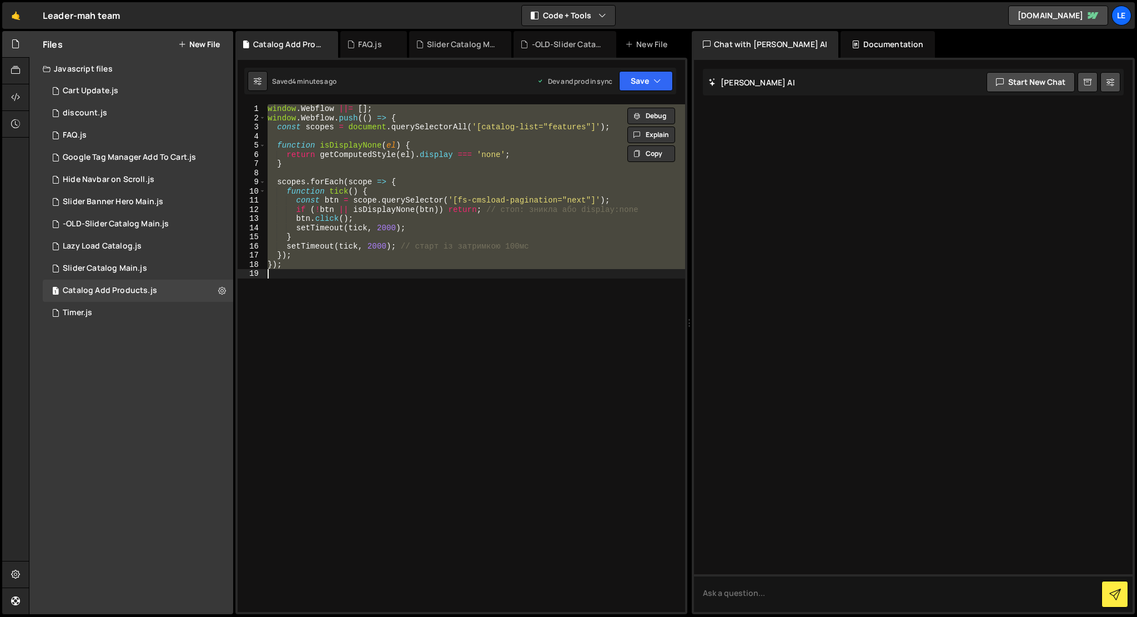
paste textarea
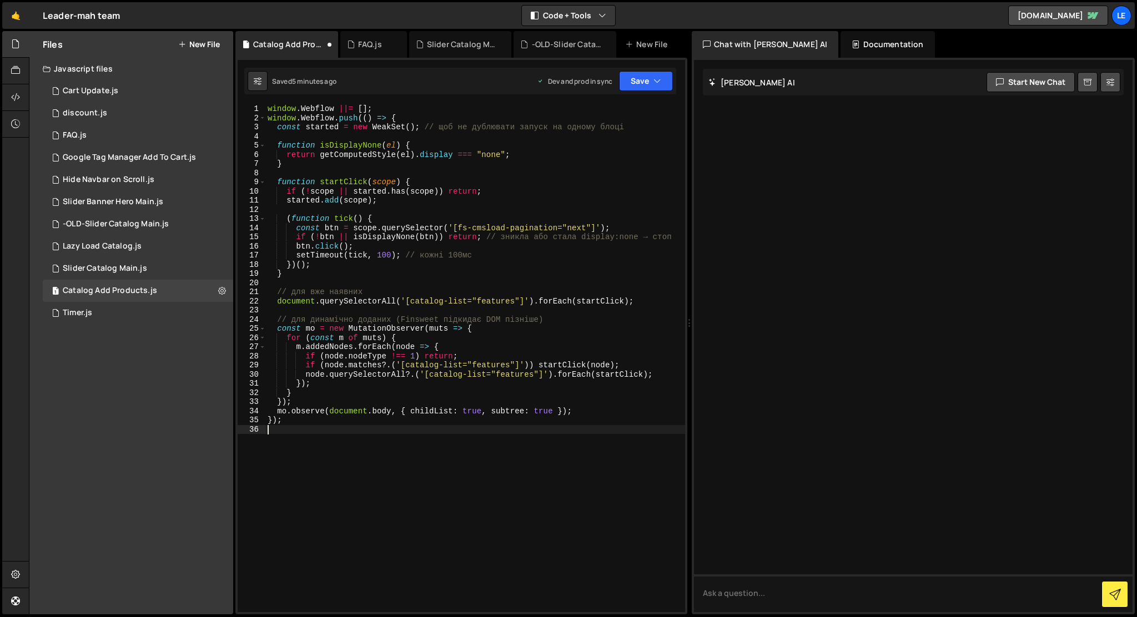
click at [554, 184] on div "window . Webflow ||= [ ] ; window . Webflow . push (( ) => { const started = ne…" at bounding box center [475, 367] width 420 height 526
click at [486, 201] on div "window . Webflow ||= [ ] ; window . Webflow . push (( ) => { const started = ne…" at bounding box center [475, 367] width 420 height 526
type textarea "});"
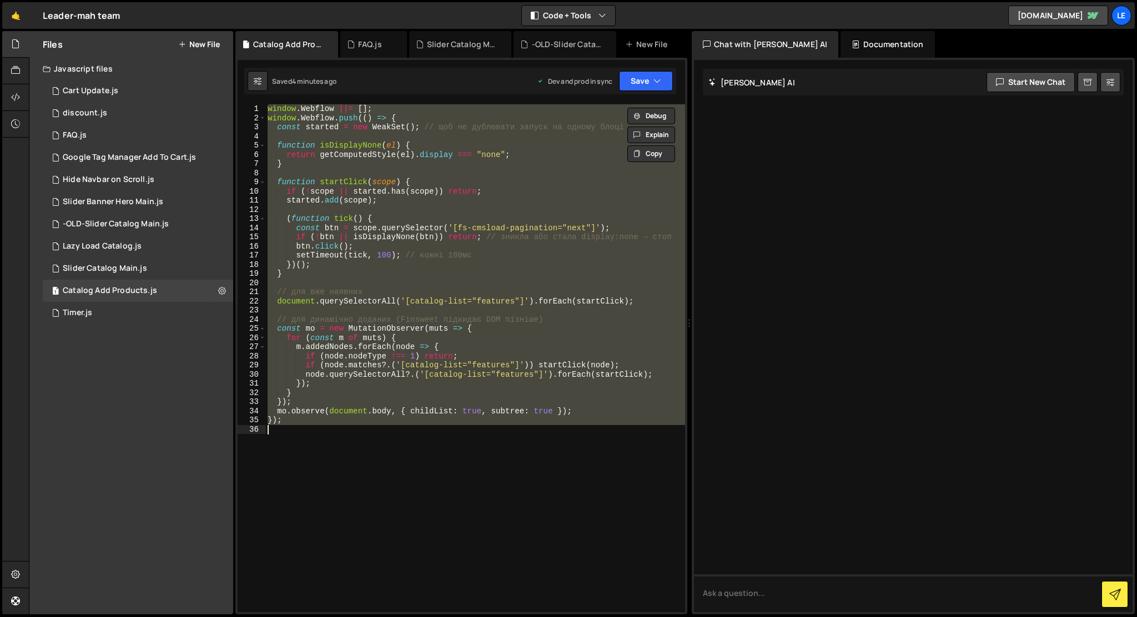
paste textarea
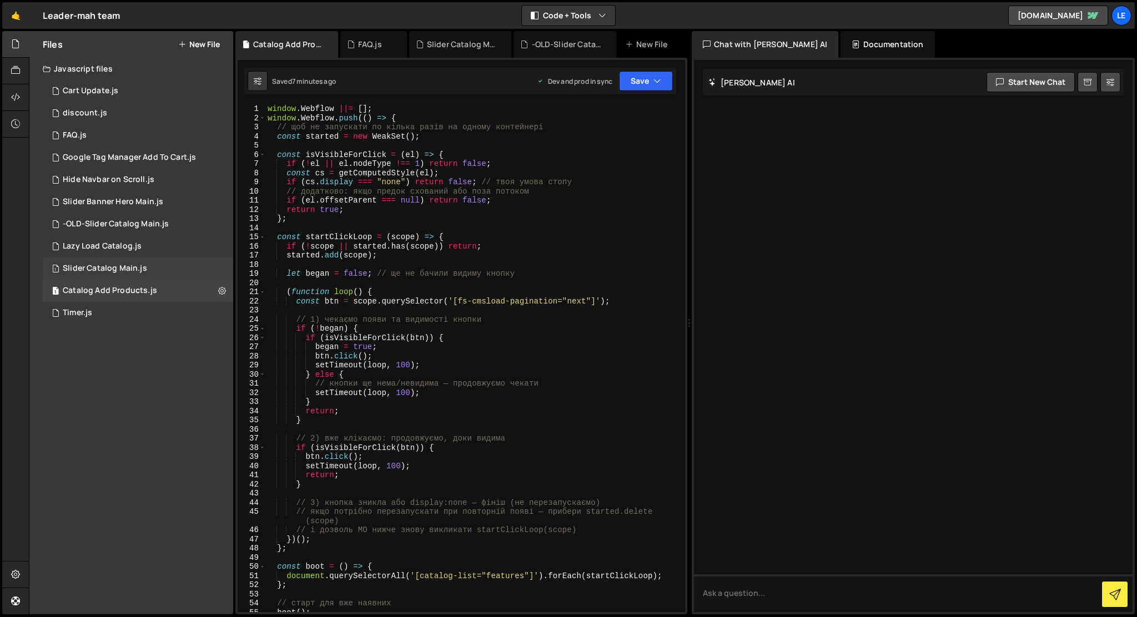
click at [142, 261] on div "1 Slider Catalog Main.js 0" at bounding box center [138, 269] width 190 height 22
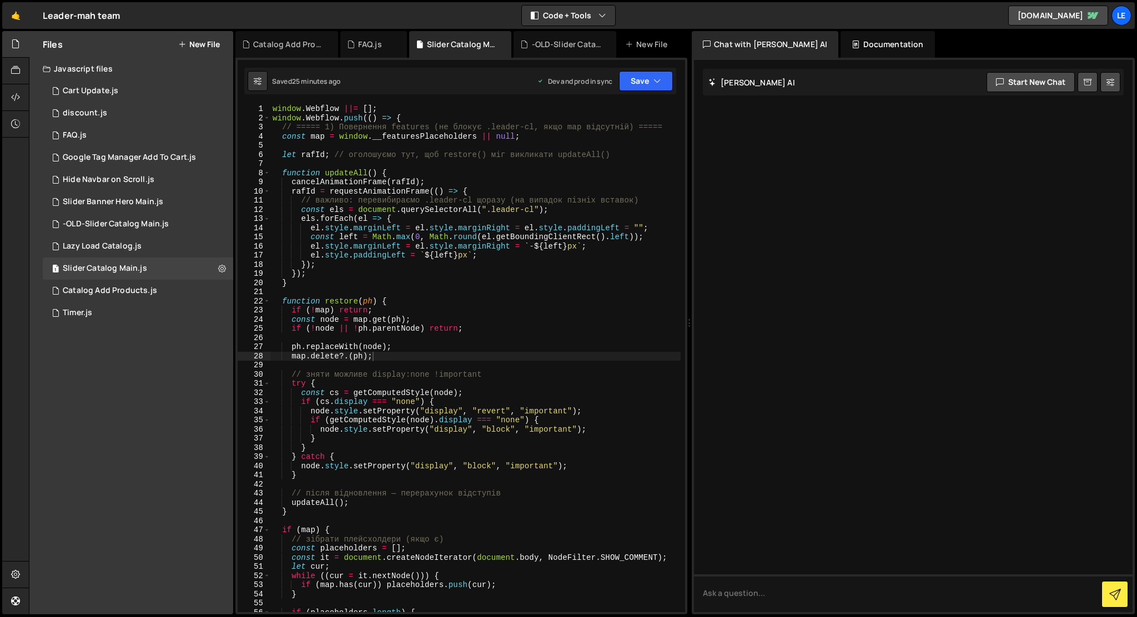
click at [409, 290] on div "window . Webflow ||= [ ] ; window . Webflow . push (( ) => { // ===== 1) Поверн…" at bounding box center [475, 367] width 410 height 526
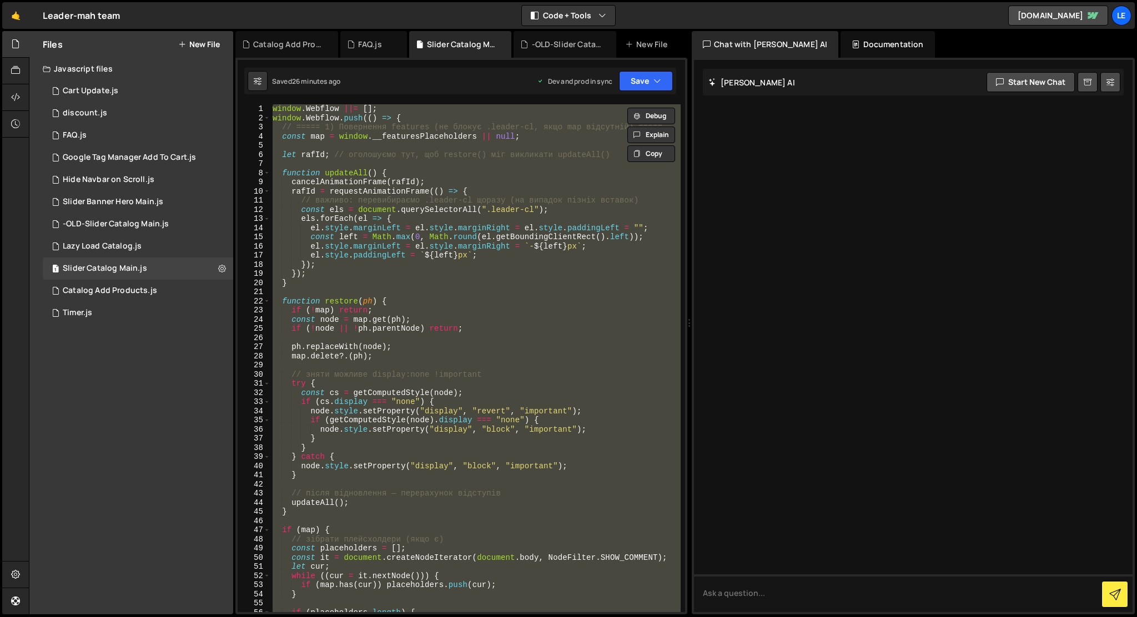
click at [583, 242] on div "window . Webflow ||= [ ] ; window . Webflow . push (( ) => { // ===== 1) Поверн…" at bounding box center [475, 358] width 410 height 508
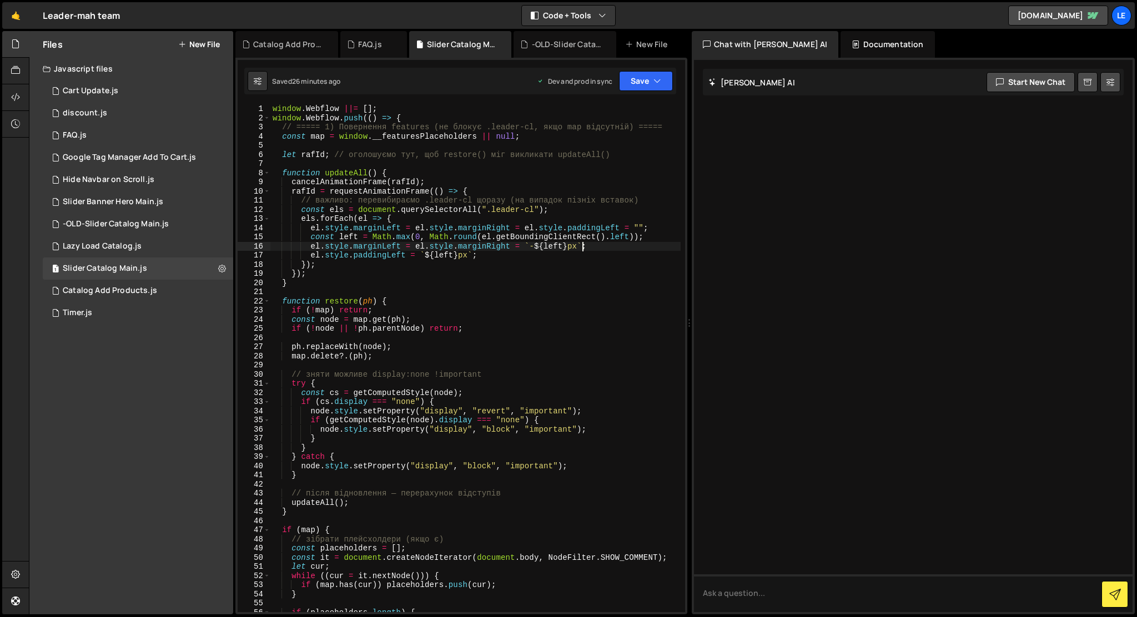
type textarea "});"
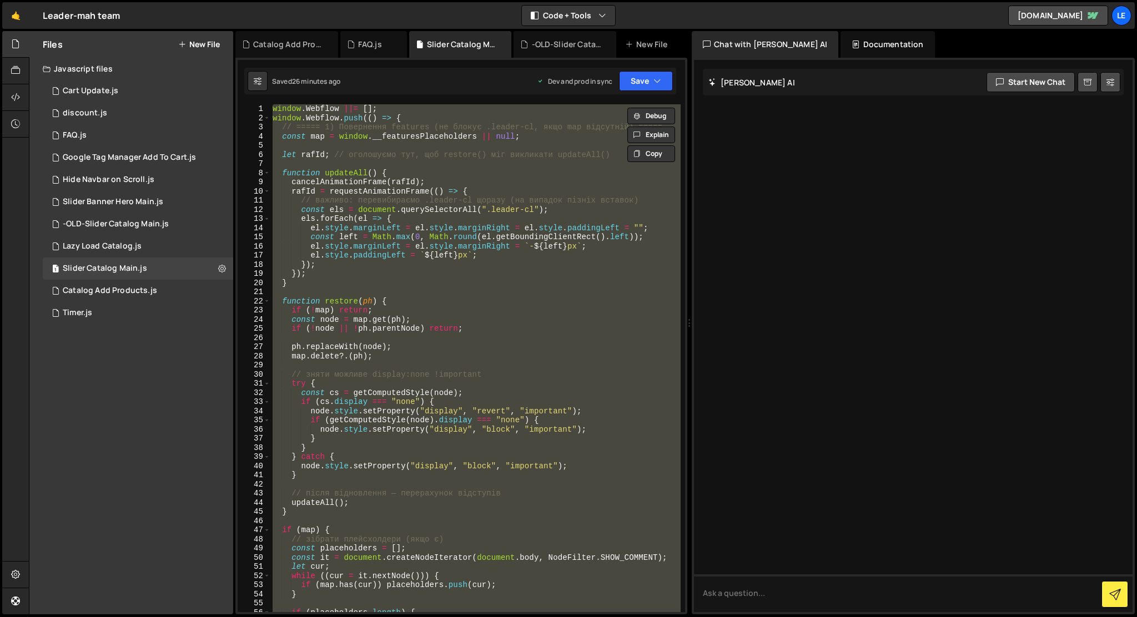
paste textarea
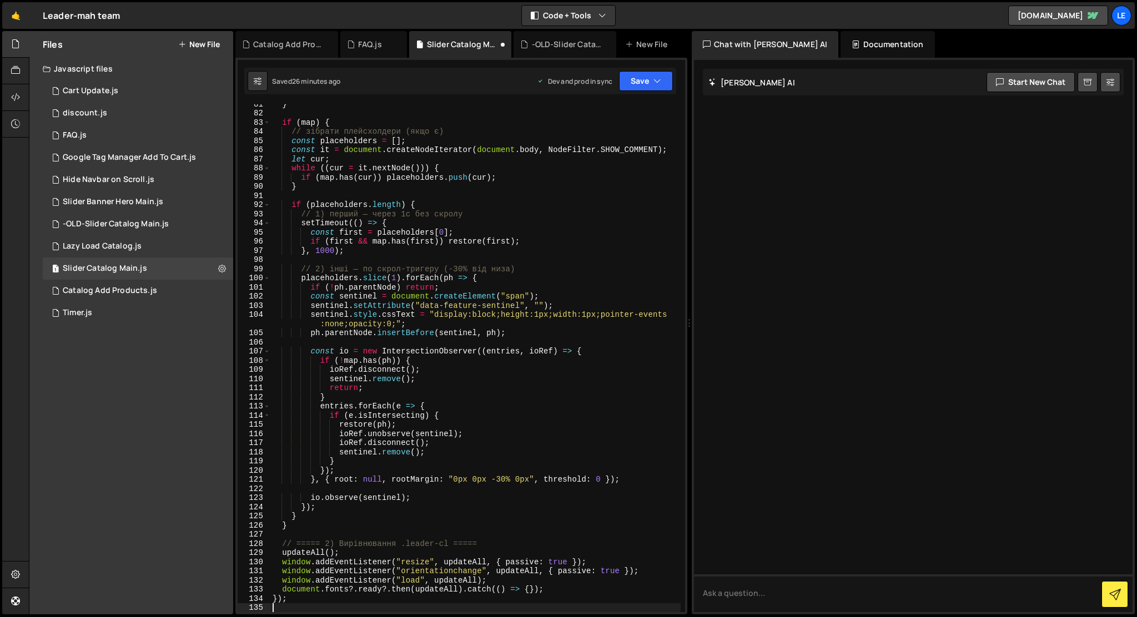
scroll to position [747, 0]
type textarea "});"
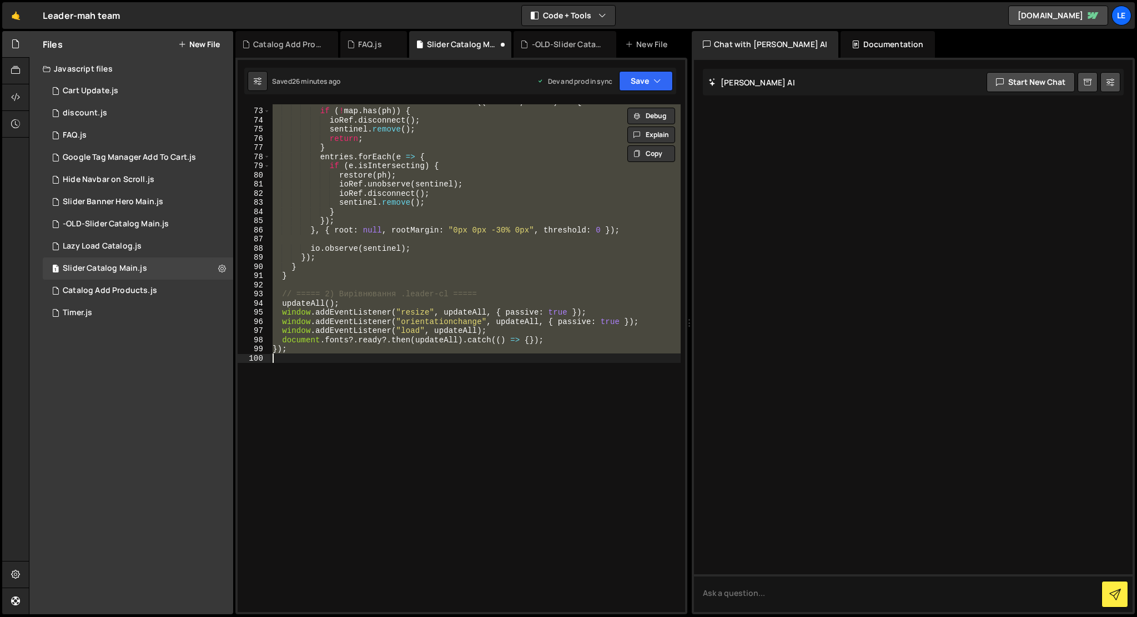
paste textarea
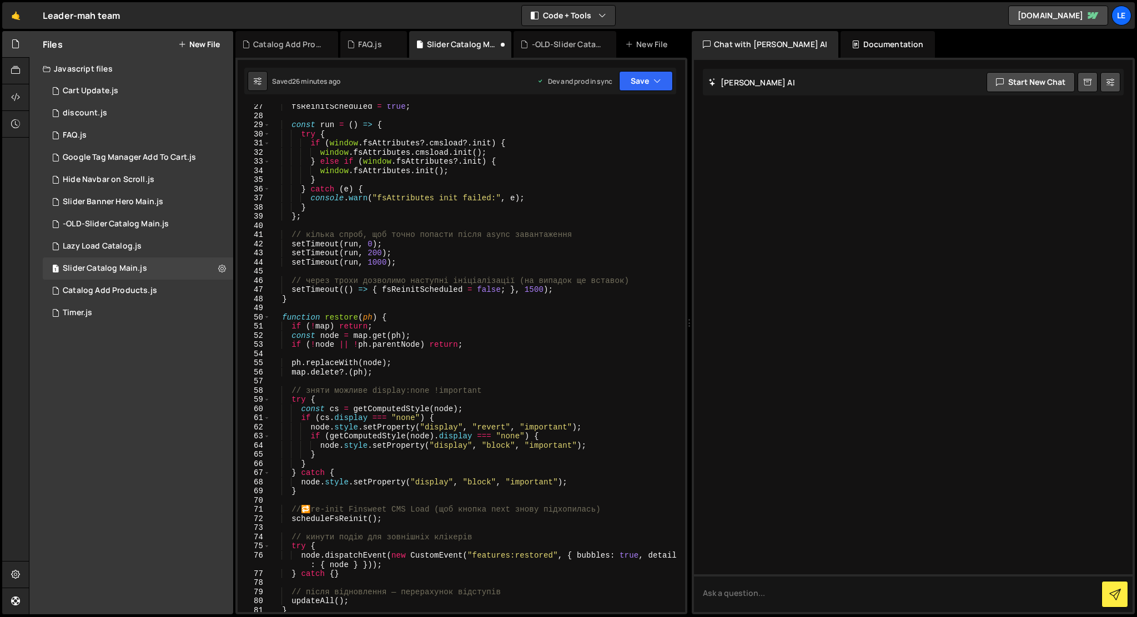
scroll to position [0, 0]
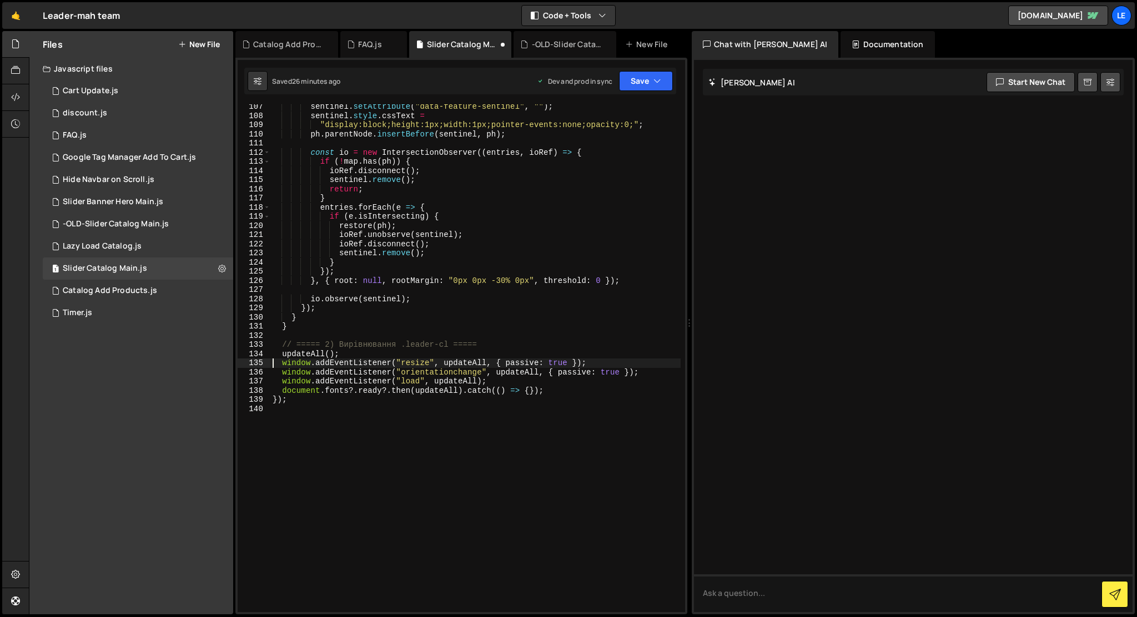
type textarea "window.addEventListener("resize", updateAll, { passive: true });"
click at [505, 418] on div "sentinel . setAttribute ( "data-feature-sentinel" , "" ) ; sentinel . style . c…" at bounding box center [475, 365] width 410 height 526
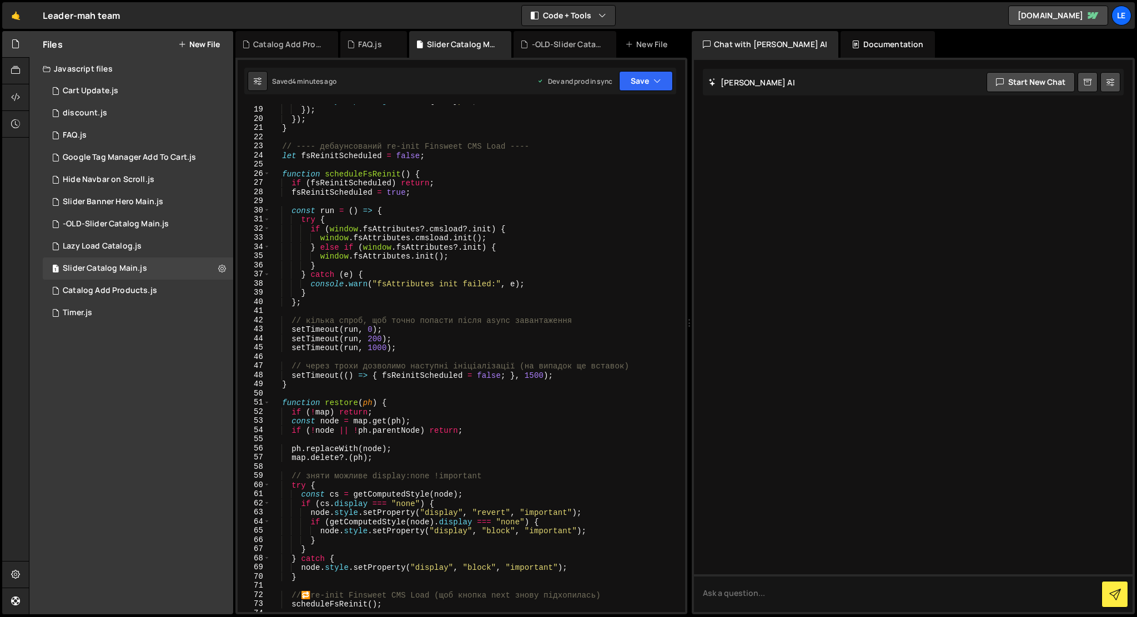
scroll to position [0, 0]
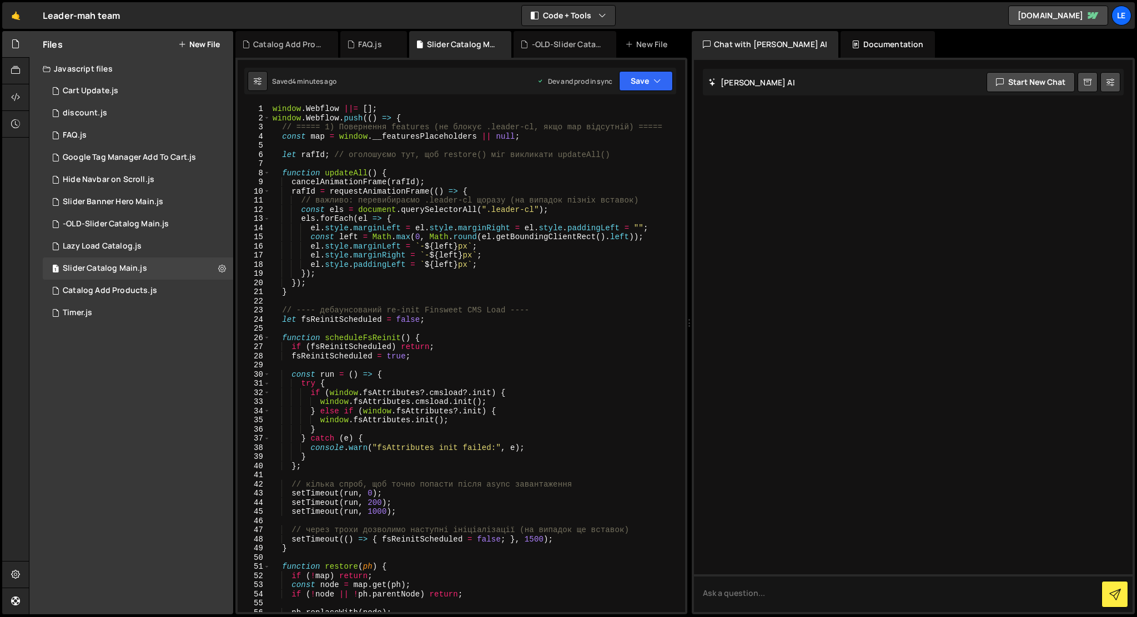
type textarea "});"
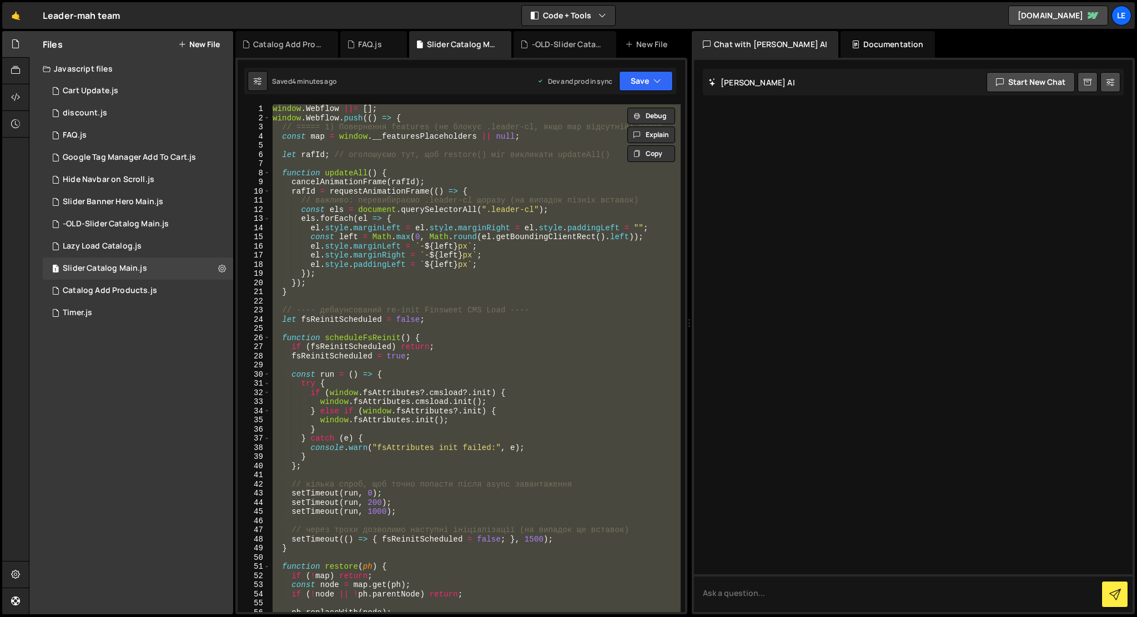
paste textarea
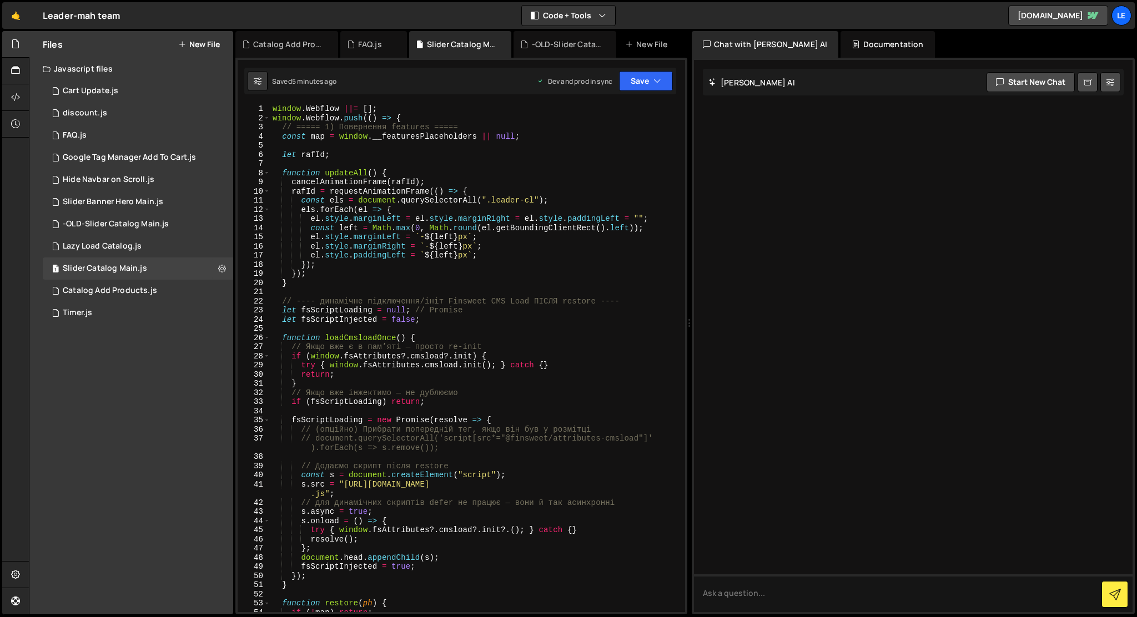
click at [501, 183] on div "window . Webflow ||= [ ] ; window . Webflow . push (( ) => { // ===== 1) Поверн…" at bounding box center [475, 367] width 410 height 526
type textarea "});"
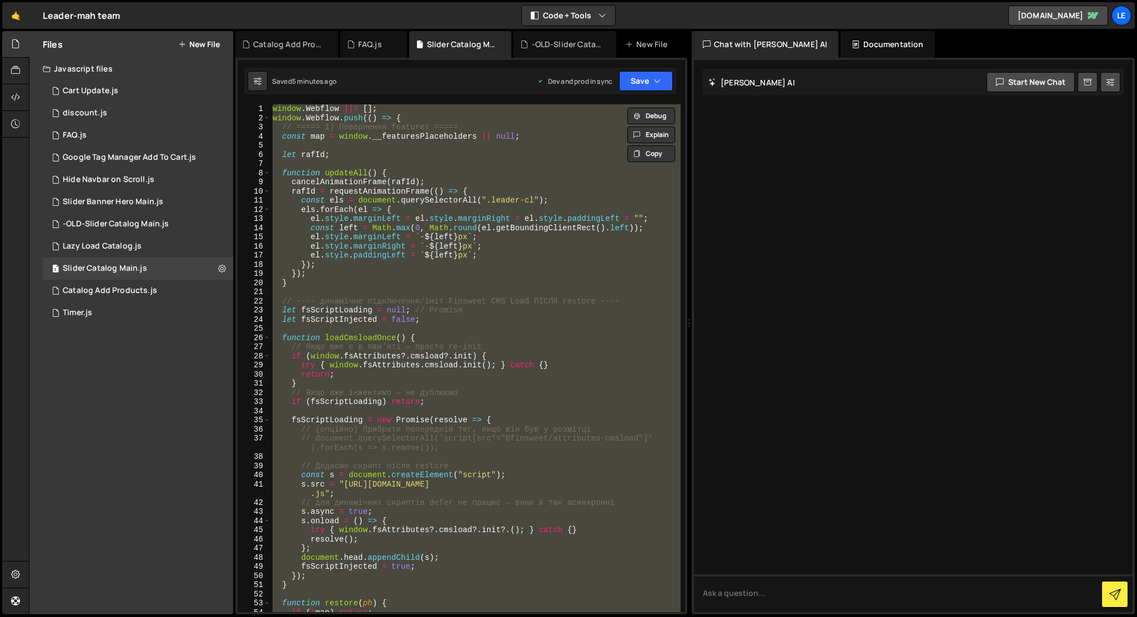
paste textarea
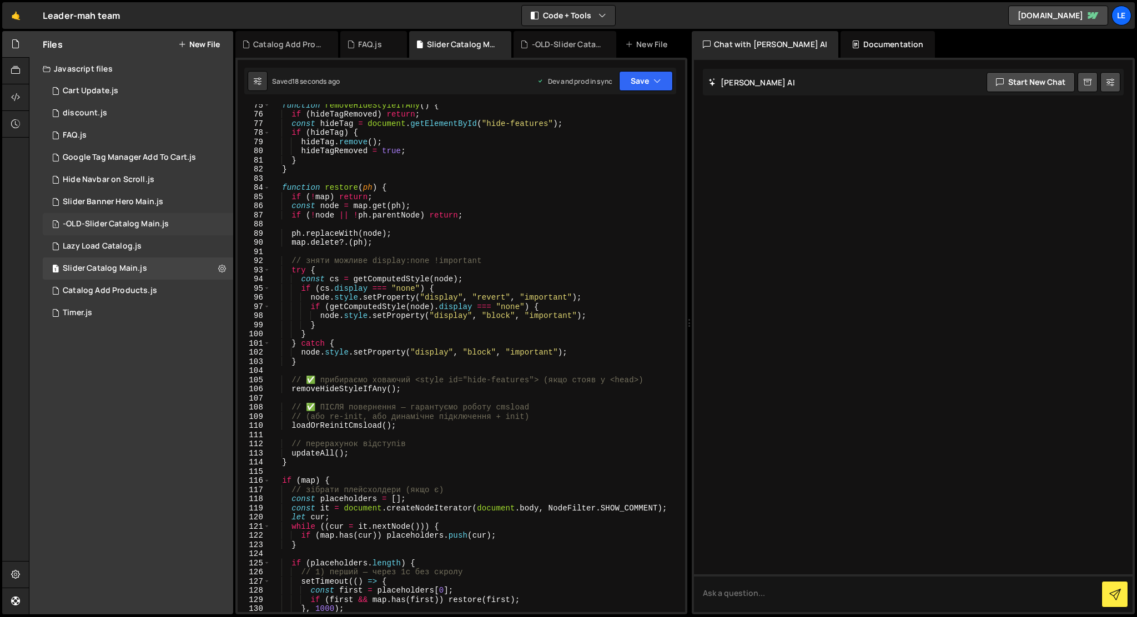
scroll to position [691, 0]
click at [125, 283] on div "1 Catalog Add Products.js 0" at bounding box center [138, 291] width 190 height 22
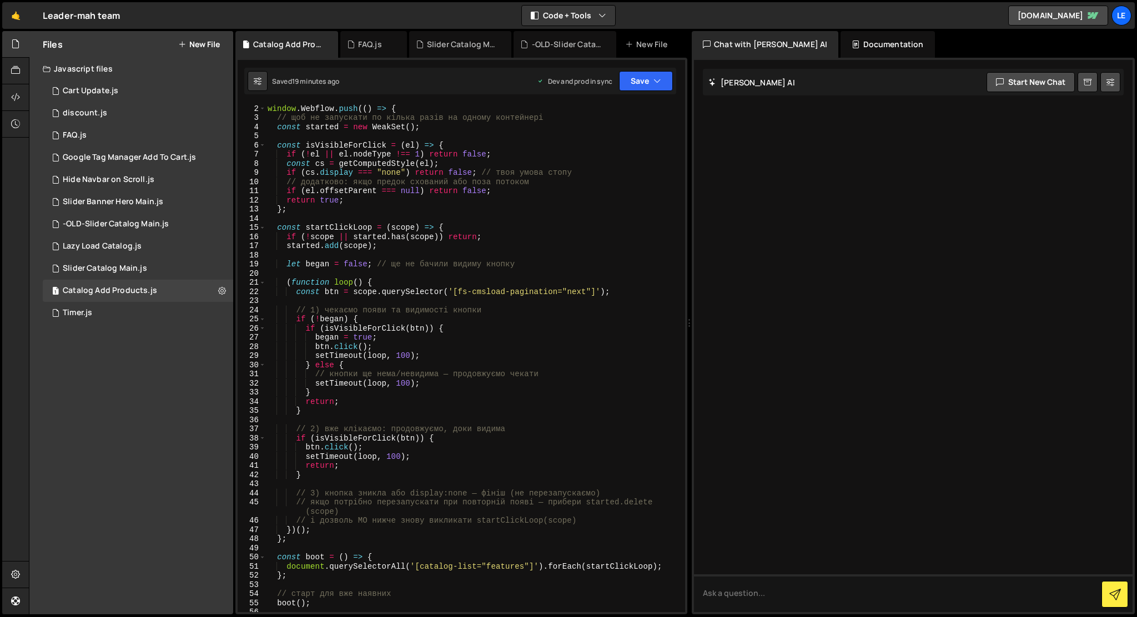
scroll to position [0, 0]
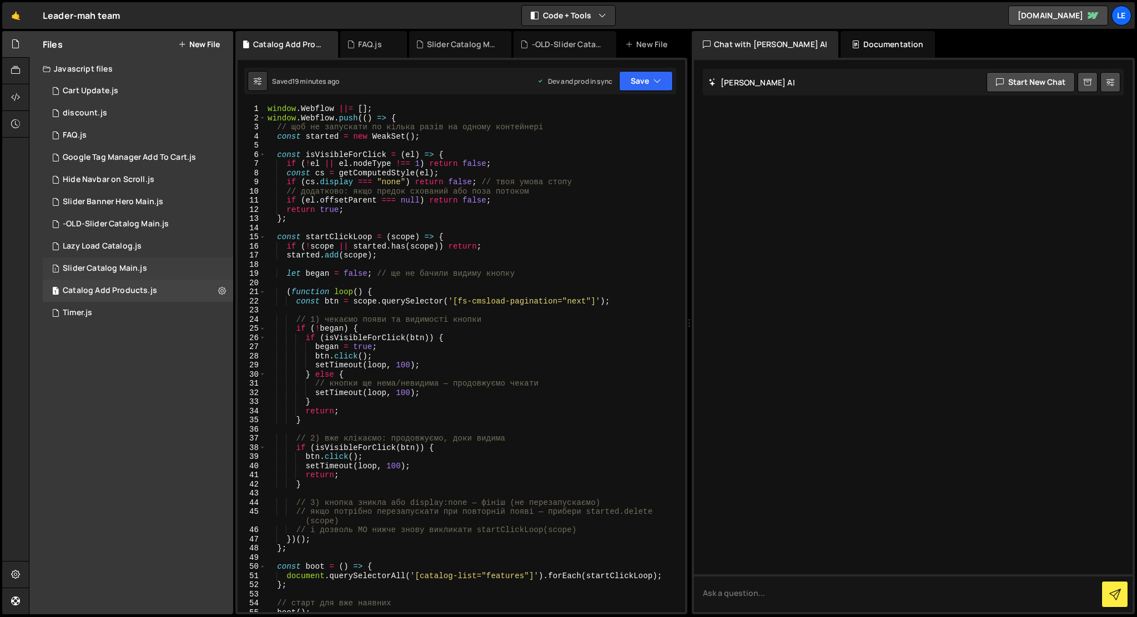
click at [140, 271] on div "Slider Catalog Main.js" at bounding box center [105, 269] width 84 height 10
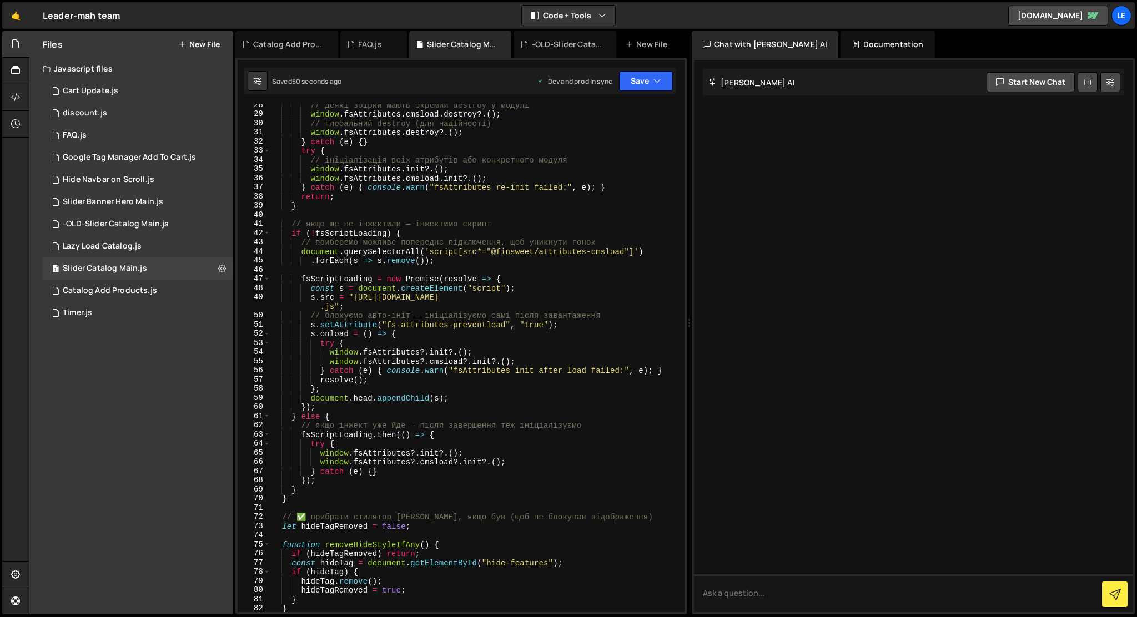
scroll to position [293, 0]
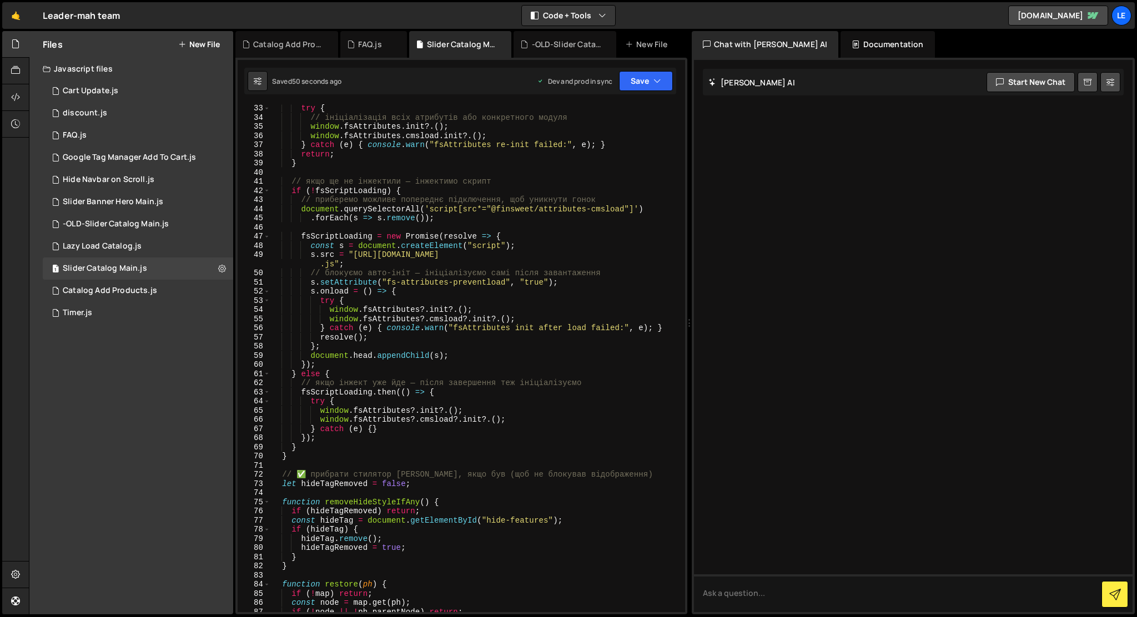
type textarea "});"
click at [520, 362] on div "try { // ініціалізація всіх атрибутів або конкретного модуля window . fsAttribu…" at bounding box center [475, 367] width 410 height 526
click at [177, 253] on div "1 Lazy Load Catalog.js 0" at bounding box center [138, 246] width 190 height 22
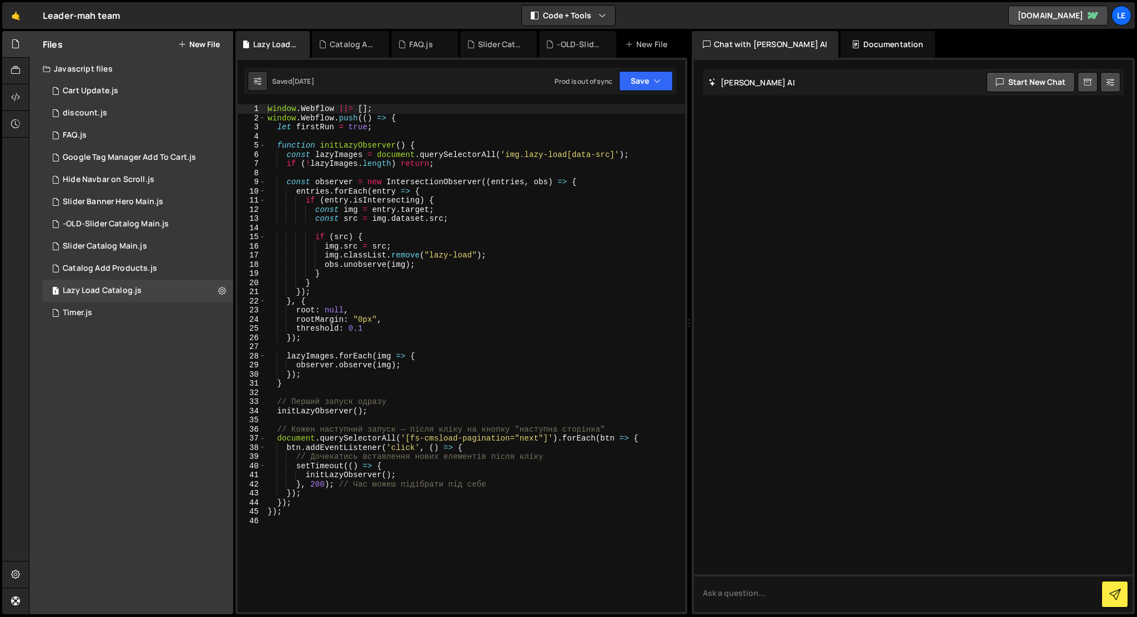
drag, startPoint x: 51, startPoint y: 245, endPoint x: 53, endPoint y: 286, distance: 40.6
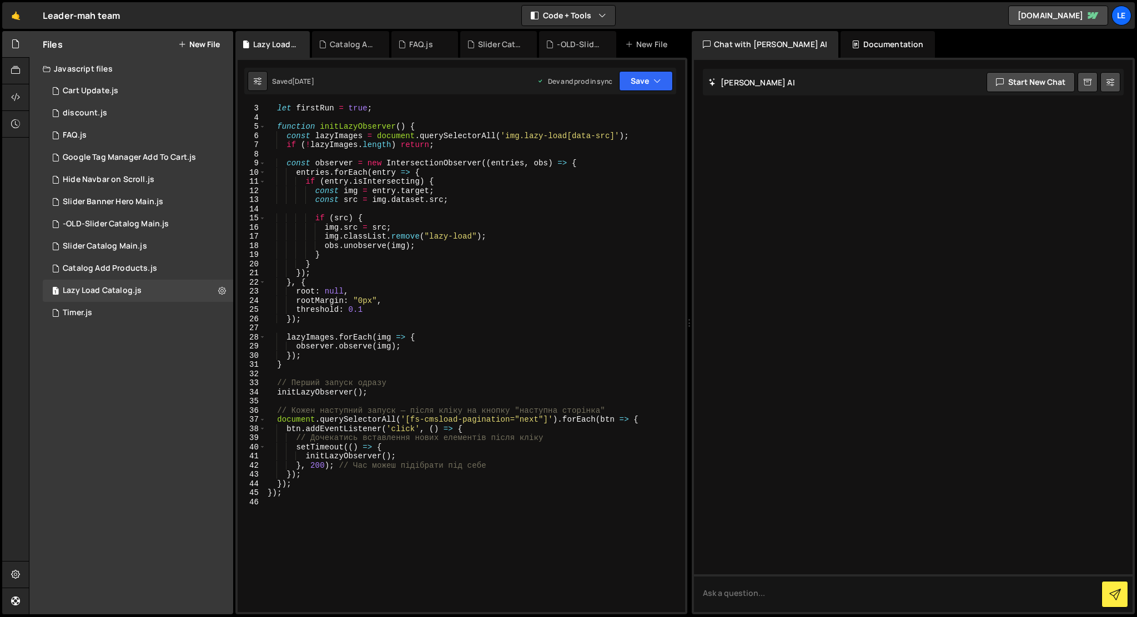
scroll to position [0, 0]
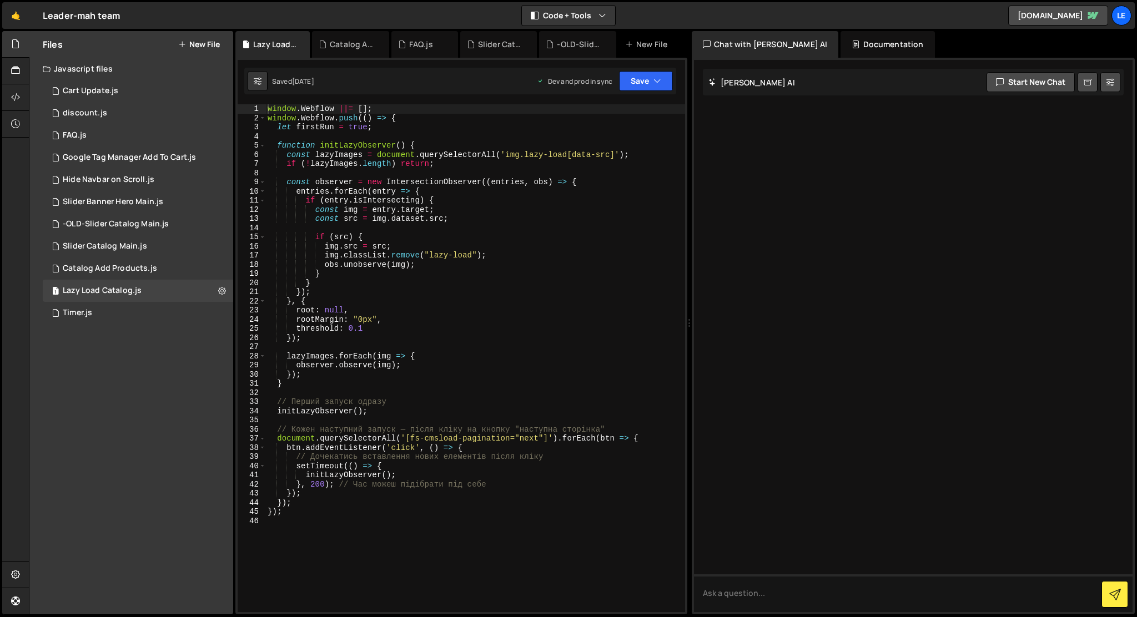
click at [475, 290] on div "window . Webflow ||= [ ] ; window . Webflow . push (( ) => { let firstRun = tru…" at bounding box center [475, 367] width 420 height 526
type textarea "});"
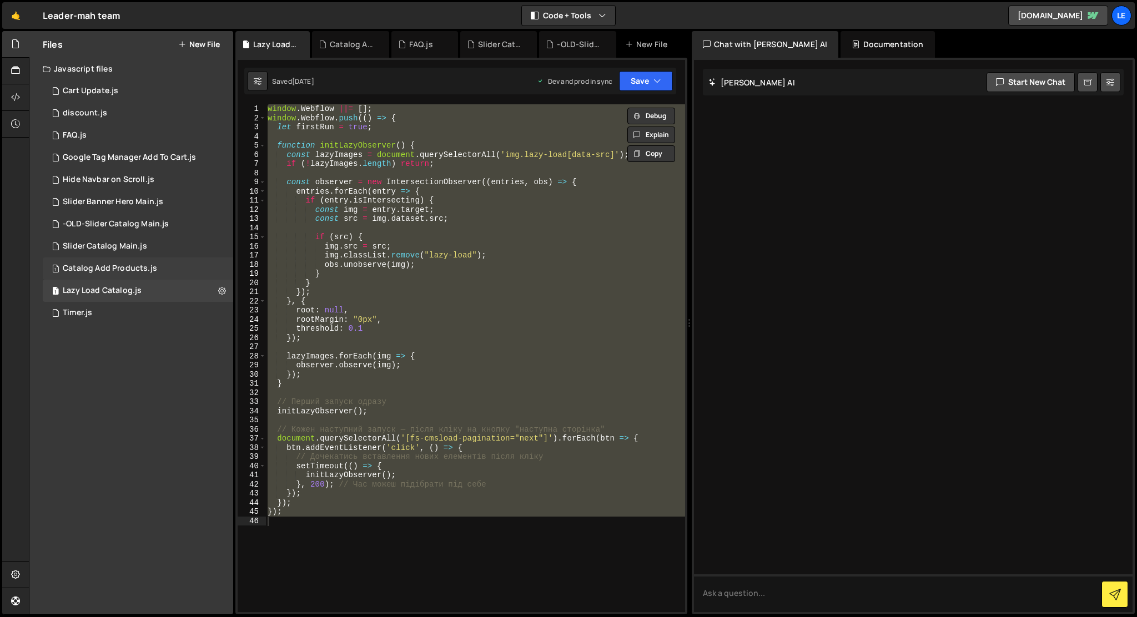
click at [103, 274] on div "1 Catalog Add Products.js 0" at bounding box center [138, 269] width 190 height 22
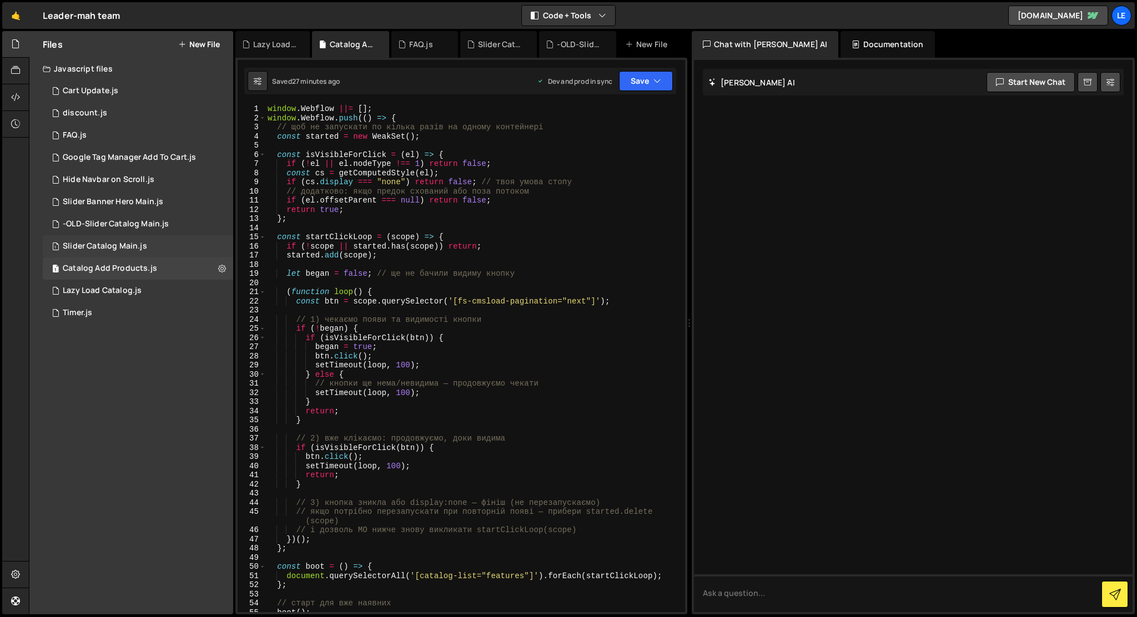
click at [102, 249] on div "Slider Catalog Main.js" at bounding box center [105, 247] width 84 height 10
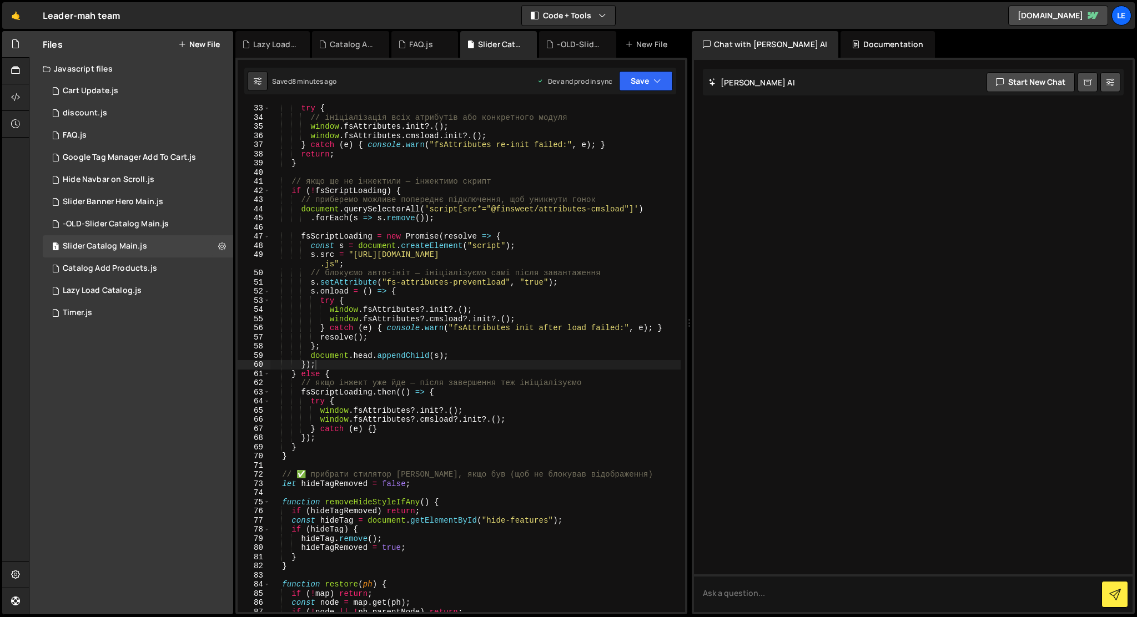
click at [354, 172] on div "try { // ініціалізація всіх атрибутів або конкретного модуля window . fsAttribu…" at bounding box center [475, 367] width 410 height 526
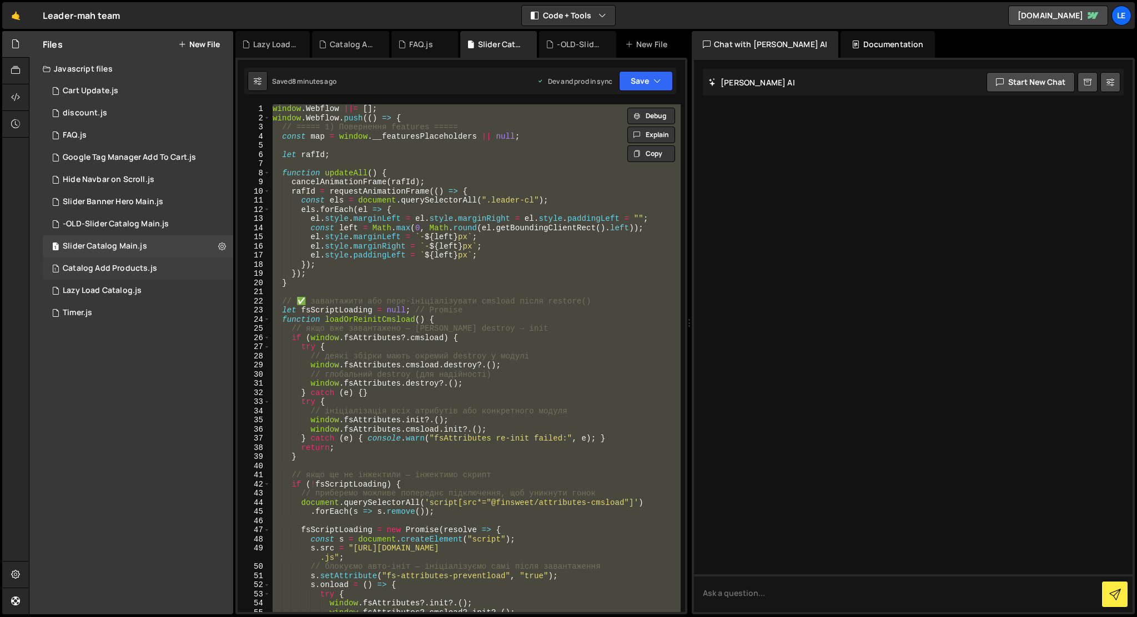
click at [154, 272] on div "1 Catalog Add Products.js 0" at bounding box center [138, 269] width 190 height 22
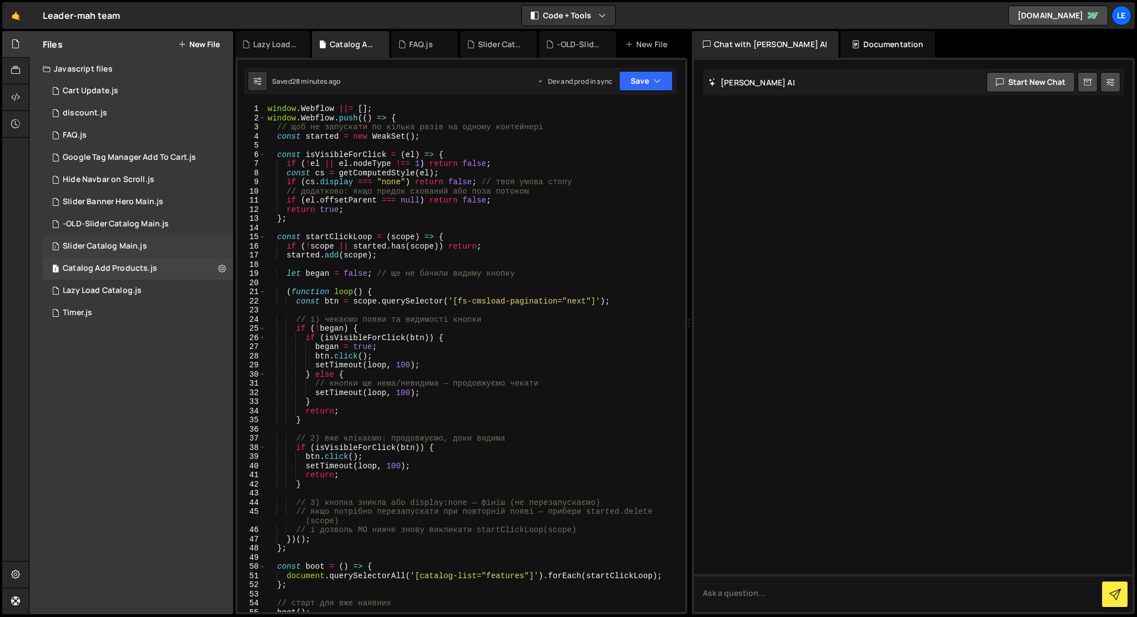
click at [147, 250] on div "1 Slider Catalog Main.js 0" at bounding box center [138, 246] width 190 height 22
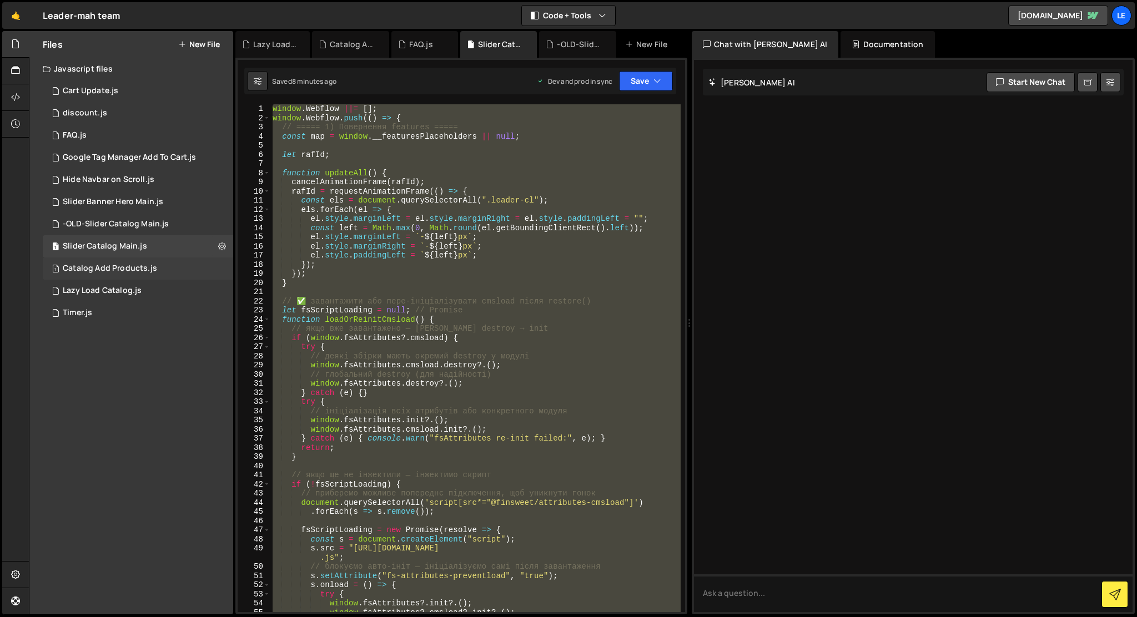
click at [149, 272] on div "Catalog Add Products.js" at bounding box center [110, 269] width 94 height 10
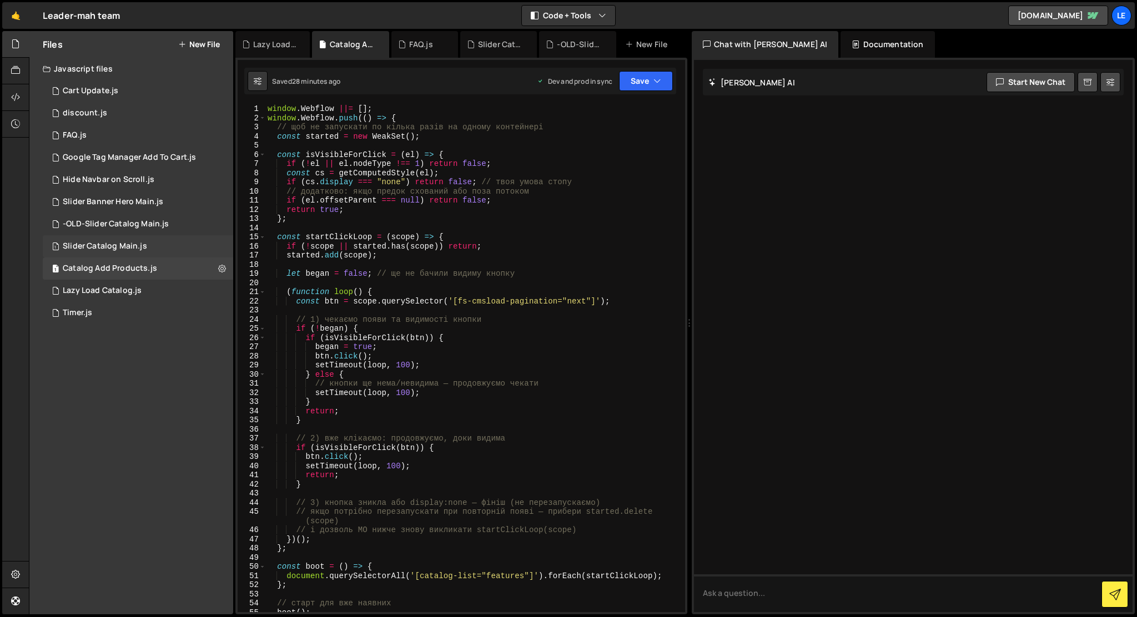
click at [152, 248] on div "1 Slider Catalog Main.js 0" at bounding box center [138, 246] width 190 height 22
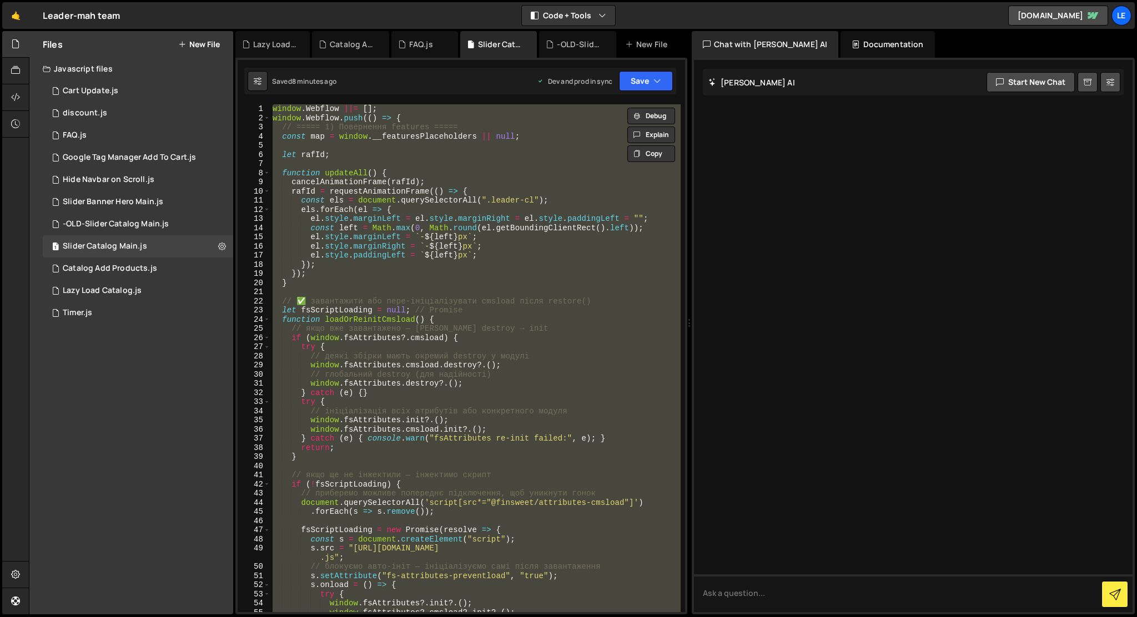
click at [417, 286] on div "window . Webflow ||= [ ] ; window . Webflow . push (( ) => { // ===== 1) Поверн…" at bounding box center [475, 358] width 410 height 508
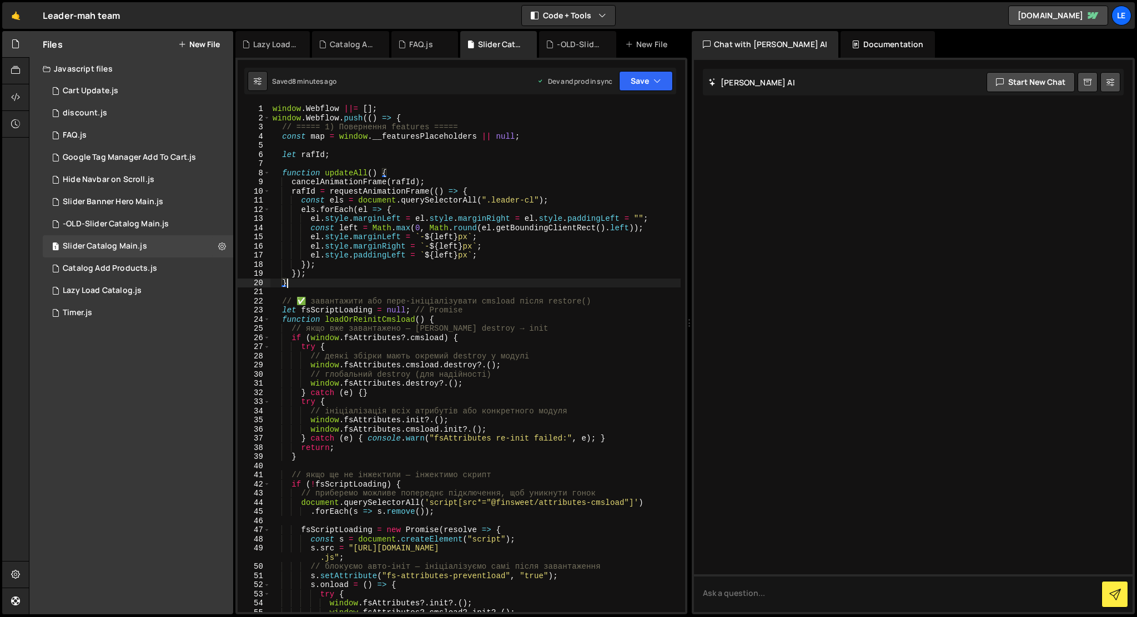
type textarea "});"
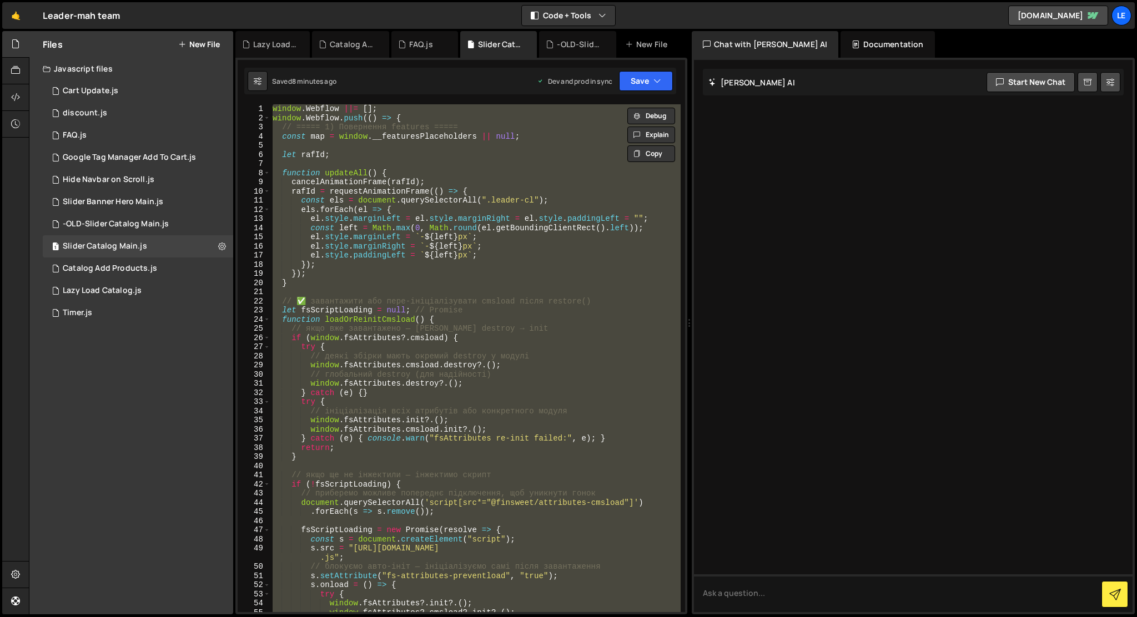
paste textarea
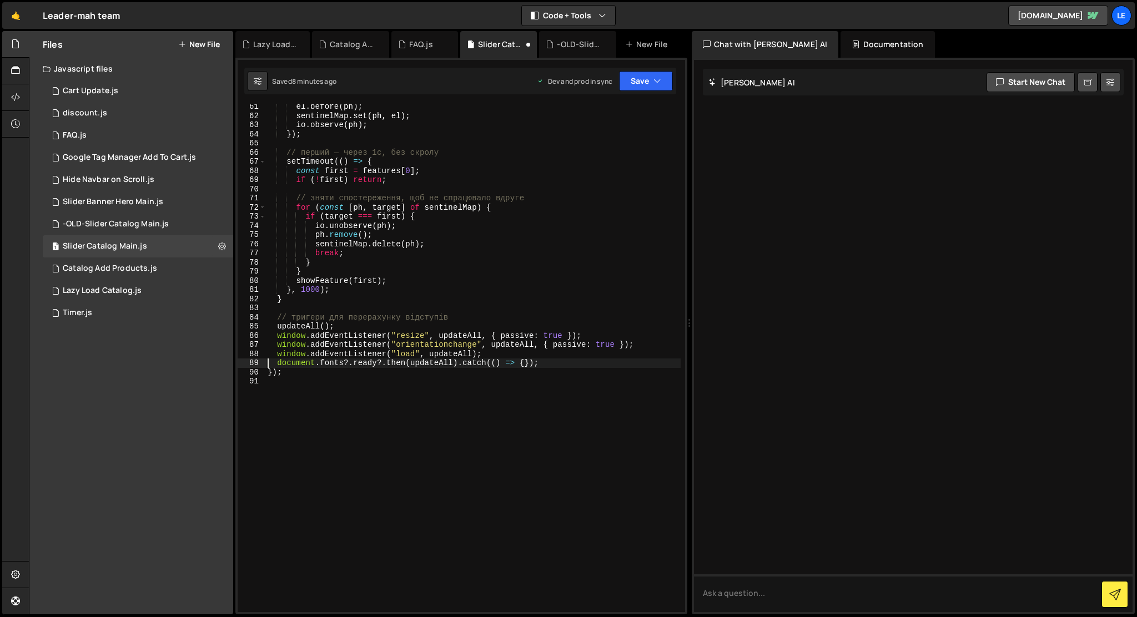
type textarea "document.fonts?.ready?.then(updateAll).catch(() => {});"
click at [137, 248] on div "Slider Catalog Main.js" at bounding box center [105, 247] width 84 height 10
click at [345, 439] on div "el . before ( ph ) ; sentinelMap . set ( ph , el ) ; io . observe ( ph ) ; }) ;…" at bounding box center [472, 365] width 415 height 526
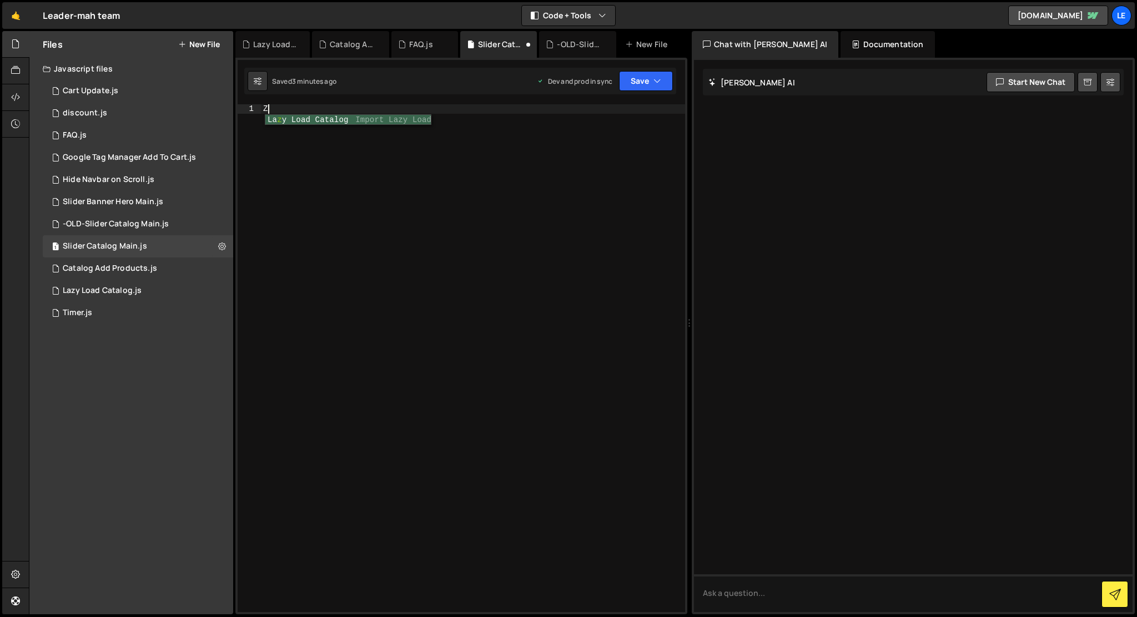
scroll to position [566, 0]
type textarea "});"
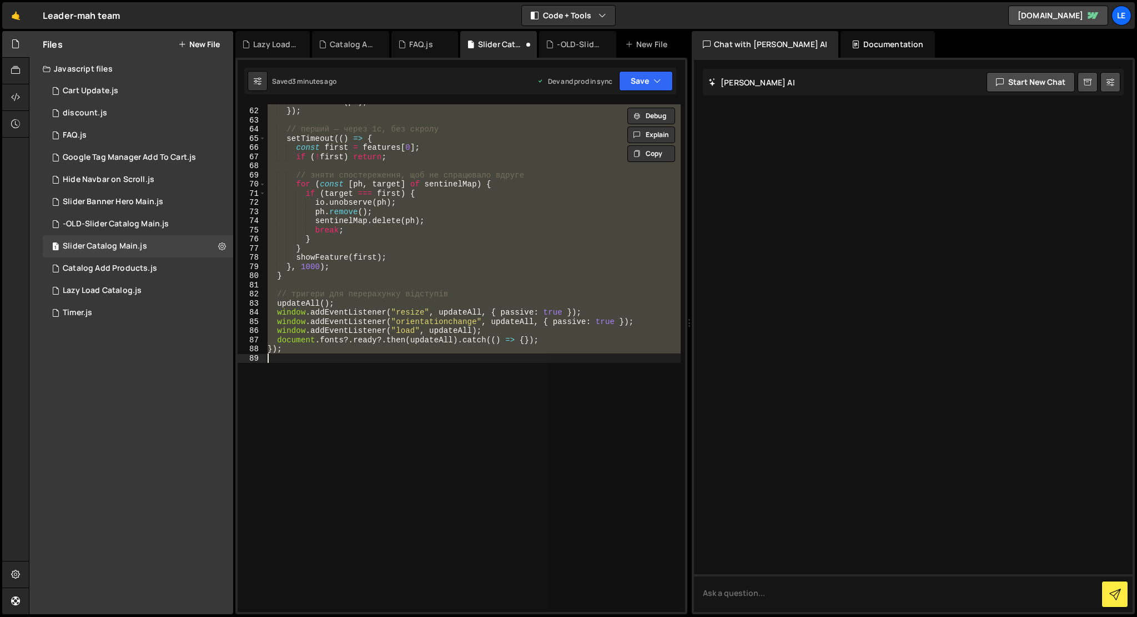
click at [391, 481] on div "io . observe ( ph ) ; }) ; // перший — через 1с, без скролу setTimeout (( ) => …" at bounding box center [472, 358] width 415 height 508
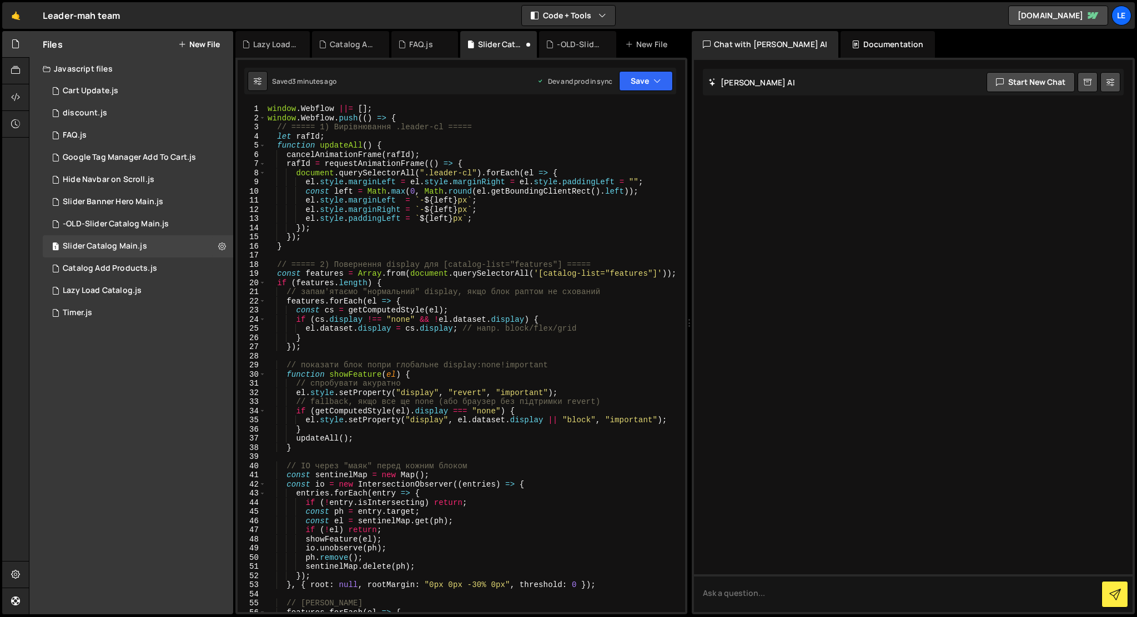
scroll to position [0, 0]
type textarea "document.fonts?.ready?.then(updateAll).catch(() => {});"
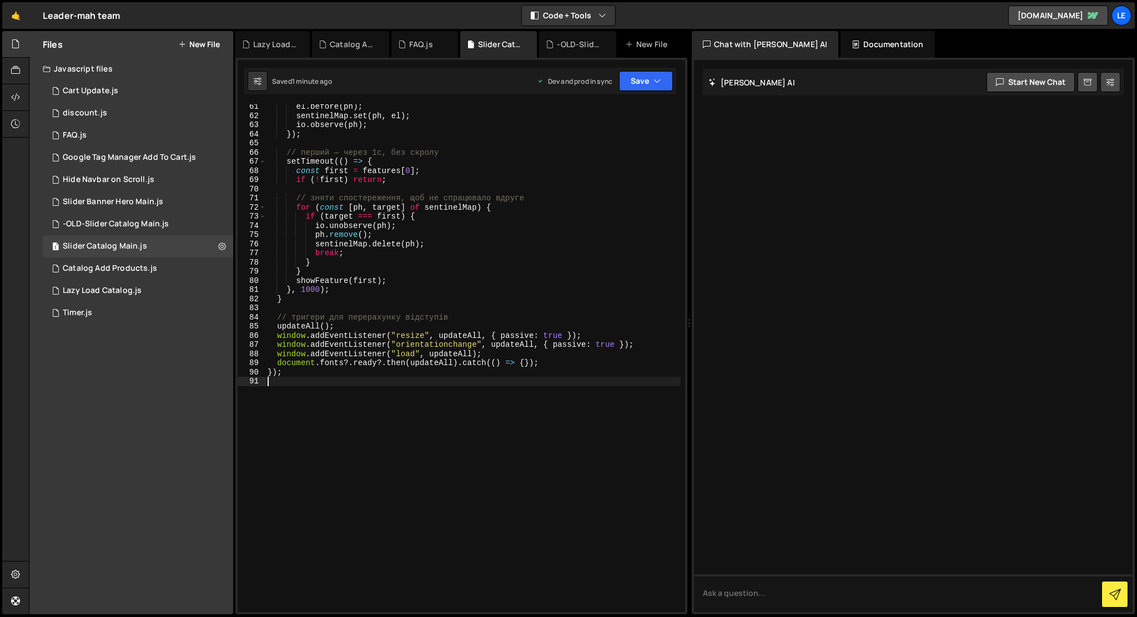
click at [431, 417] on div "el . before ( ph ) ; sentinelMap . set ( ph , el ) ; io . observe ( ph ) ; }) ;…" at bounding box center [472, 365] width 415 height 526
type textarea "});"
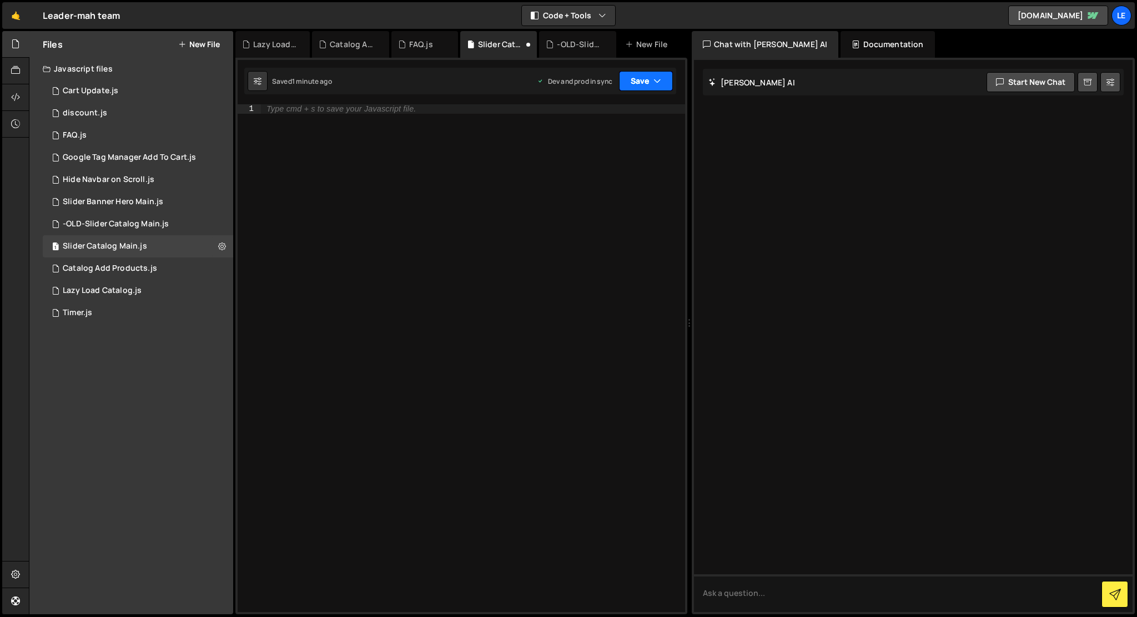
click at [630, 87] on button "Save" at bounding box center [646, 81] width 54 height 20
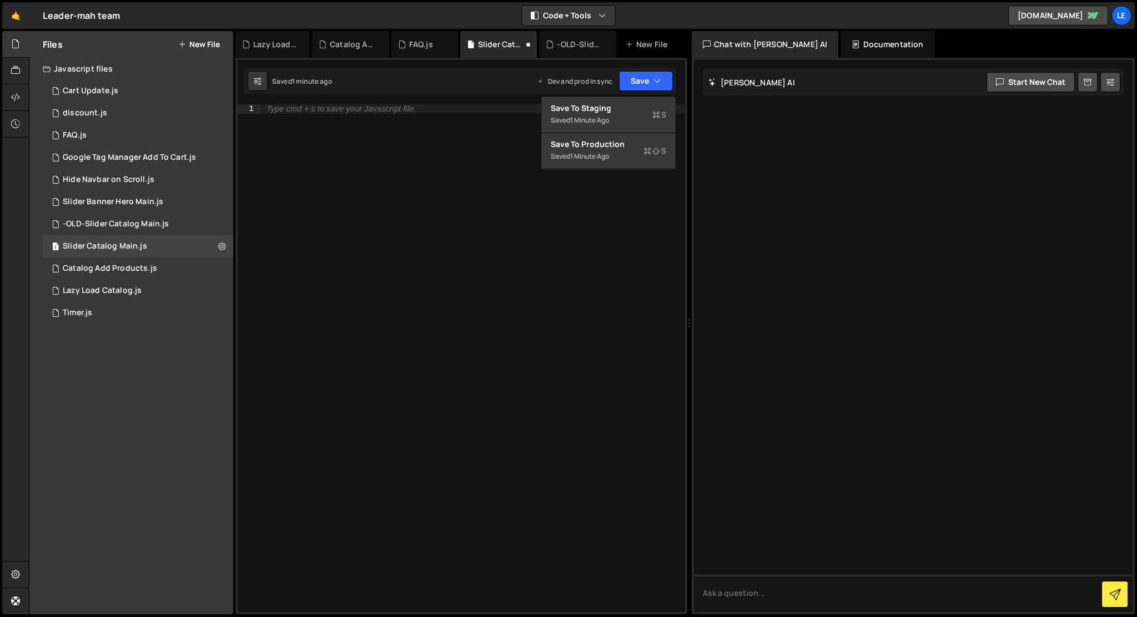
click at [526, 198] on div "Type cmd + s to save your Javascript file." at bounding box center [473, 367] width 424 height 526
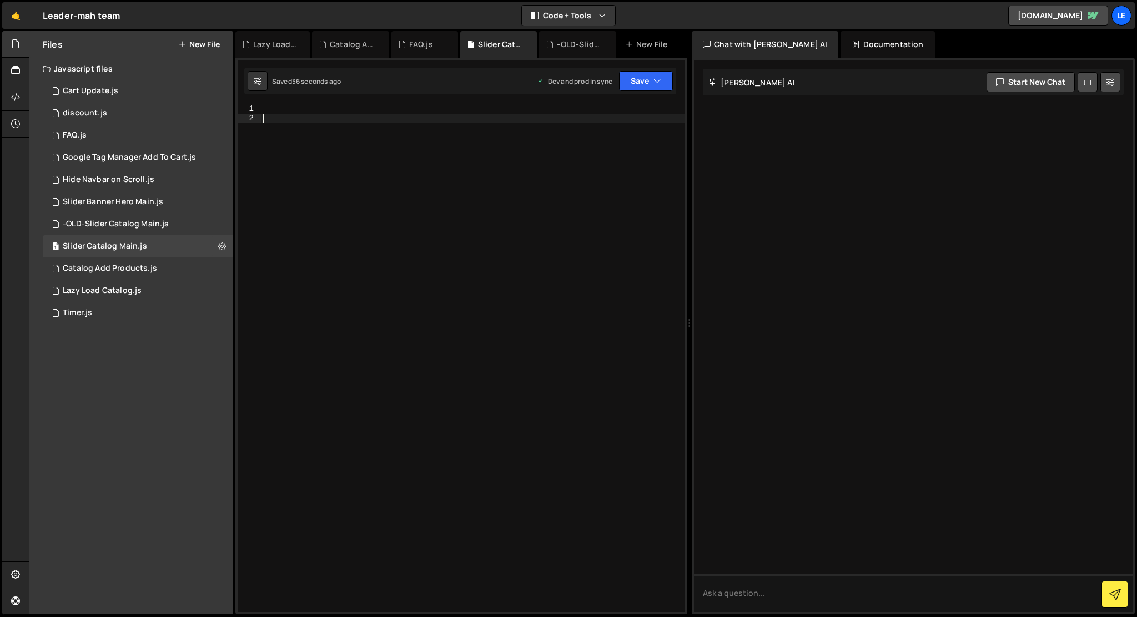
click at [373, 233] on div at bounding box center [473, 367] width 424 height 526
click at [132, 270] on div "Catalog Add Products.js" at bounding box center [110, 269] width 94 height 10
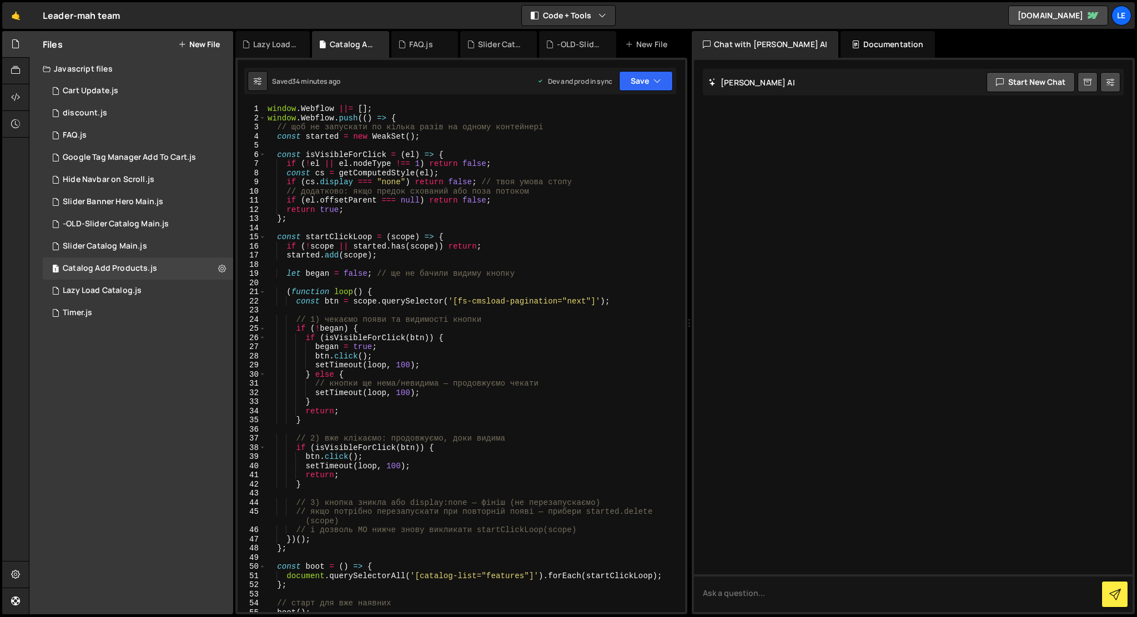
scroll to position [0, 0]
type textarea "if (!began) {"
click at [636, 326] on div "window . Webflow ||= [ ] ; window . Webflow . push (( ) => { // щоб не запускат…" at bounding box center [472, 367] width 415 height 526
click at [171, 245] on div "1 Slider Catalog Main.js 0" at bounding box center [138, 246] width 190 height 22
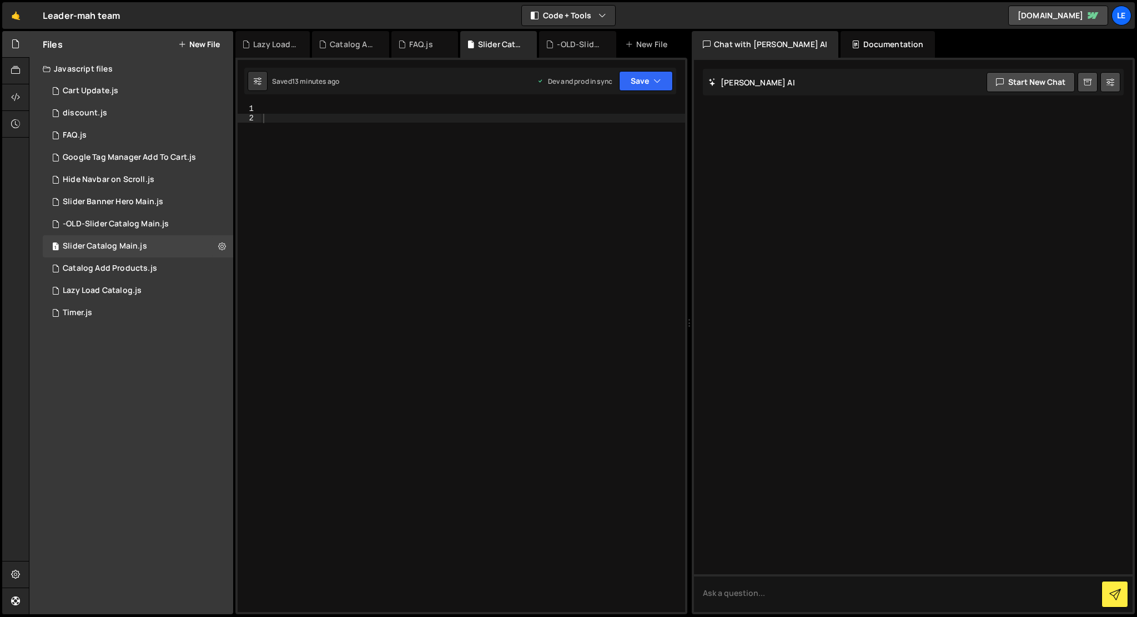
click at [376, 284] on div at bounding box center [473, 367] width 424 height 526
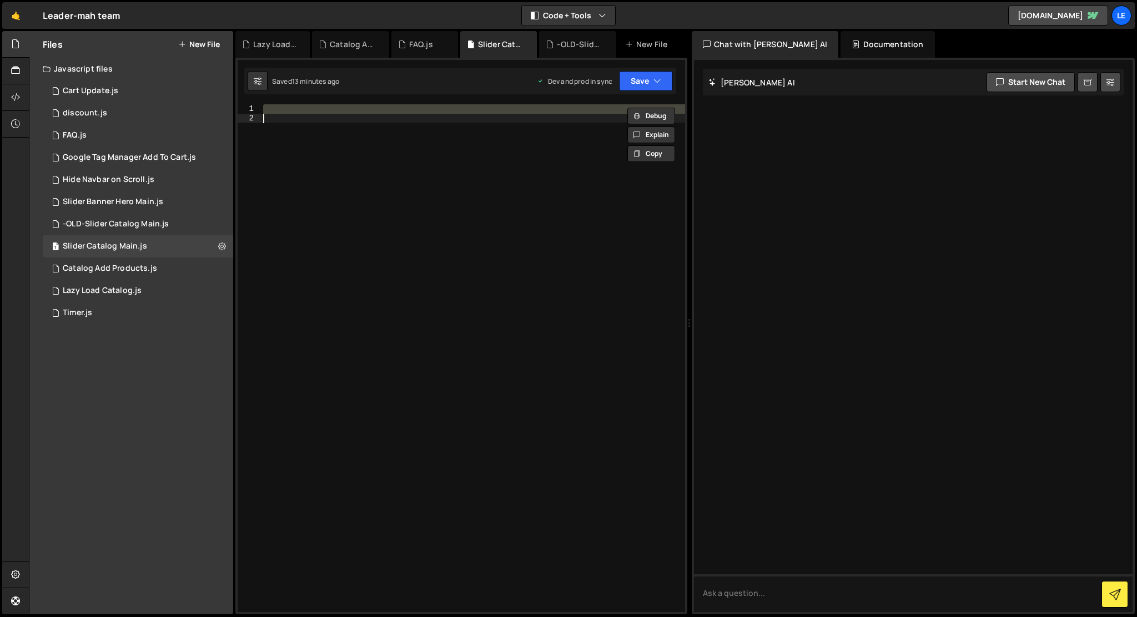
paste textarea
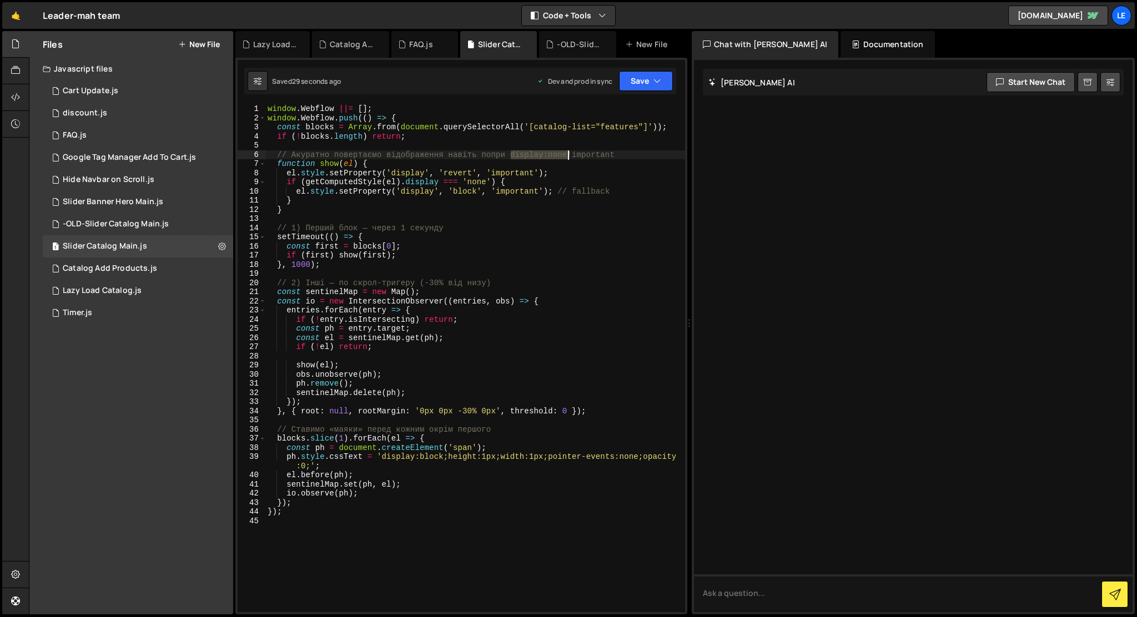
drag, startPoint x: 512, startPoint y: 158, endPoint x: 565, endPoint y: 153, distance: 52.4
click at [565, 153] on div "window . Webflow ||= [ ] ; window . Webflow . push (( ) => { const blocks = Arr…" at bounding box center [475, 367] width 420 height 526
click at [557, 325] on div "window . Webflow ||= [ ] ; window . Webflow . push (( ) => { const blocks = Arr…" at bounding box center [475, 367] width 420 height 526
type textarea "const ph = [DOMAIN_NAME];"
